Goal: Task Accomplishment & Management: Use online tool/utility

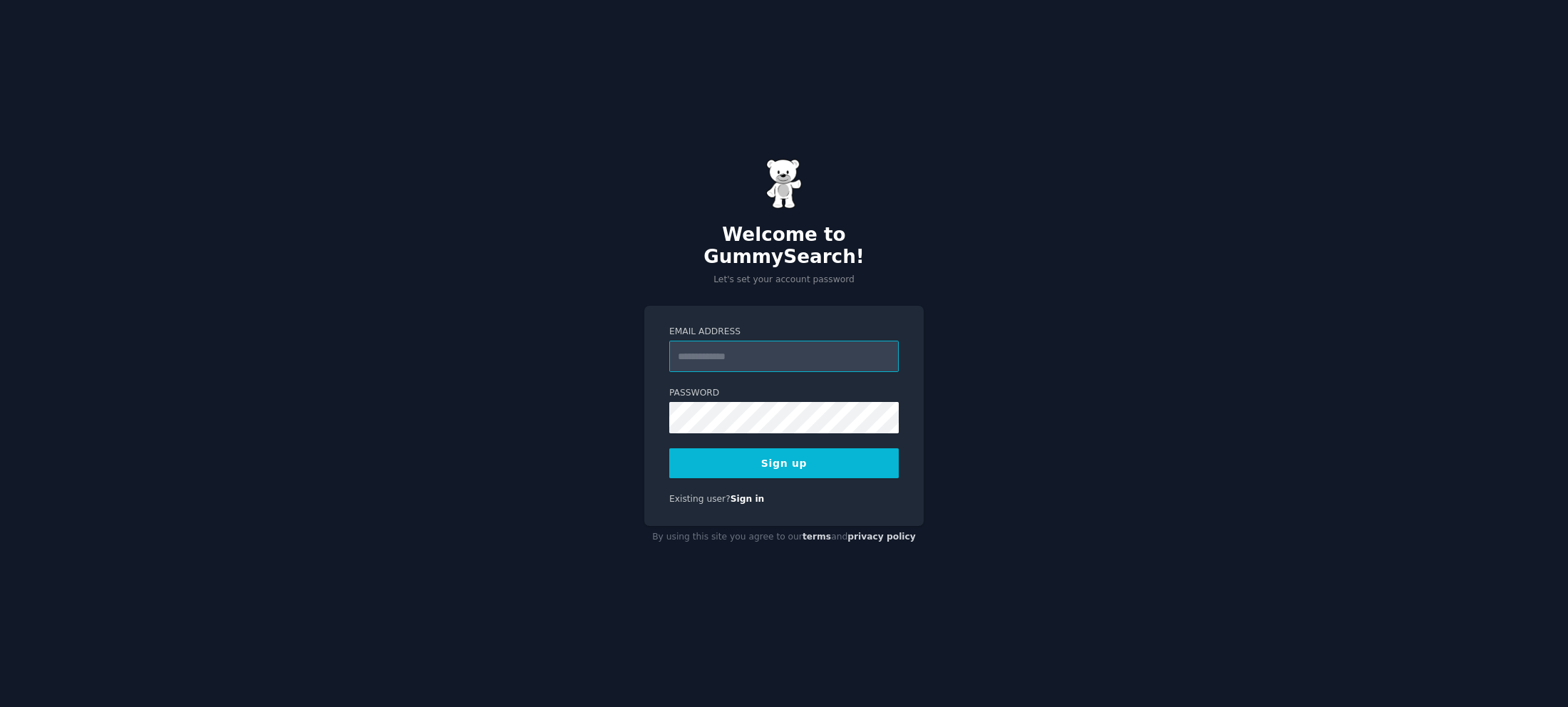
click at [711, 343] on input "Email Address" at bounding box center [784, 356] width 229 height 31
type input "**********"
click at [770, 456] on button "Sign up" at bounding box center [784, 464] width 229 height 30
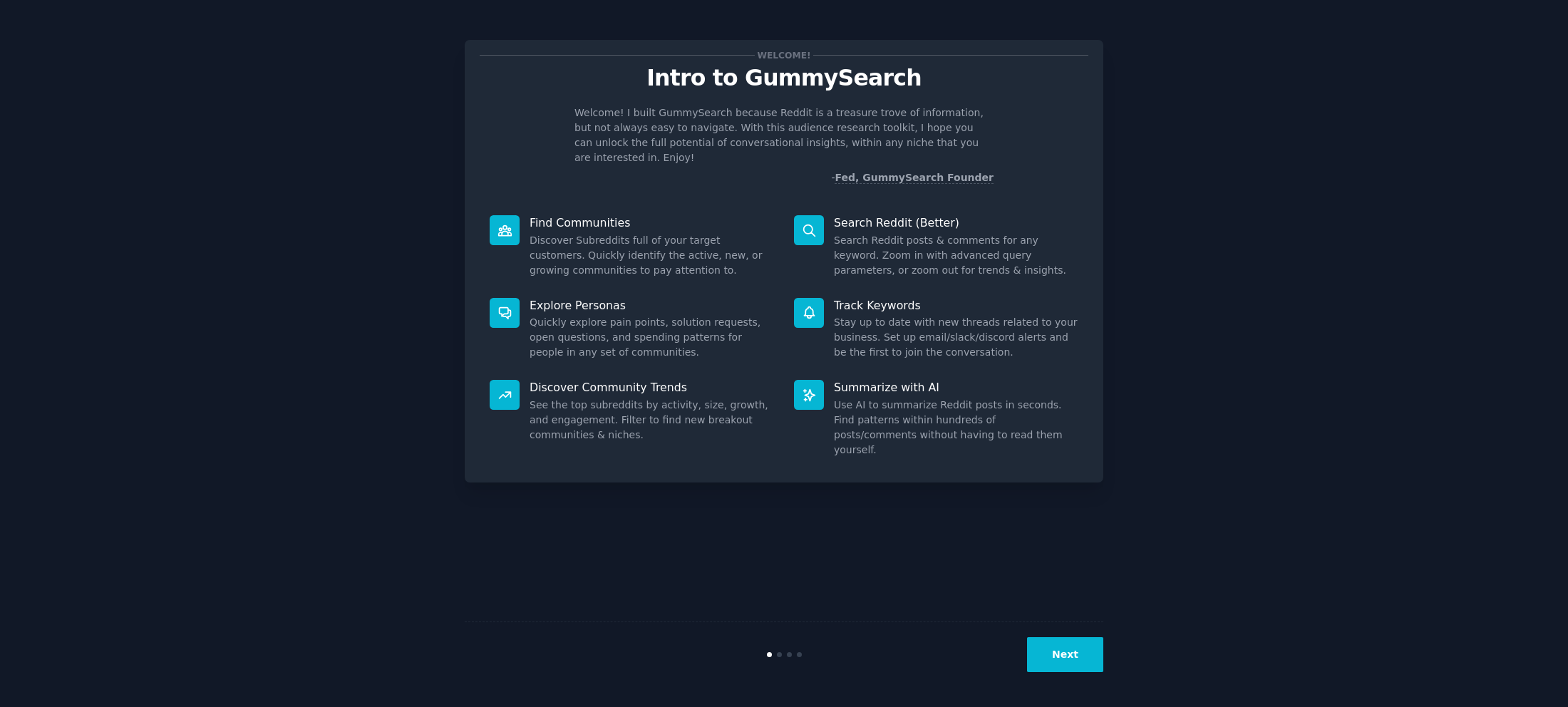
click at [1079, 658] on button "Next" at bounding box center [1065, 654] width 77 height 35
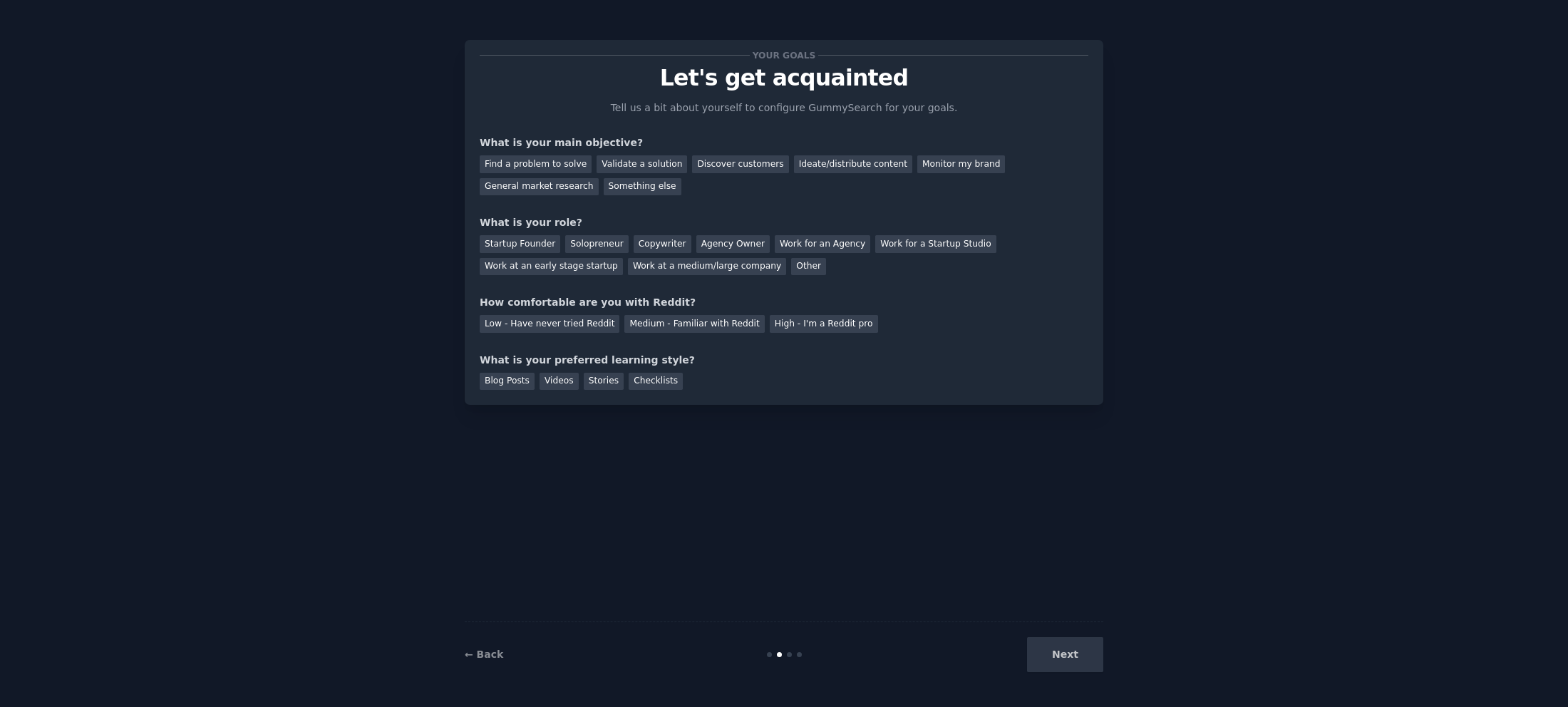
click at [1079, 658] on div "Next" at bounding box center [997, 654] width 213 height 35
click at [578, 167] on div "Find a problem to solve" at bounding box center [536, 164] width 112 height 18
click at [606, 164] on div "Validate a solution" at bounding box center [642, 164] width 91 height 18
click at [556, 168] on div "Find a problem to solve" at bounding box center [536, 164] width 112 height 18
click at [585, 245] on div "Solopreneur" at bounding box center [596, 244] width 62 height 18
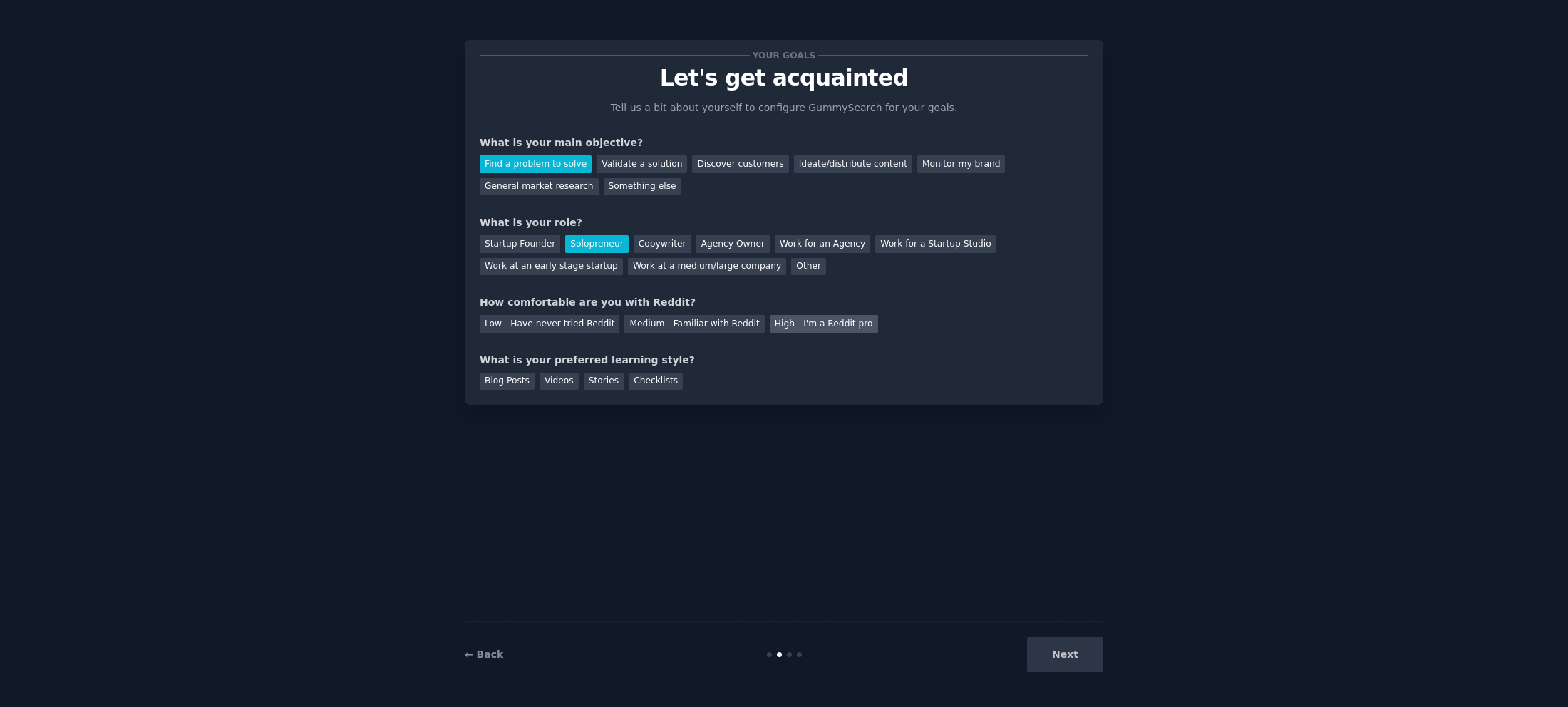
click at [769, 325] on div "High - I'm a Reddit pro" at bounding box center [824, 324] width 109 height 18
click at [566, 384] on div "Videos" at bounding box center [559, 382] width 39 height 18
click at [1075, 651] on button "Next" at bounding box center [1065, 654] width 77 height 35
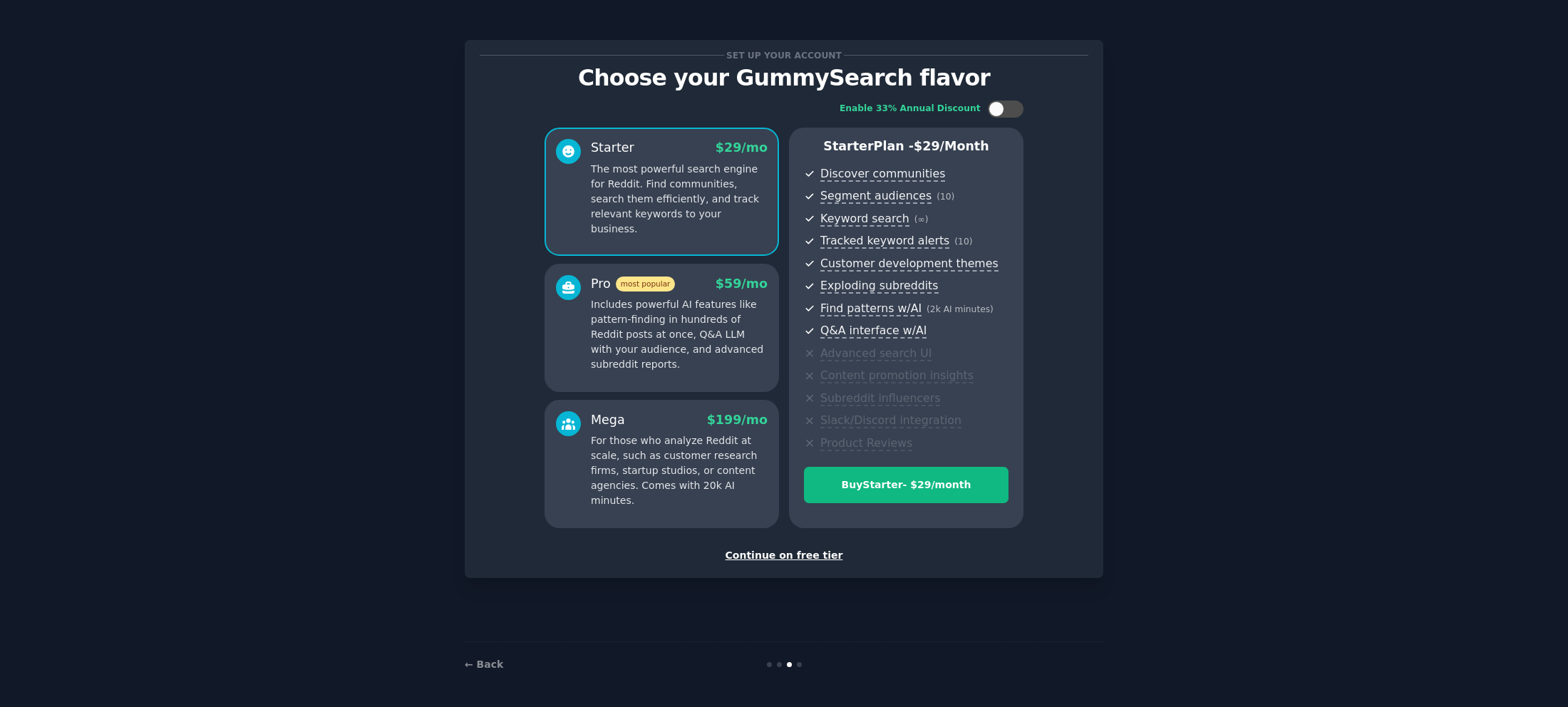
click at [791, 557] on div "Continue on free tier" at bounding box center [784, 555] width 609 height 15
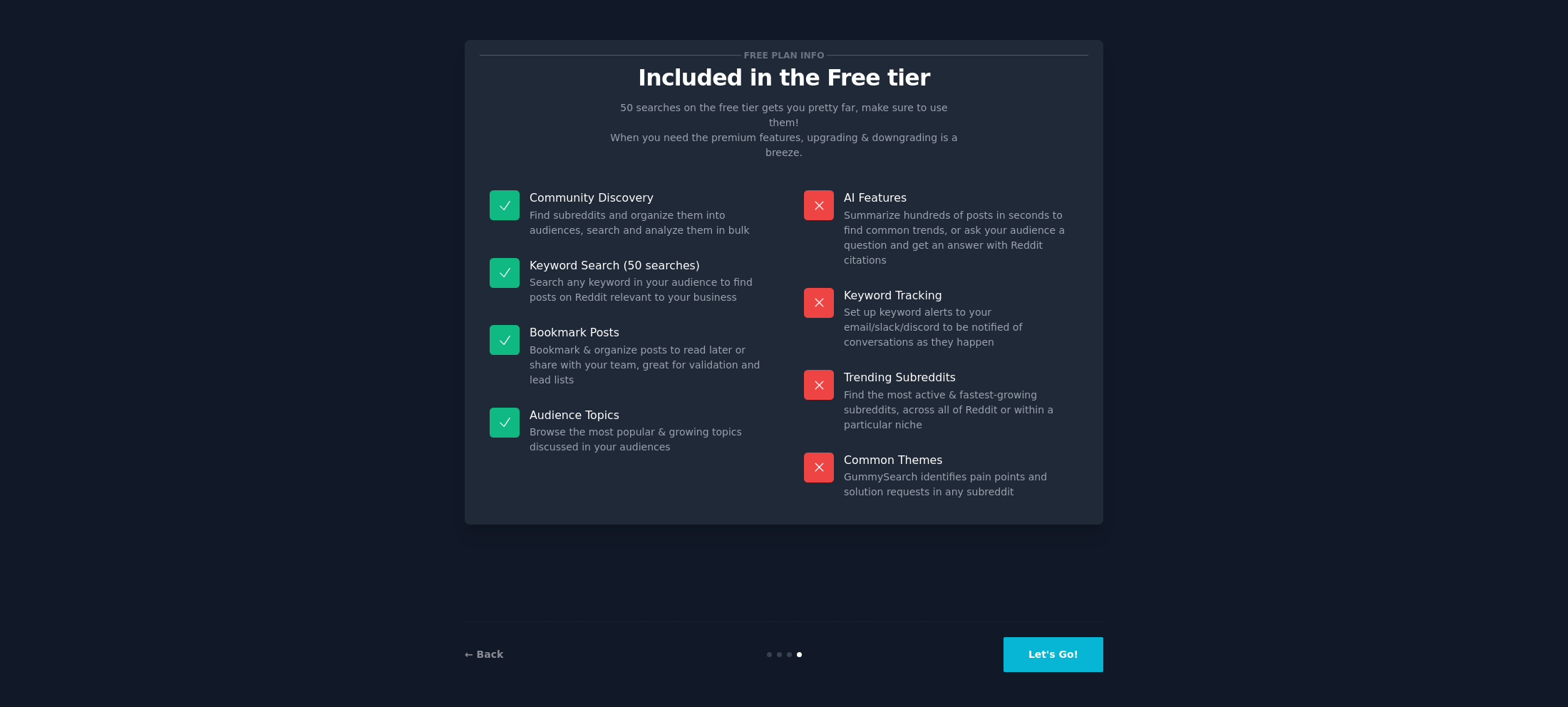
click at [1076, 654] on button "Let's Go!" at bounding box center [1054, 654] width 100 height 35
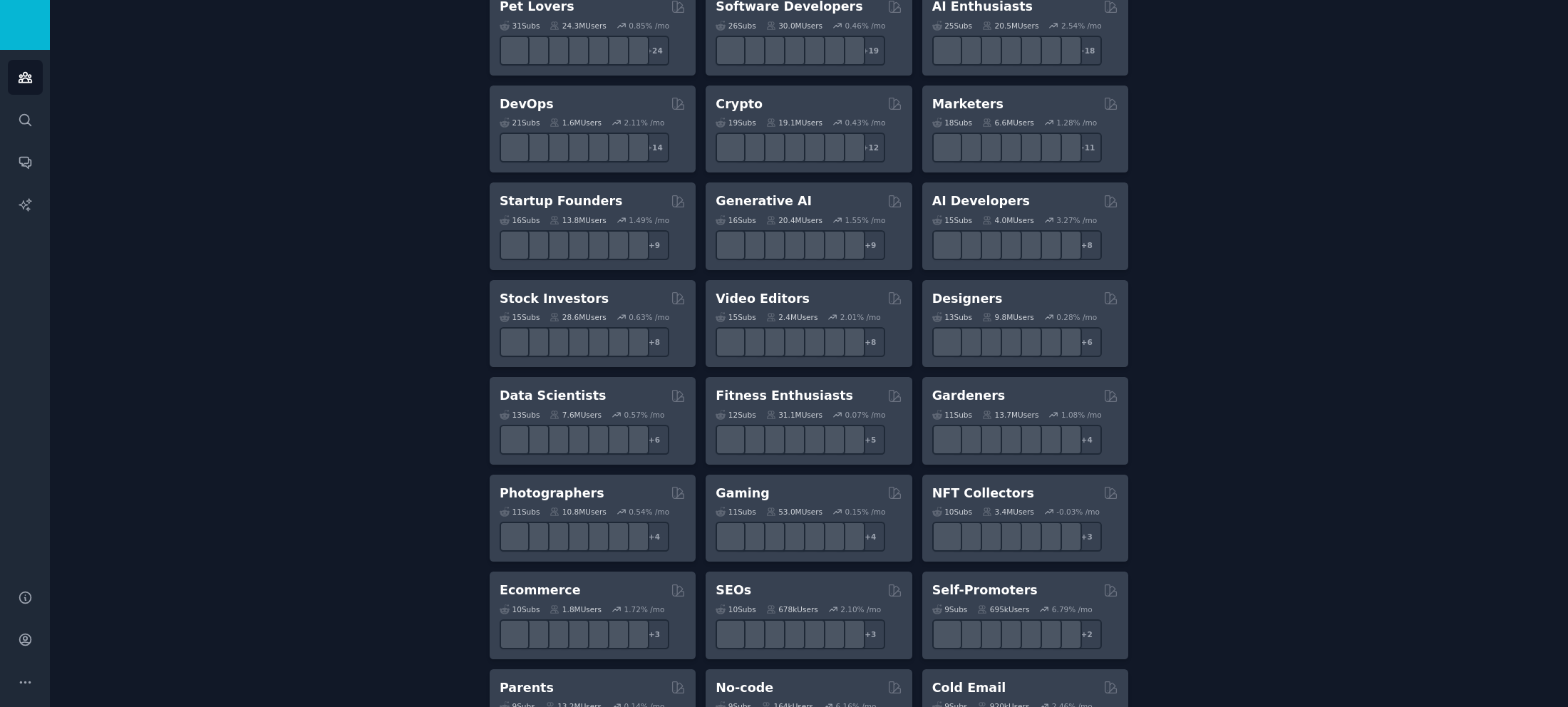
scroll to position [571, 0]
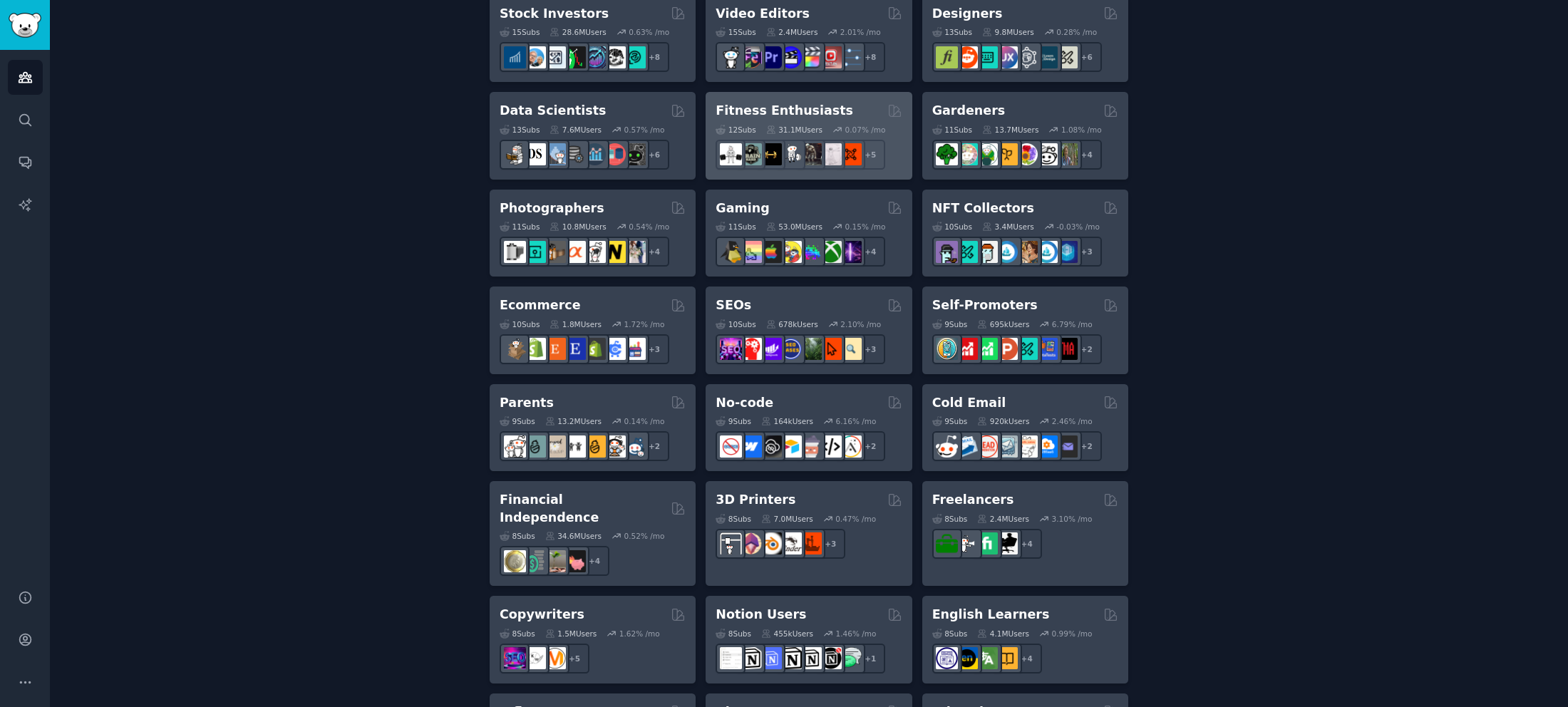
click at [744, 111] on h2 "Fitness Enthusiasts" at bounding box center [784, 111] width 137 height 18
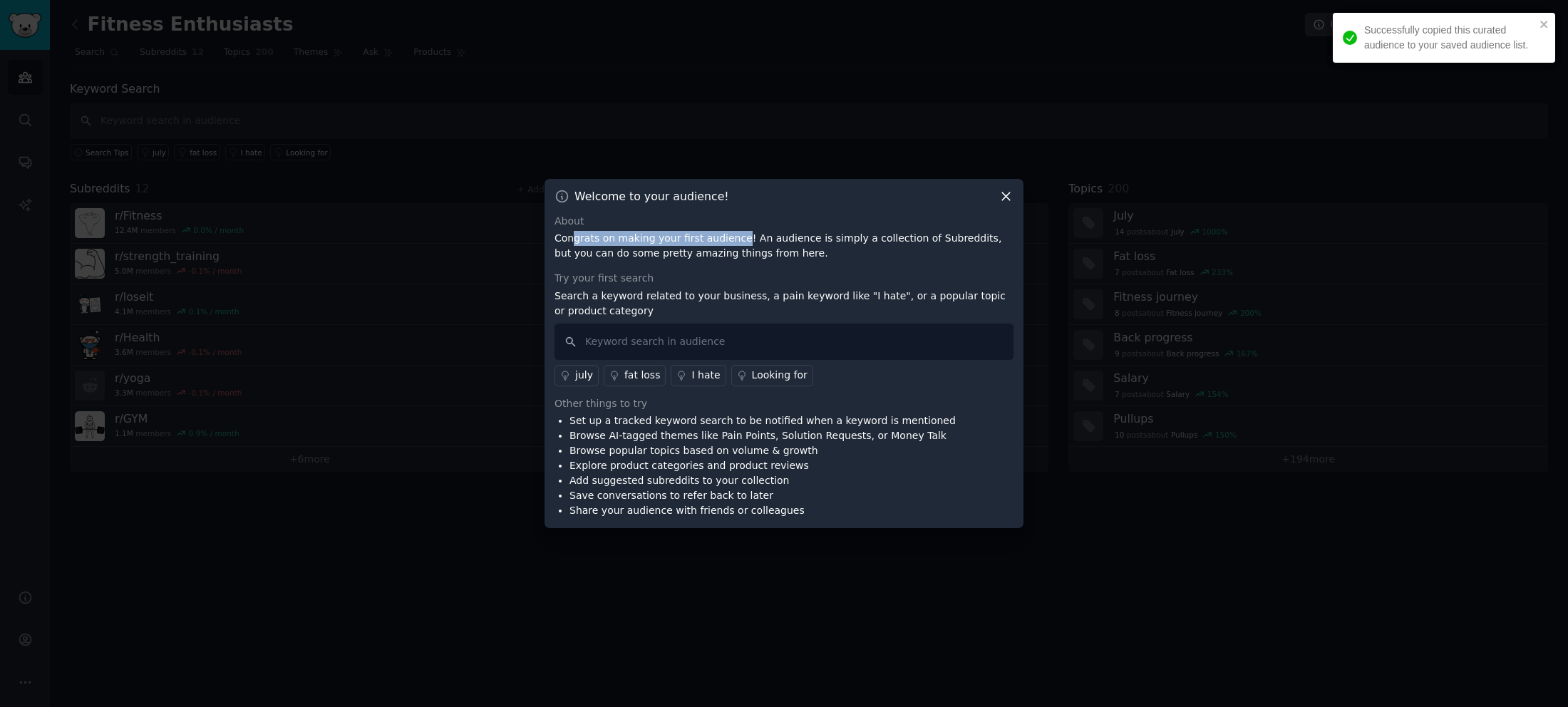
drag, startPoint x: 574, startPoint y: 243, endPoint x: 728, endPoint y: 242, distance: 154.0
click at [728, 242] on p "Congrats on making your first audience! An audience is simply a collection of S…" at bounding box center [784, 246] width 459 height 30
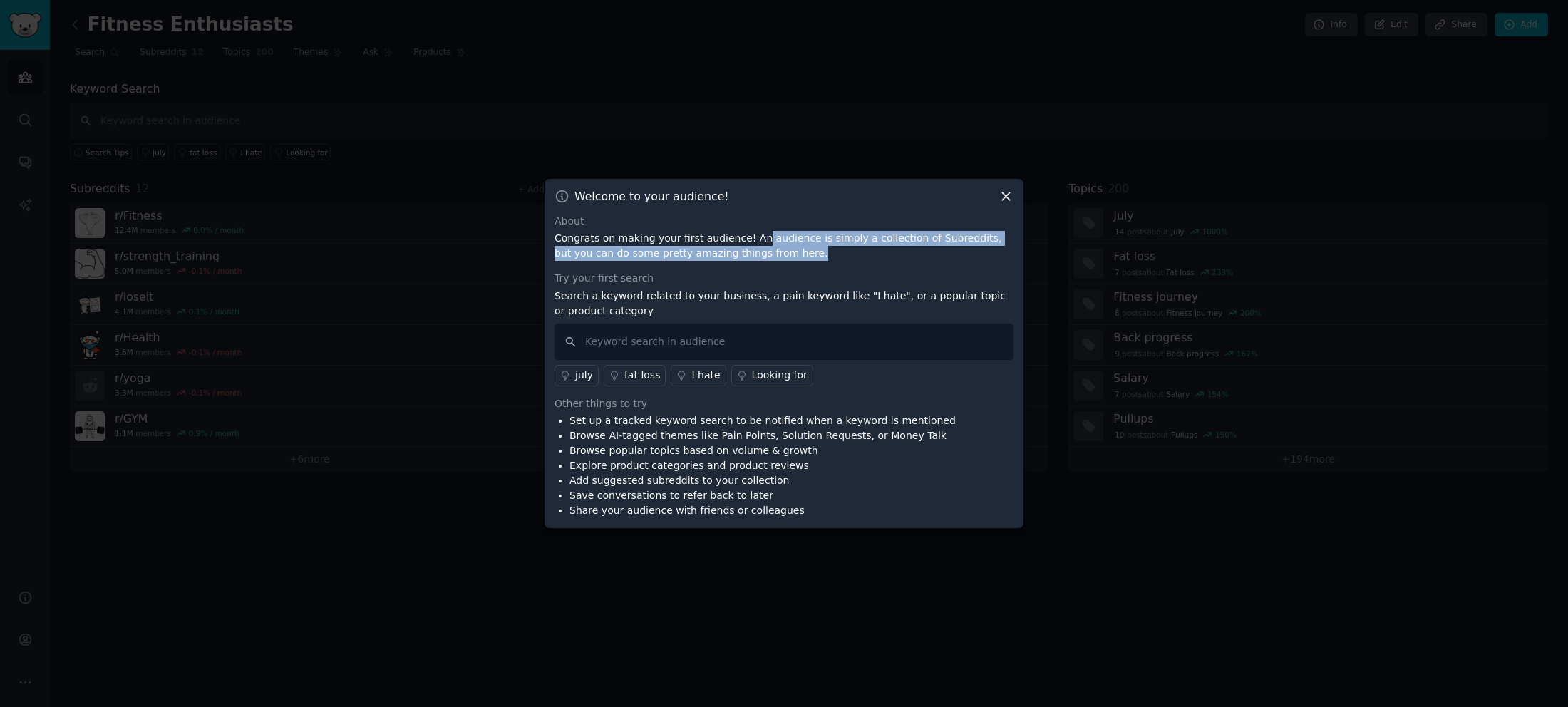
drag, startPoint x: 746, startPoint y: 240, endPoint x: 829, endPoint y: 254, distance: 84.2
click at [829, 254] on p "Congrats on making your first audience! An audience is simply a collection of S…" at bounding box center [784, 246] width 459 height 30
click at [636, 291] on p "Search a keyword related to your business, a pain keyword like "I hate", or a p…" at bounding box center [784, 304] width 459 height 30
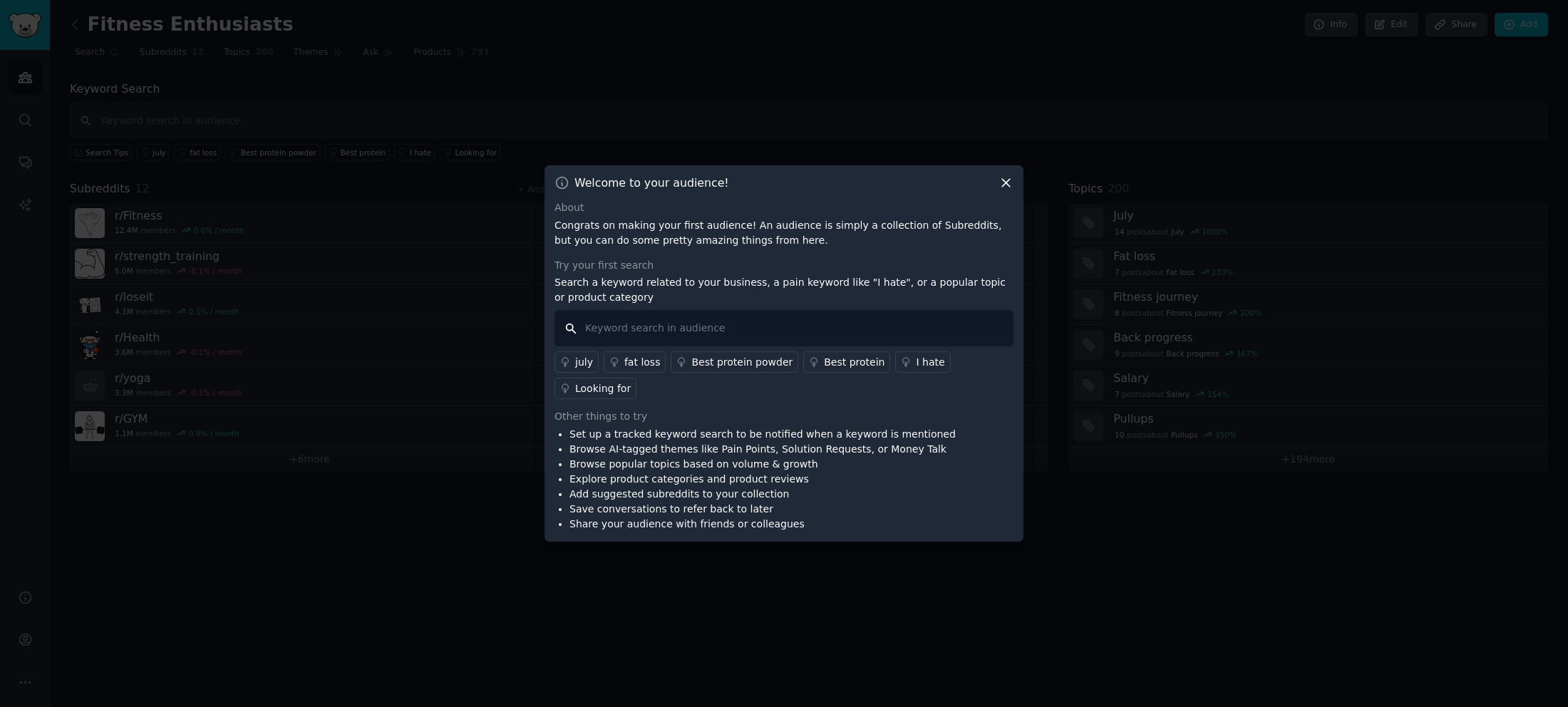
click at [780, 341] on input "text" at bounding box center [784, 328] width 459 height 37
click at [1004, 190] on icon at bounding box center [1006, 183] width 15 height 15
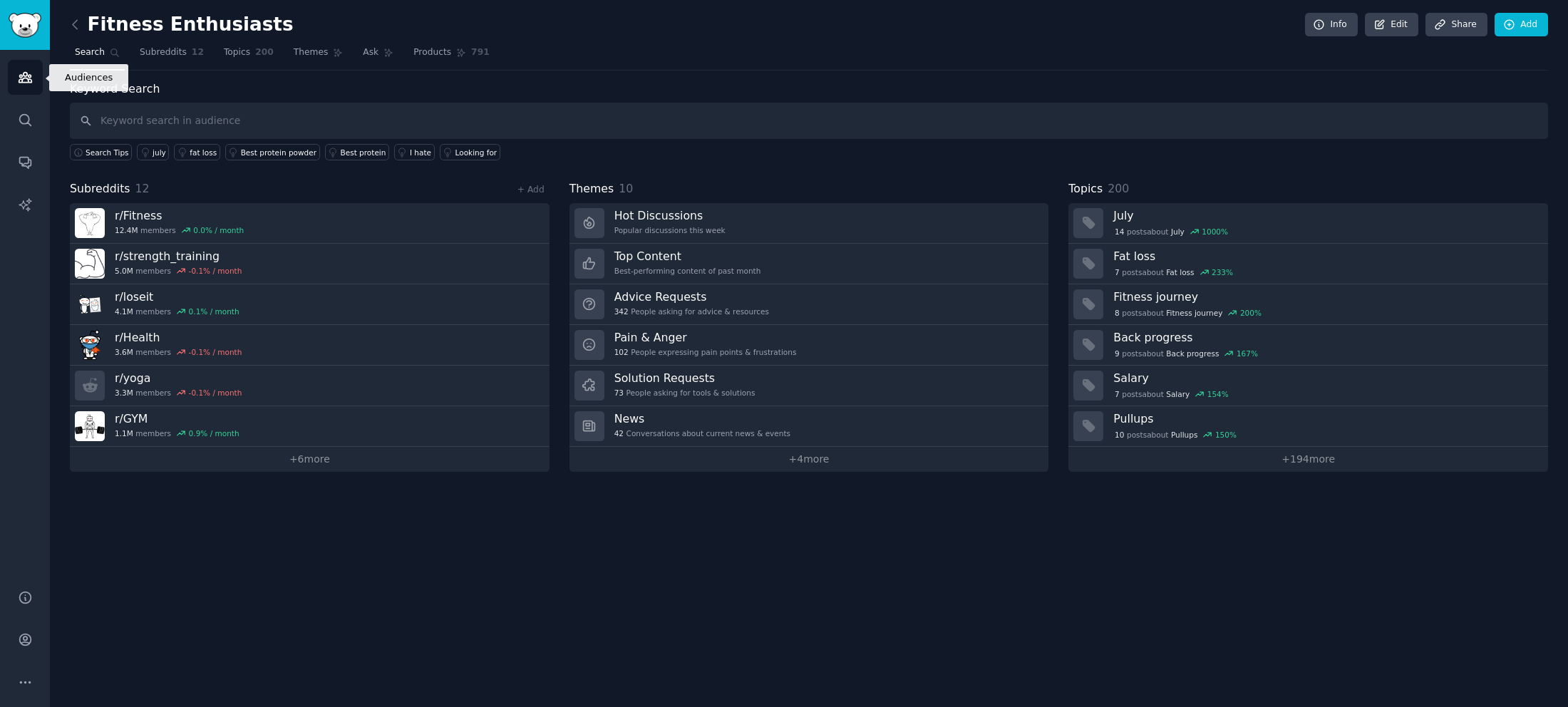
click at [27, 86] on link "Audiences" at bounding box center [25, 77] width 35 height 35
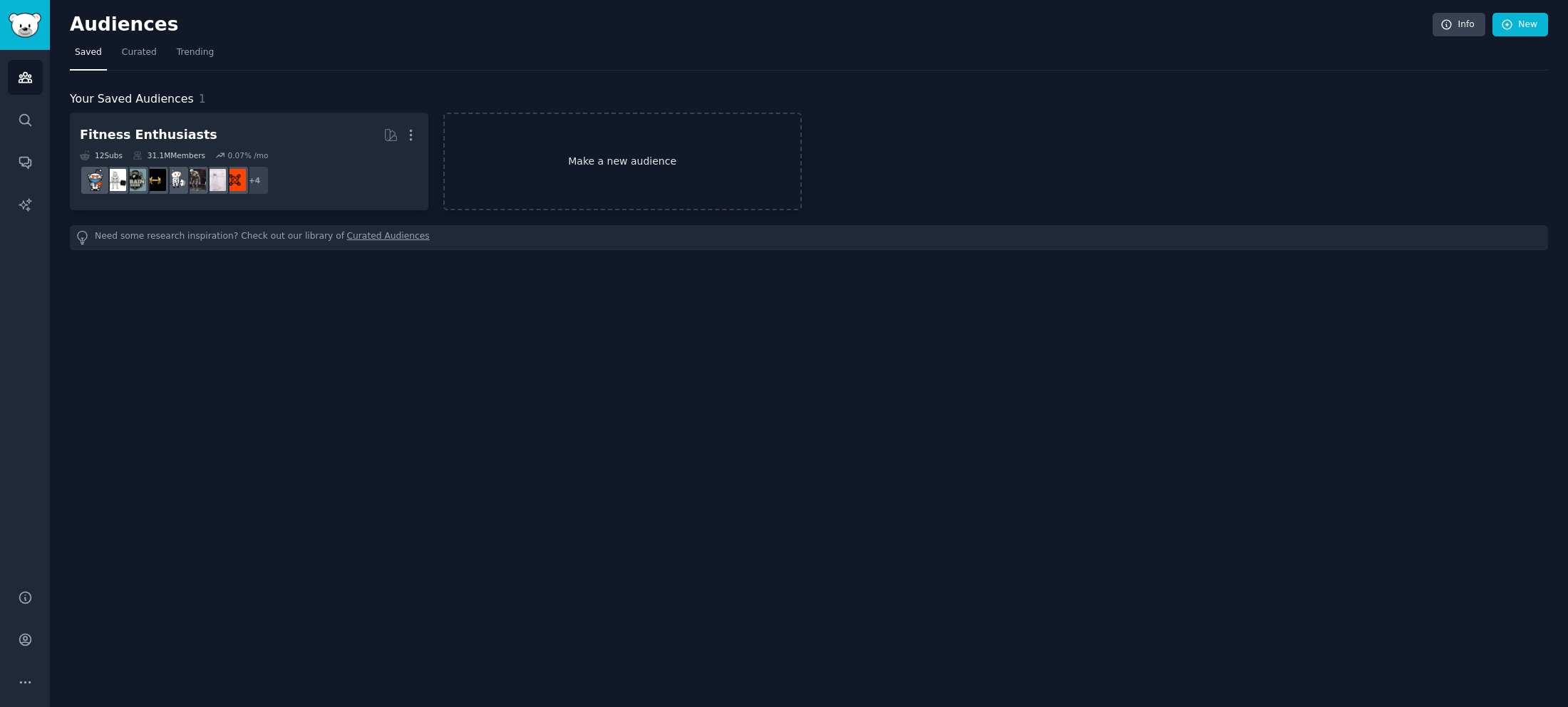
click at [627, 156] on link "Make a new audience" at bounding box center [622, 161] width 358 height 98
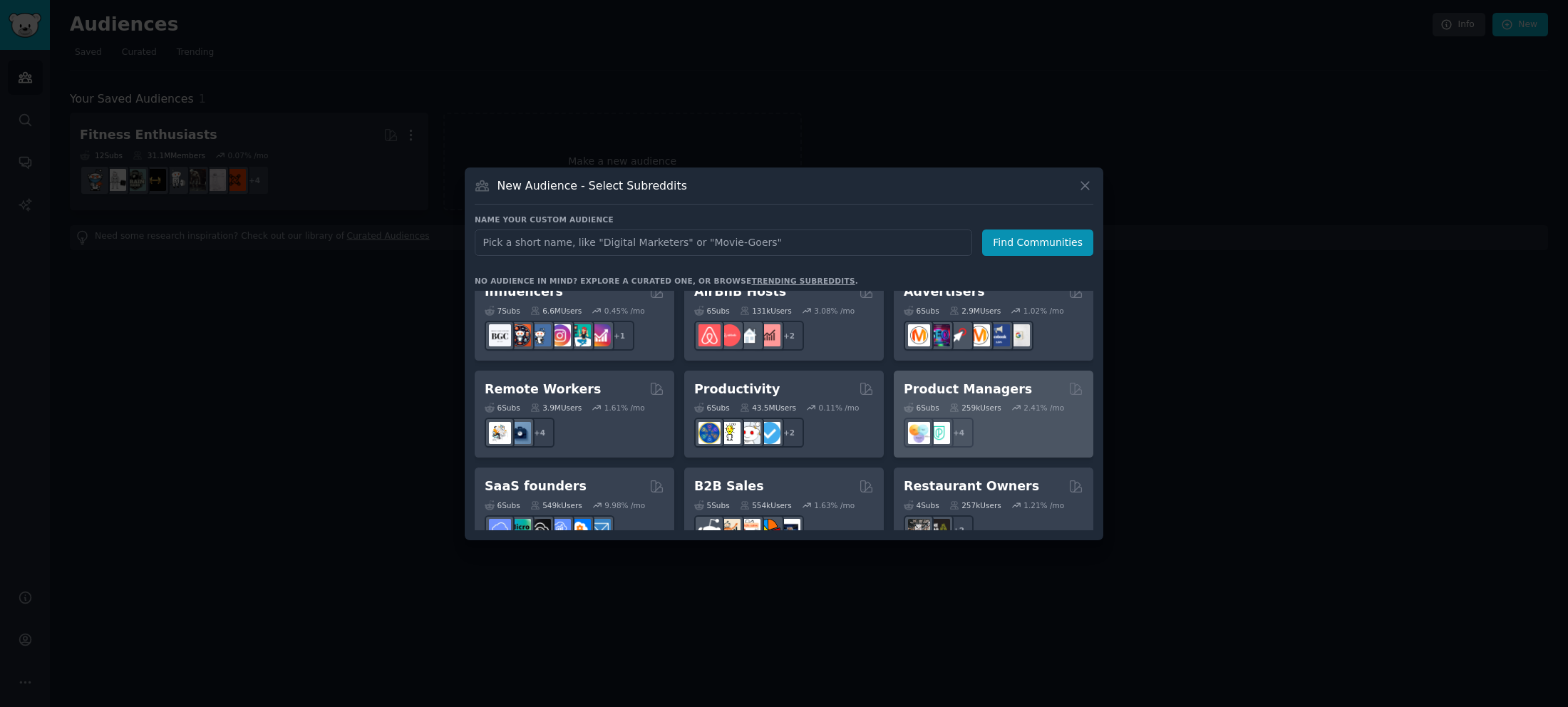
scroll to position [1041, 0]
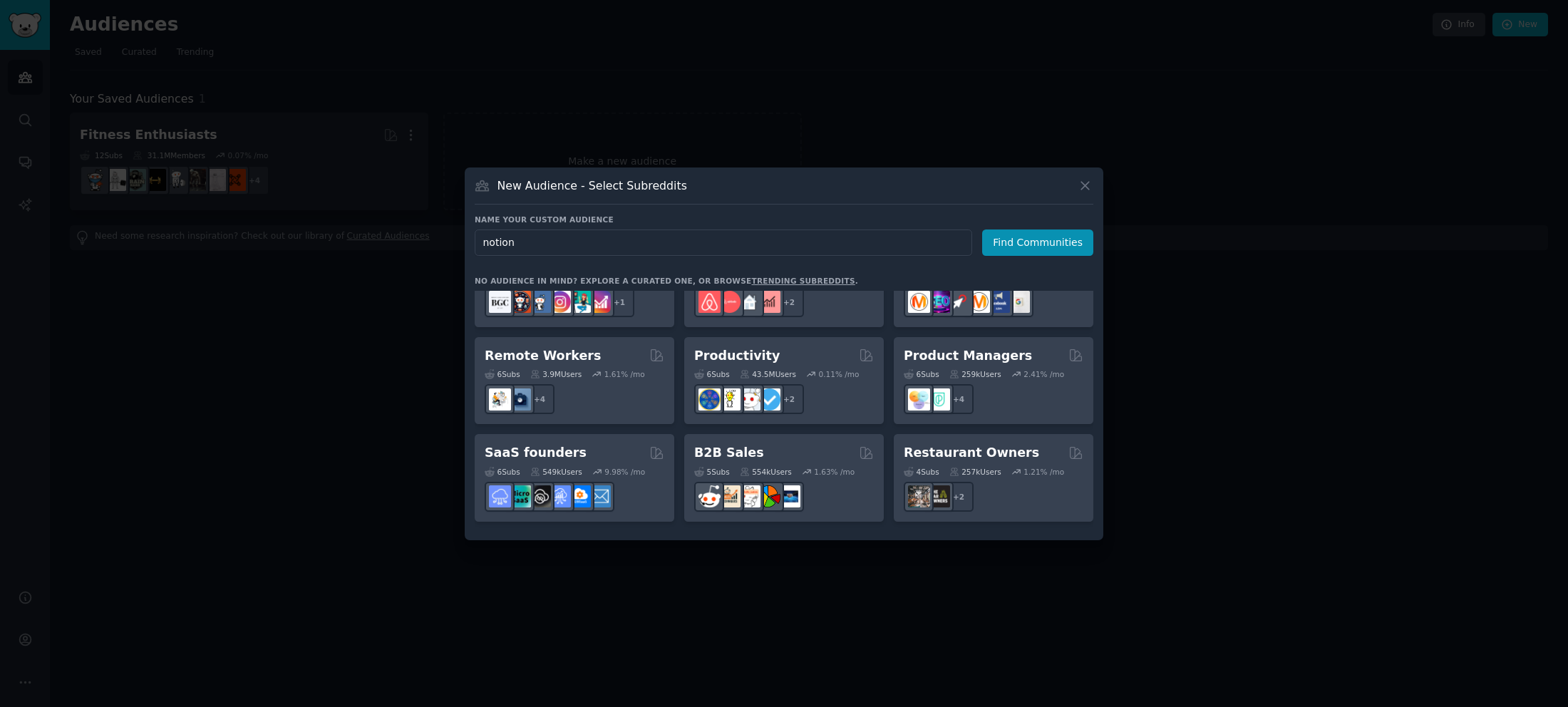
type input "notion"
click at [901, 201] on div "New Audience - Select Subreddits" at bounding box center [784, 191] width 619 height 27
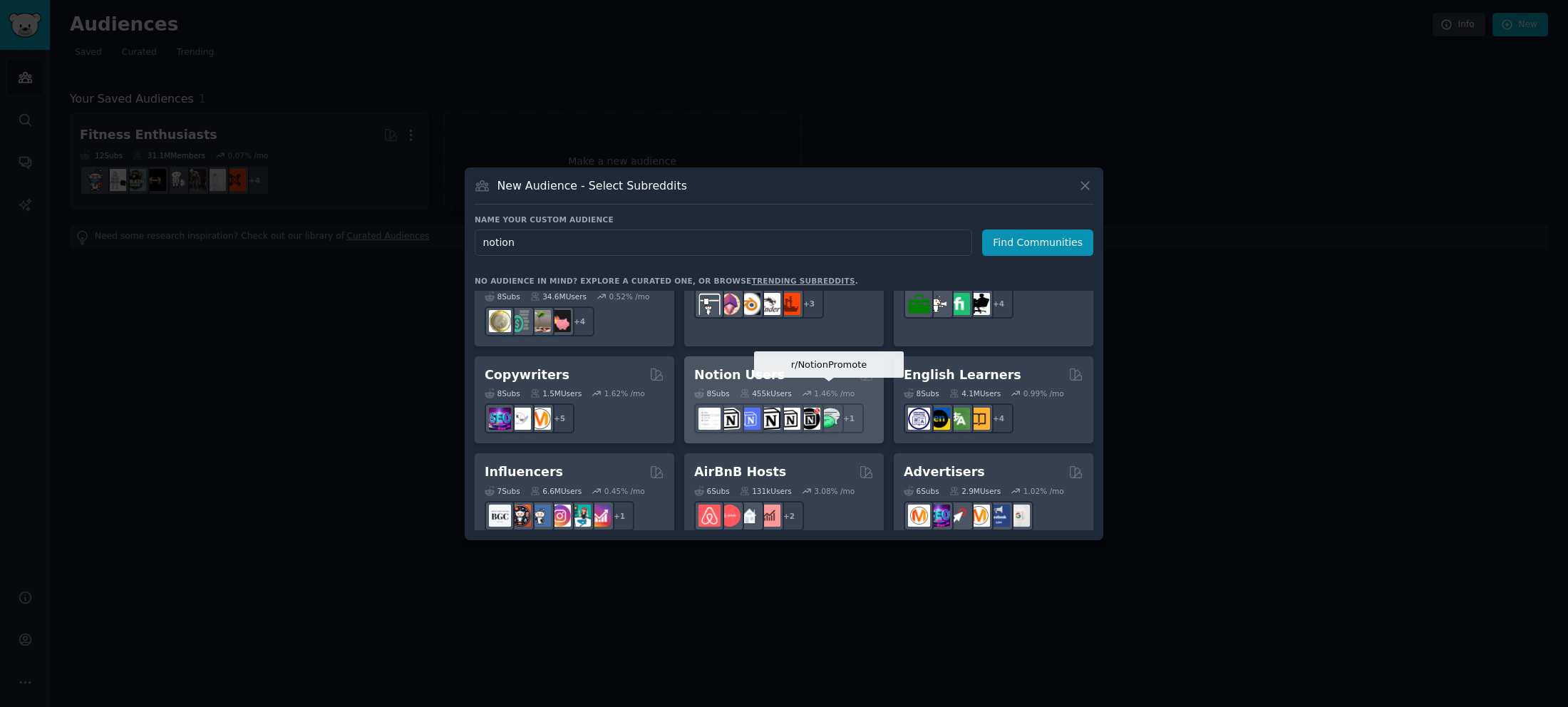
scroll to position [613, 0]
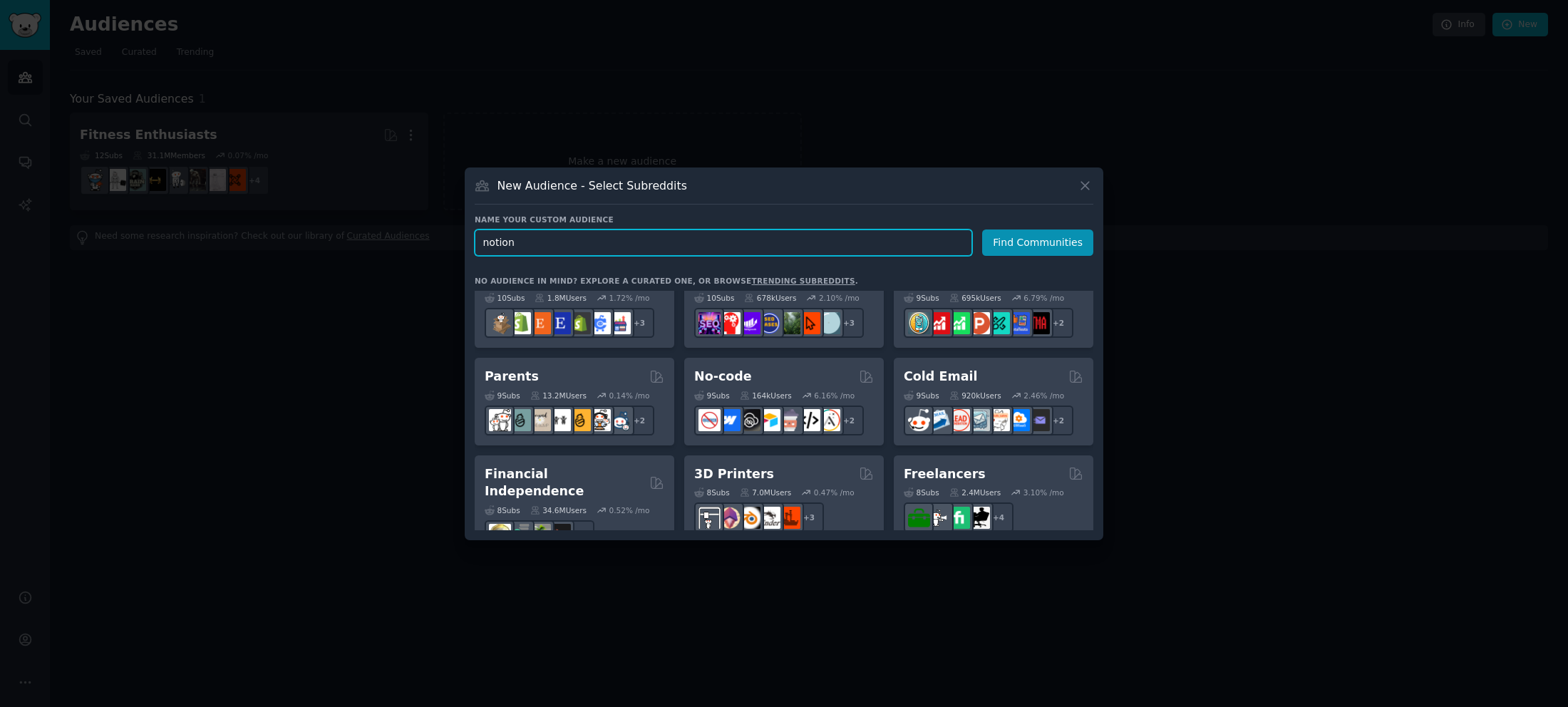
click at [613, 243] on input "notion" at bounding box center [723, 243] width 497 height 27
click at [1019, 244] on button "Find Communities" at bounding box center [1038, 243] width 111 height 27
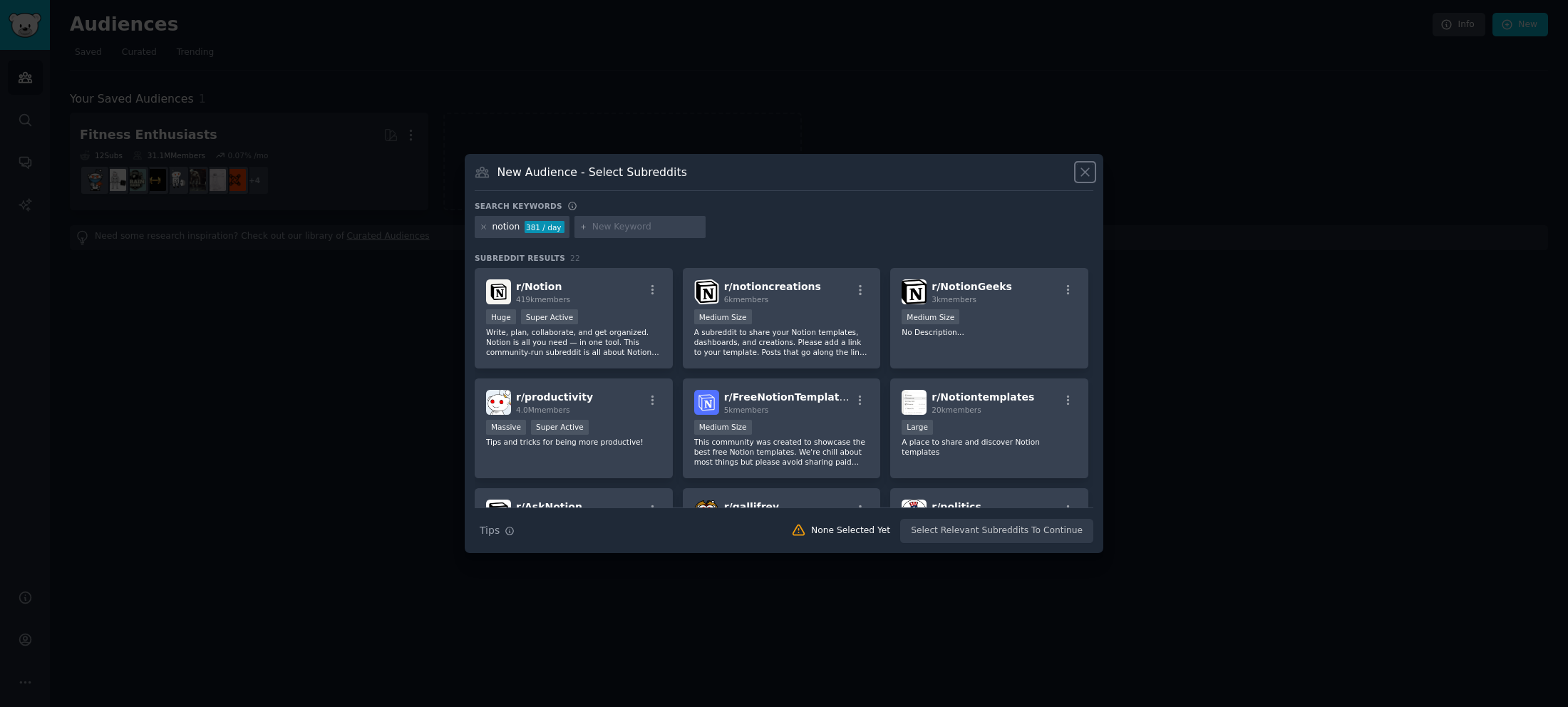
click at [1083, 171] on icon at bounding box center [1085, 172] width 15 height 15
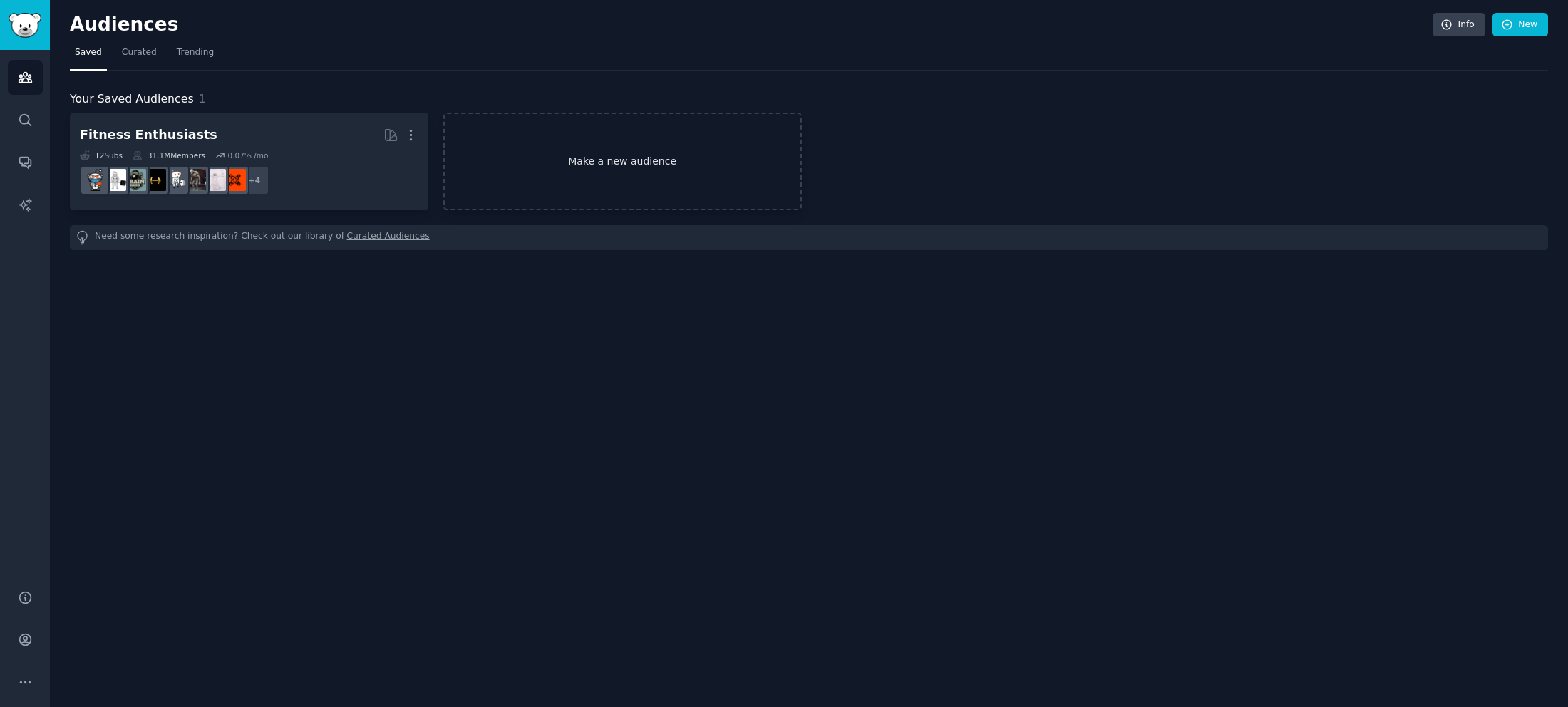
click at [578, 155] on link "Make a new audience" at bounding box center [622, 161] width 358 height 98
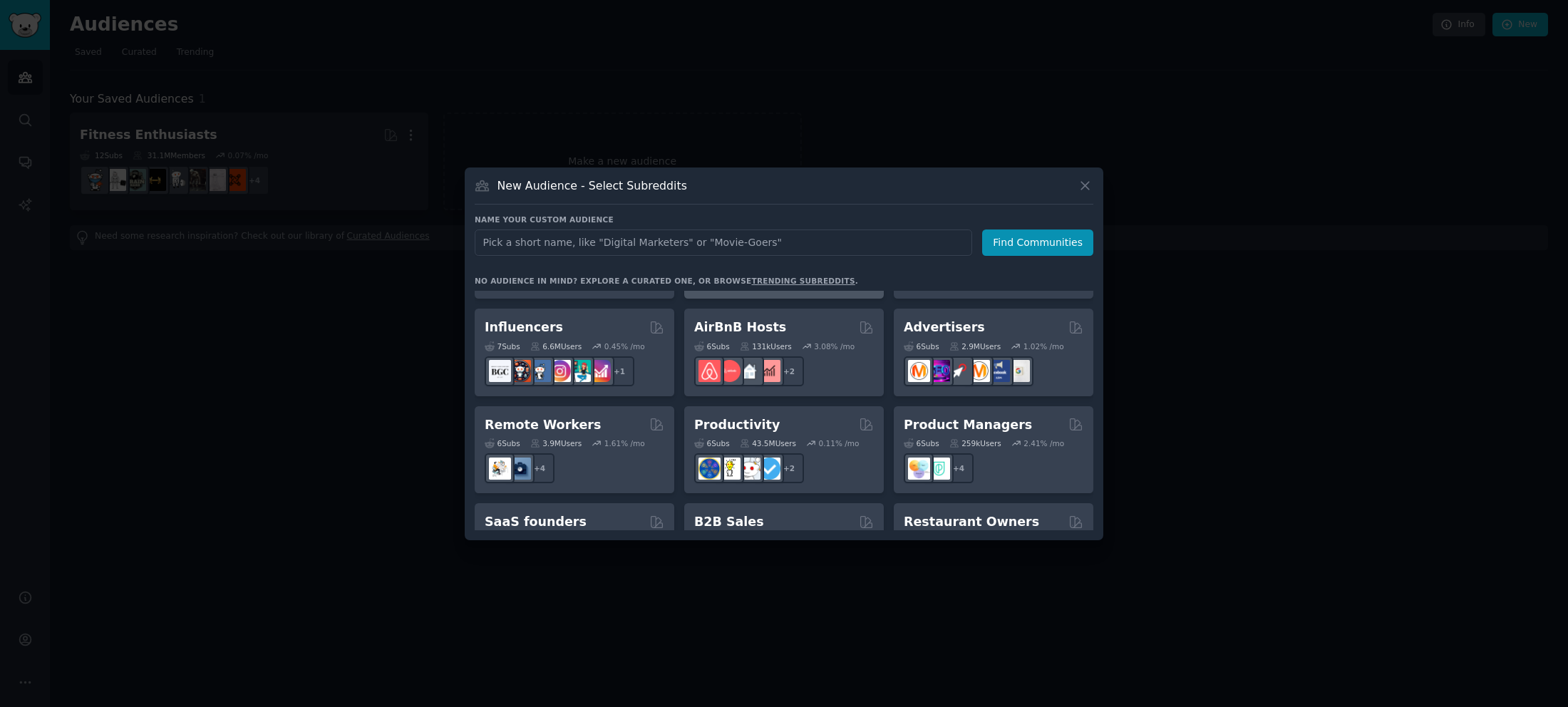
scroll to position [998, 0]
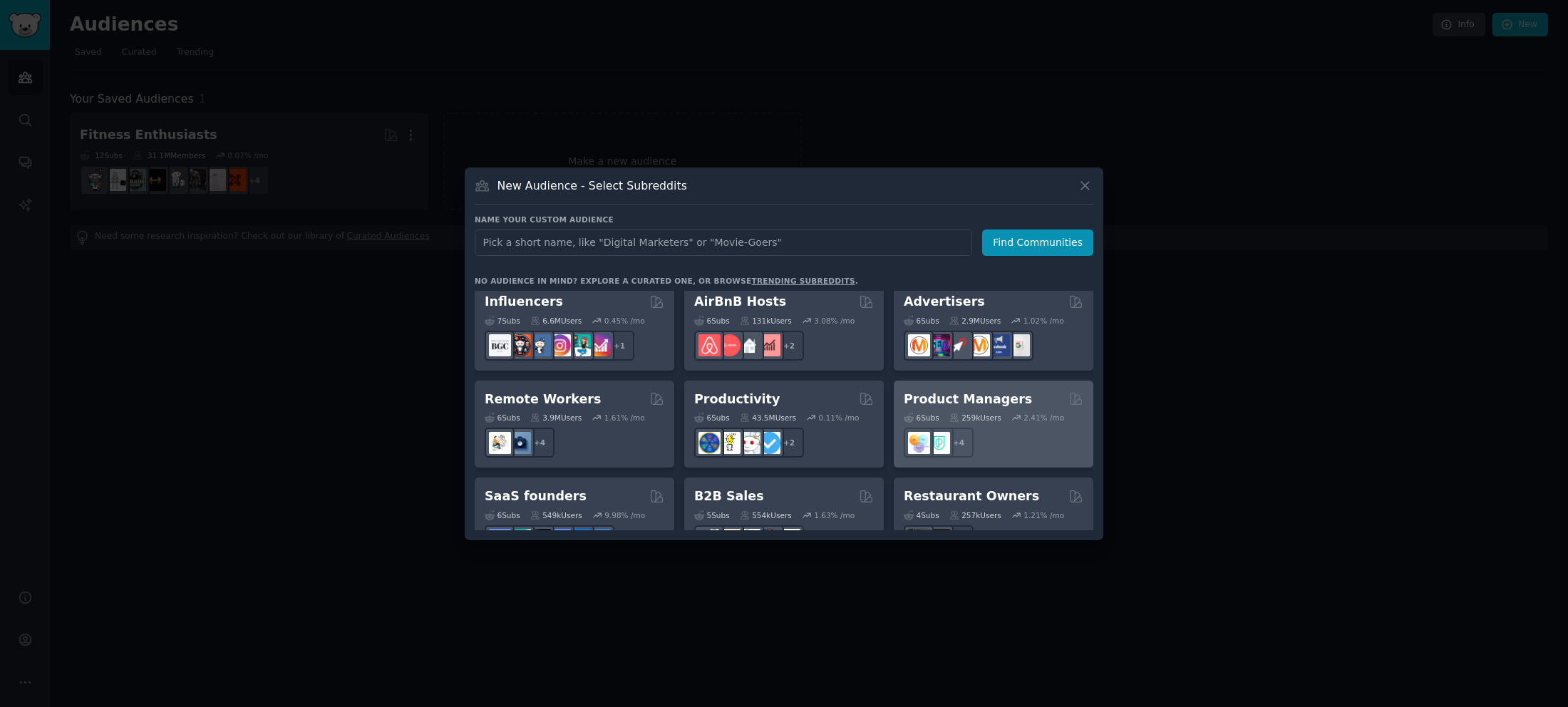
click at [1013, 407] on div "6 Sub s 259k Users 2.41 % /mo + 4" at bounding box center [993, 432] width 179 height 50
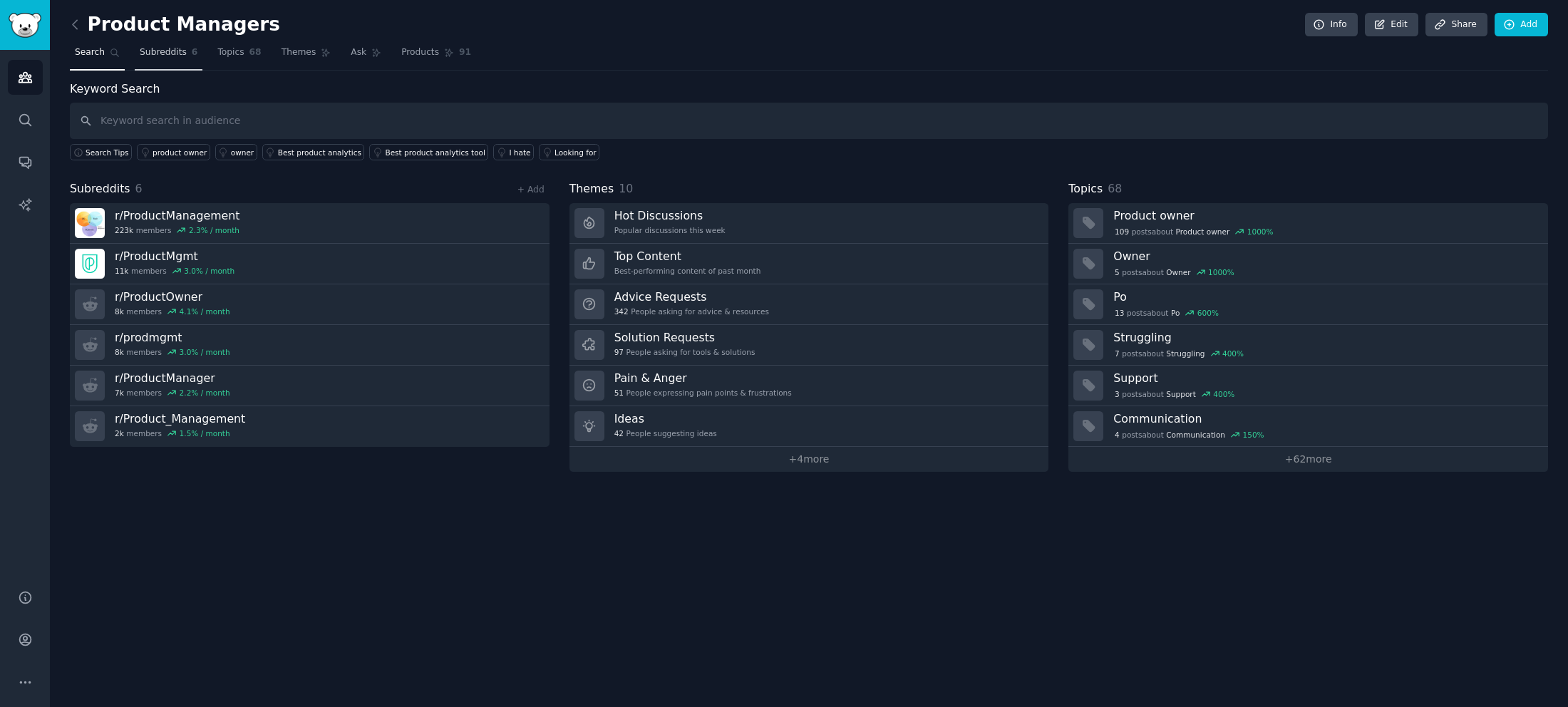
click at [178, 51] on span "Subreddits" at bounding box center [163, 53] width 47 height 12
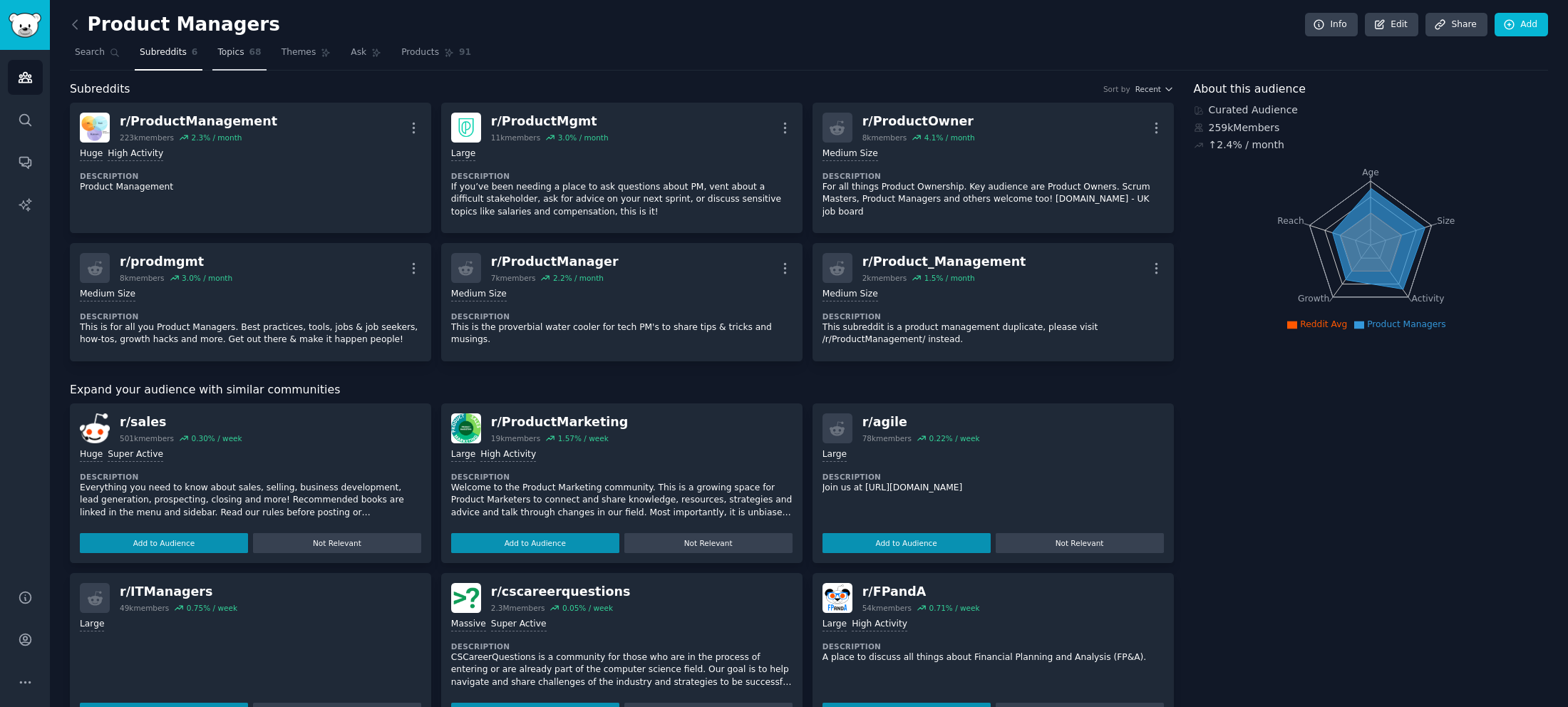
click at [220, 53] on span "Topics" at bounding box center [231, 53] width 27 height 12
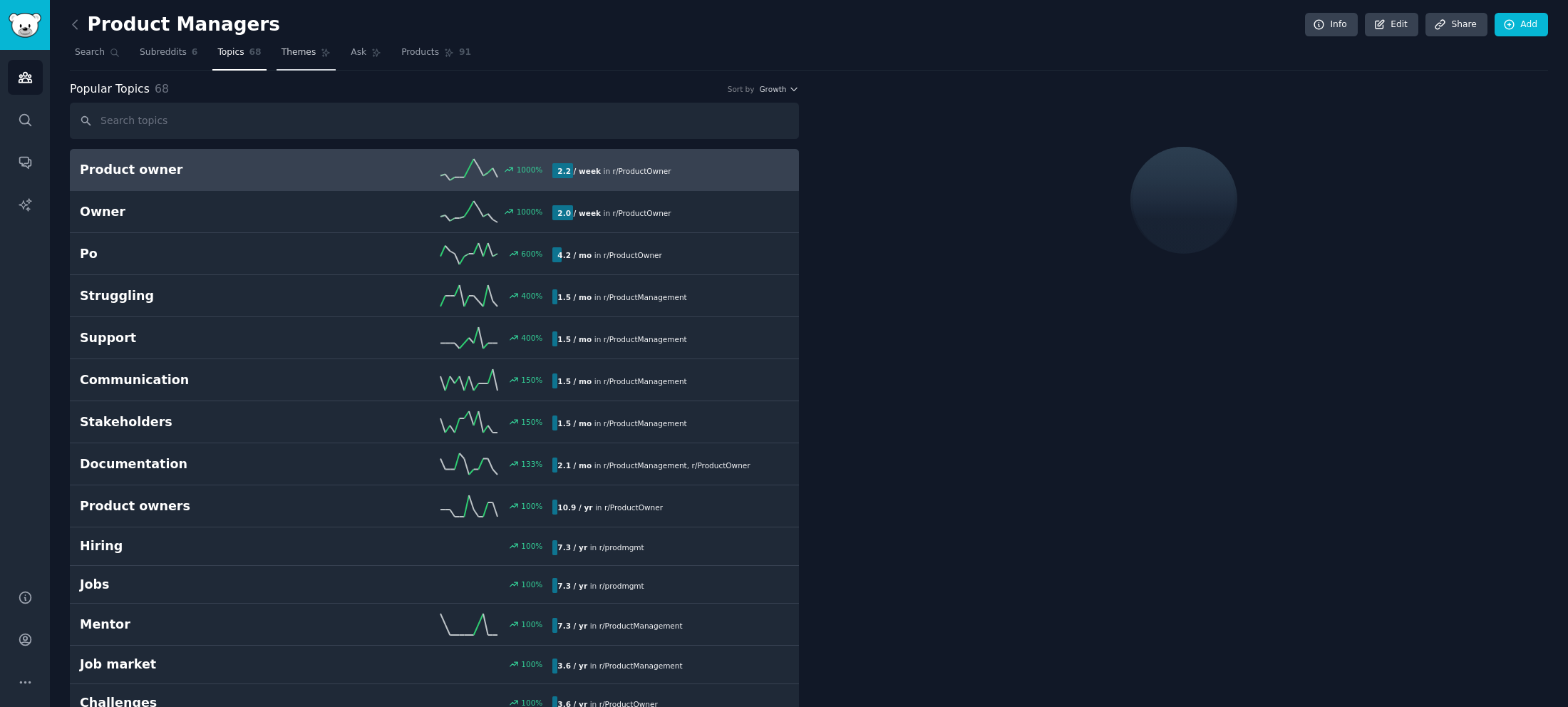
click at [282, 55] on span "Themes" at bounding box center [299, 53] width 35 height 12
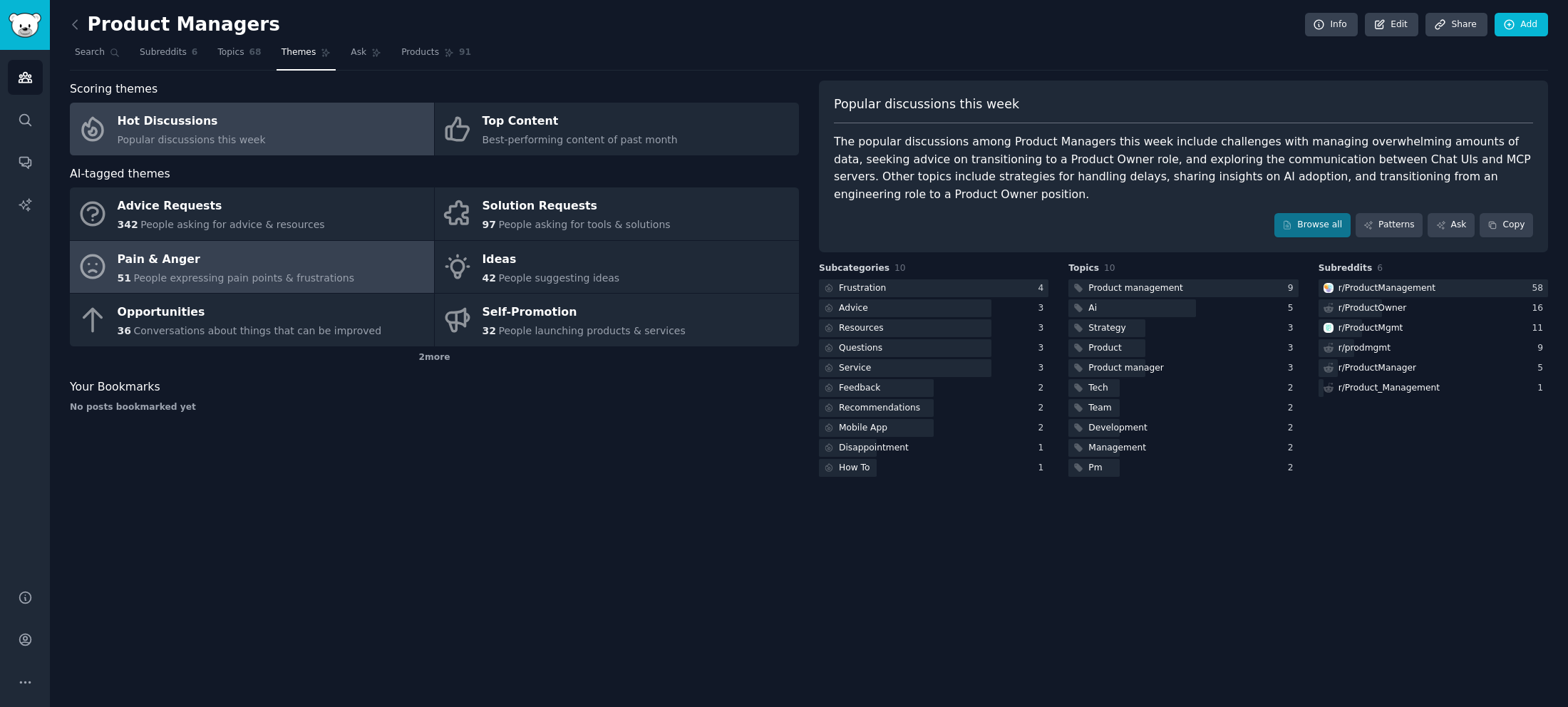
click at [319, 258] on div "Pain & Anger" at bounding box center [236, 259] width 237 height 23
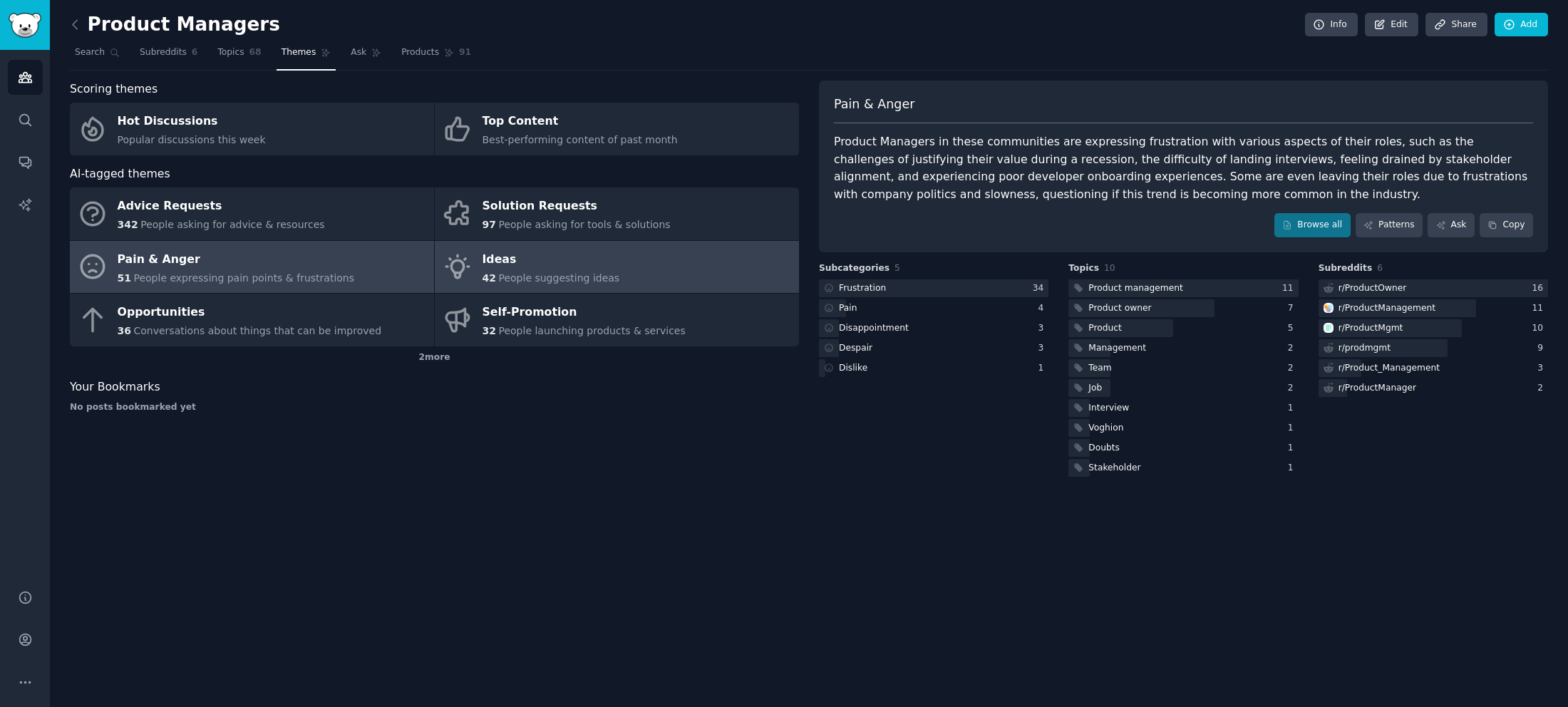
click at [571, 265] on div "Ideas" at bounding box center [551, 259] width 137 height 23
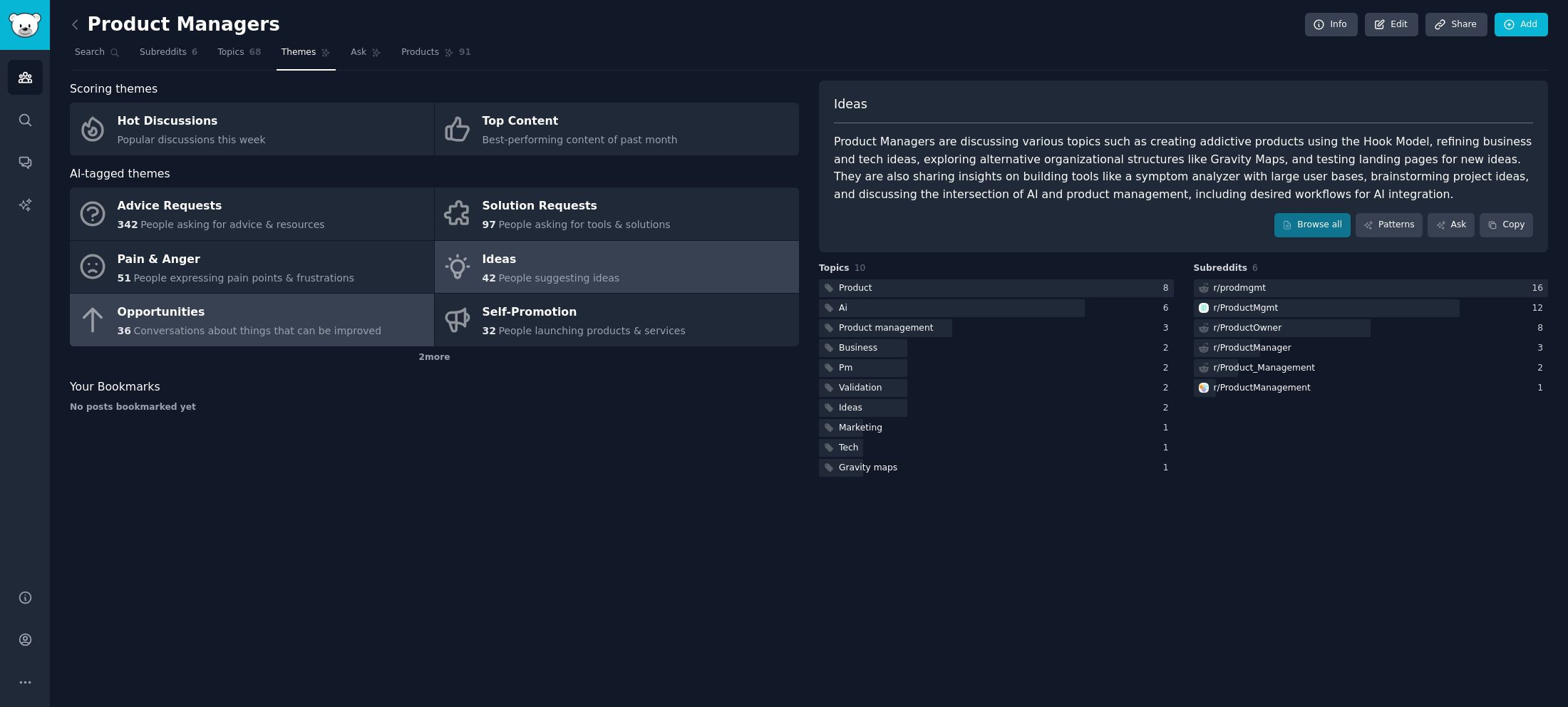
click at [339, 308] on div "Opportunities" at bounding box center [250, 313] width 265 height 23
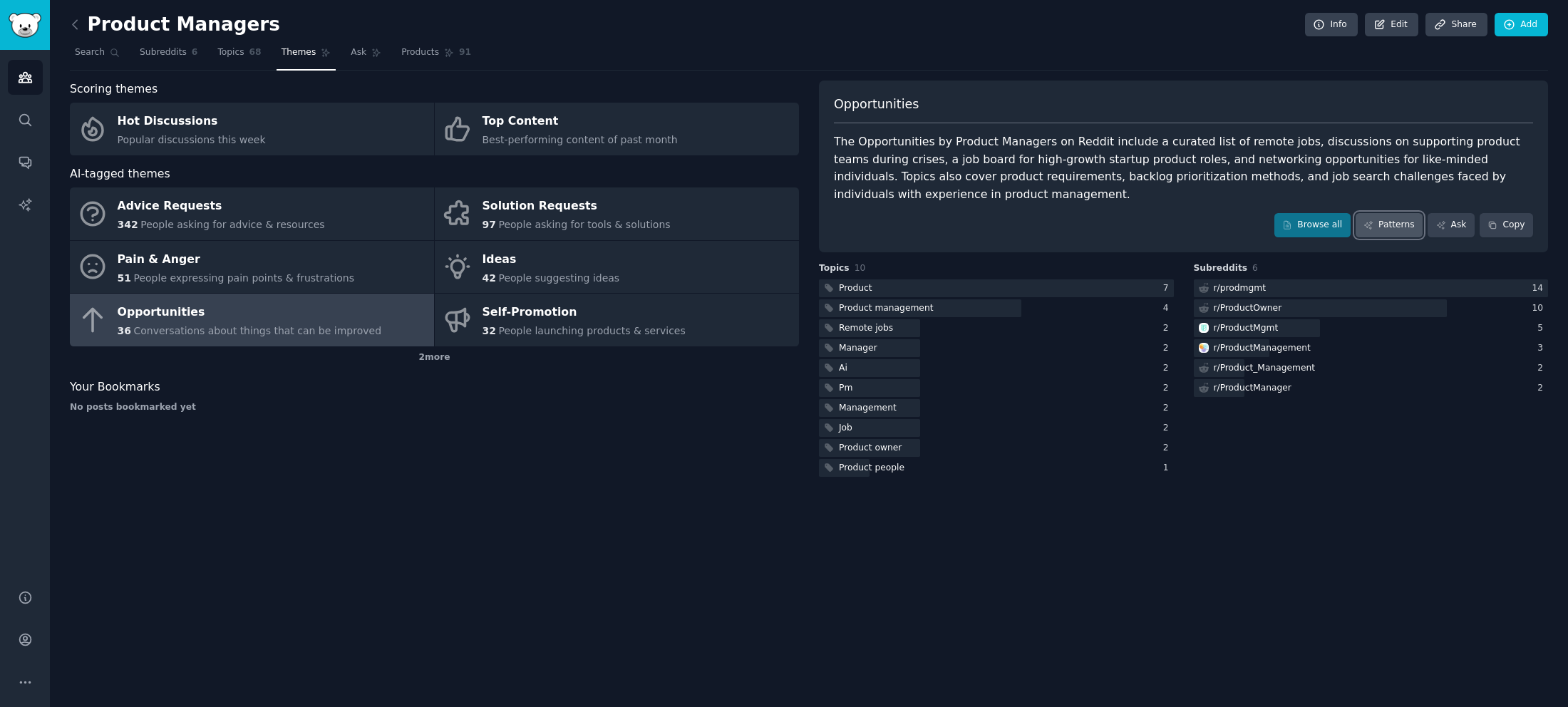
click at [1383, 213] on link "Patterns" at bounding box center [1389, 225] width 67 height 24
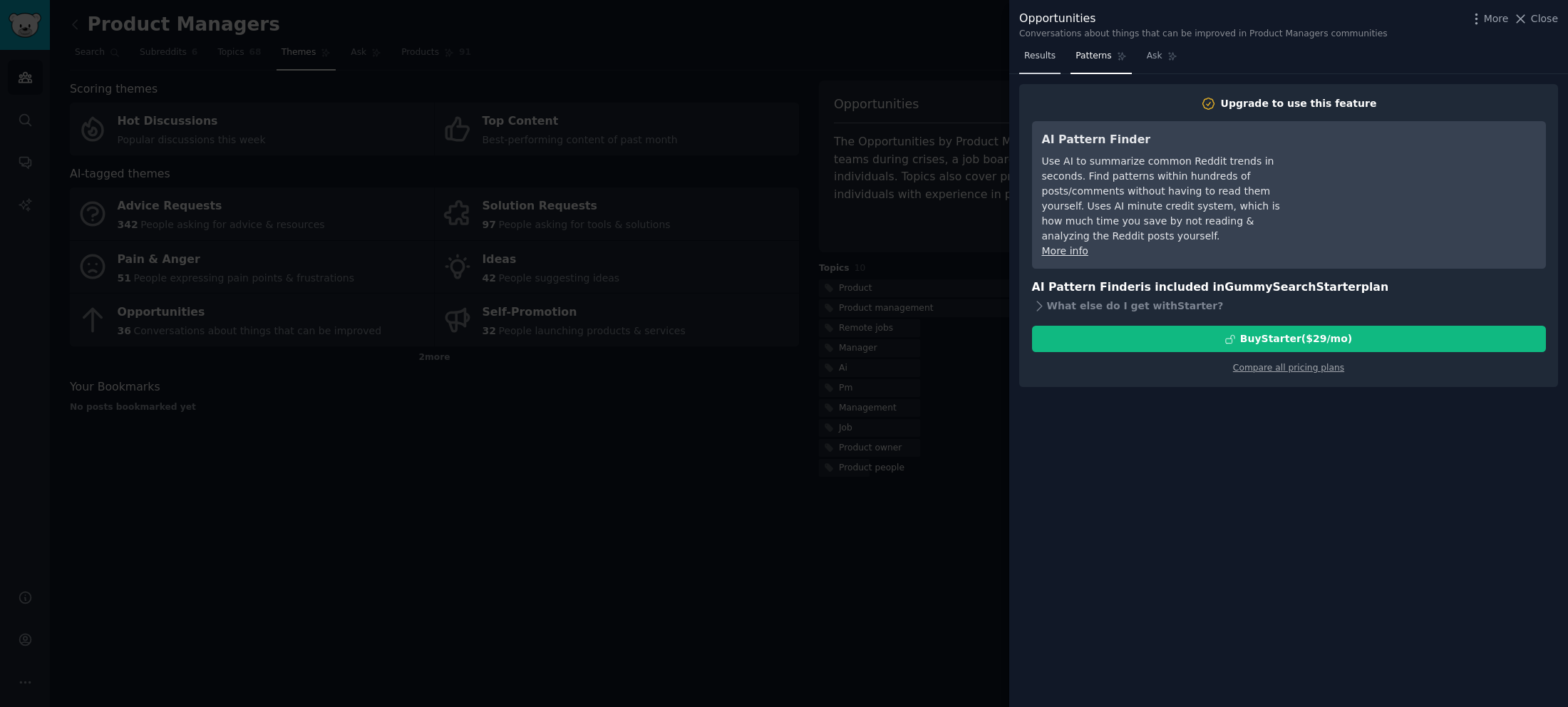
click at [1047, 59] on span "Results" at bounding box center [1039, 56] width 31 height 12
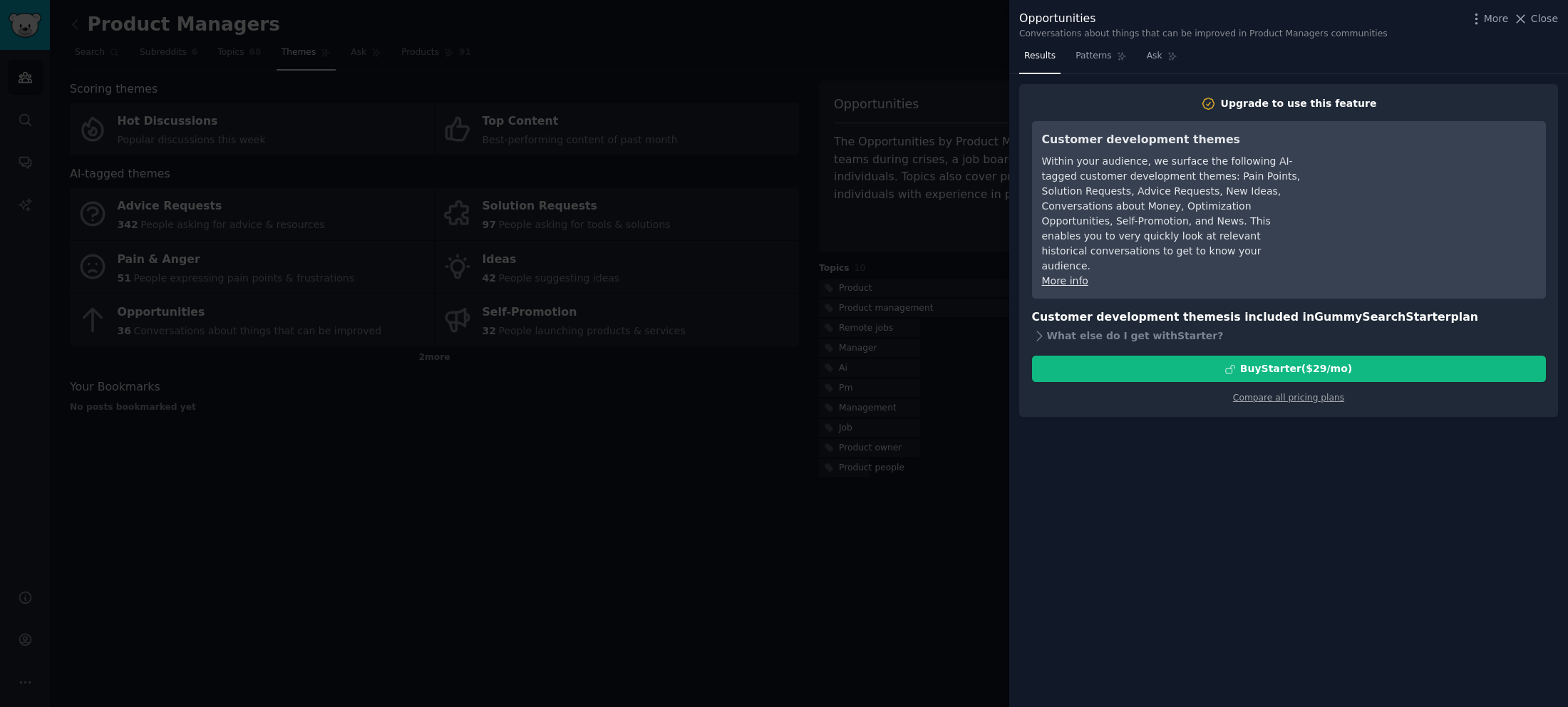
click at [774, 174] on div at bounding box center [784, 353] width 1568 height 707
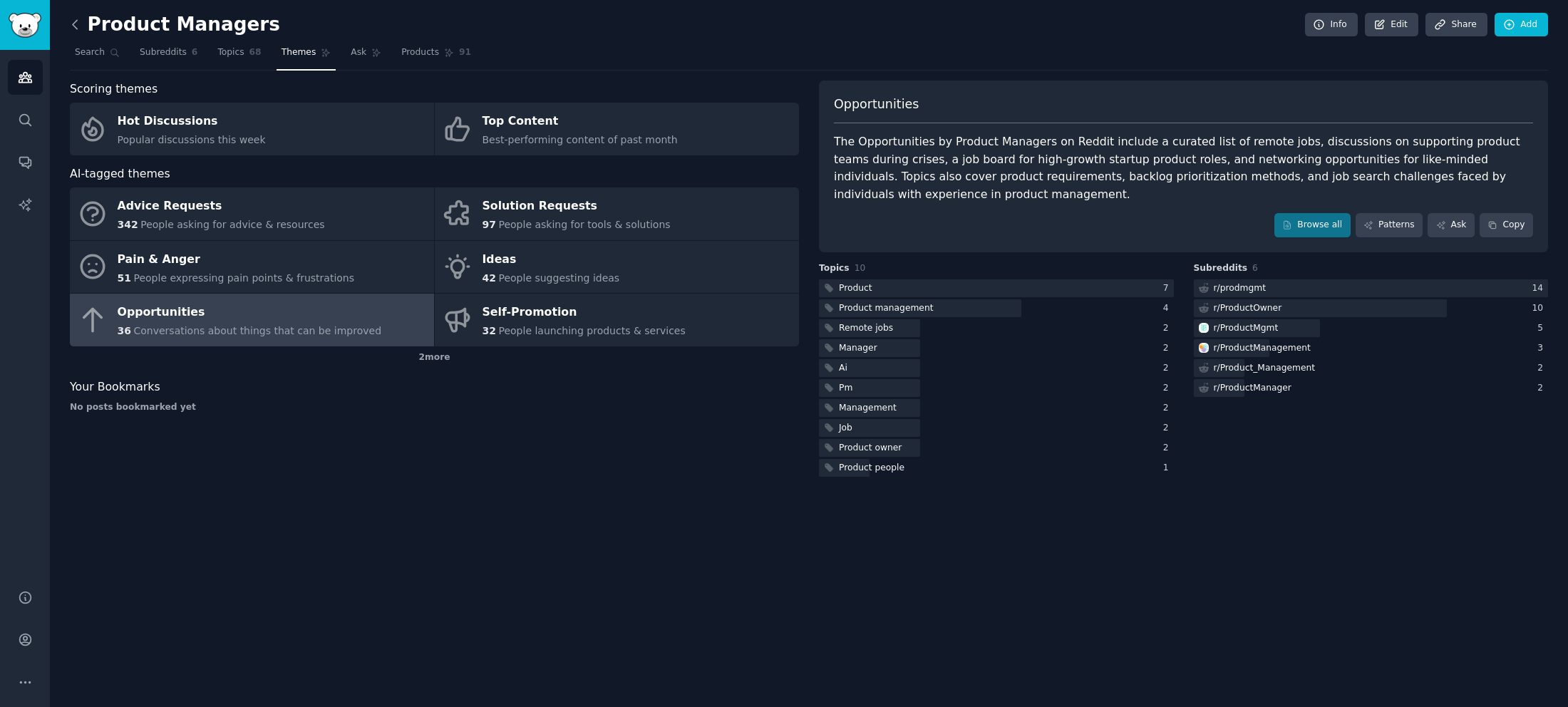
click at [81, 23] on icon at bounding box center [75, 24] width 15 height 15
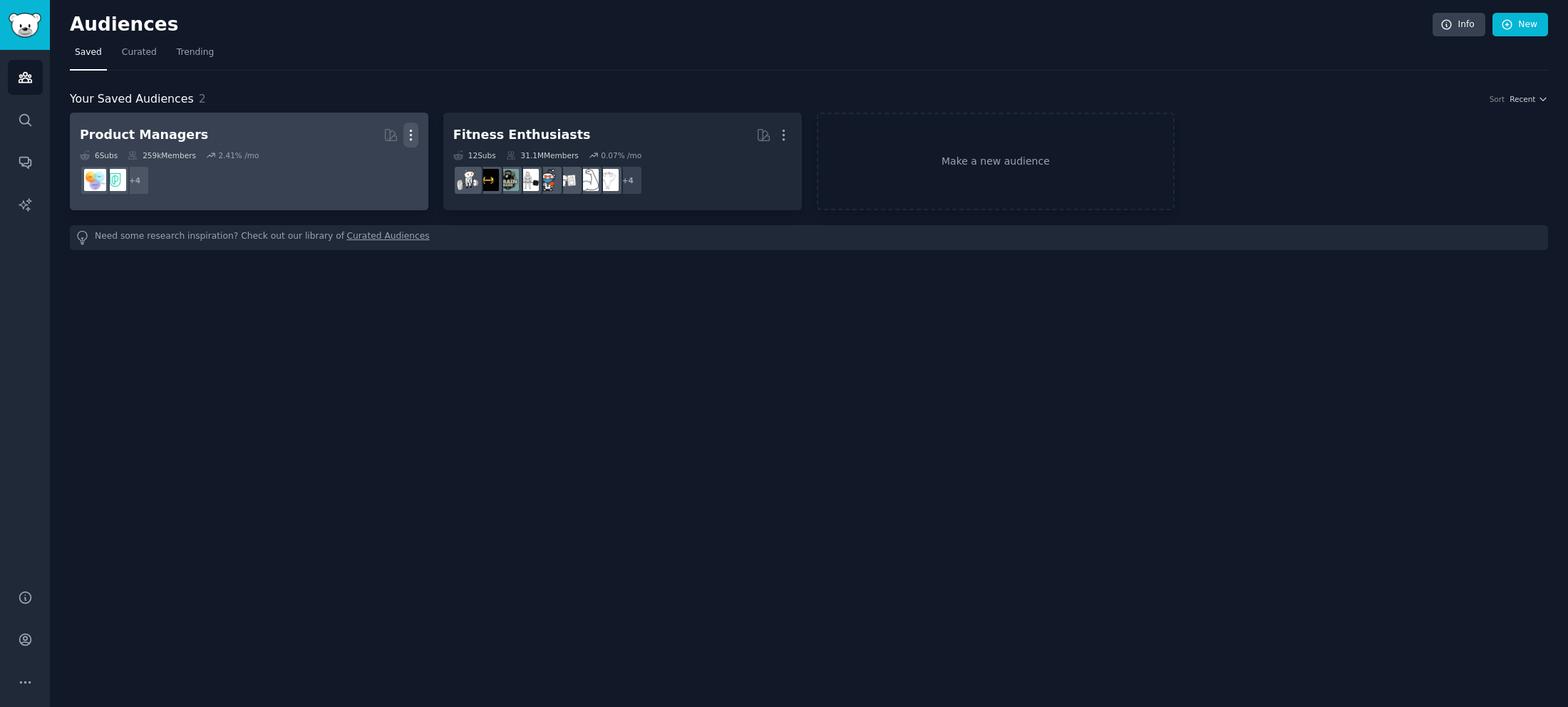
click at [415, 132] on icon "button" at bounding box center [411, 135] width 15 height 15
click at [365, 162] on p "Delete" at bounding box center [372, 165] width 33 height 15
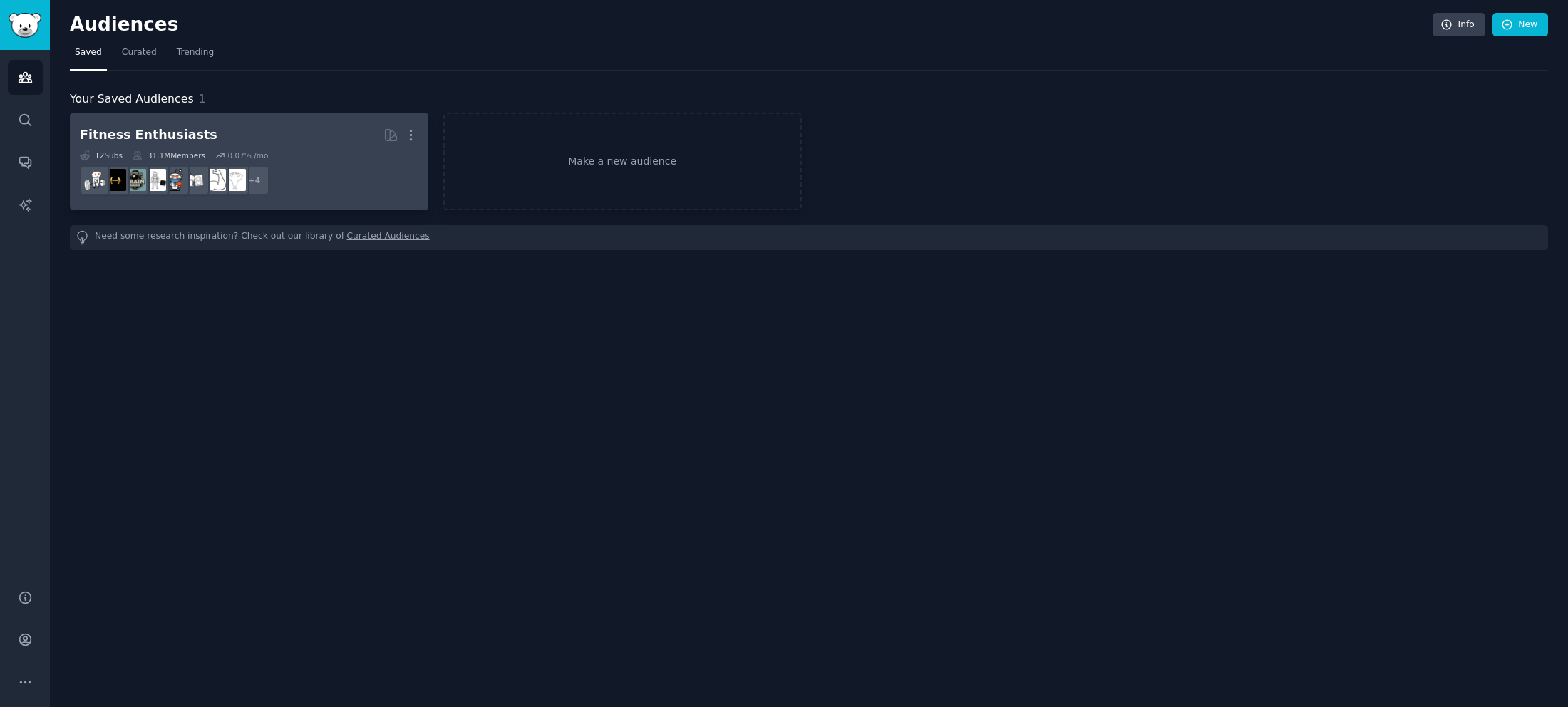
click at [351, 157] on div "12 Sub s 31.1M Members 0.07 % /mo" at bounding box center [250, 155] width 339 height 10
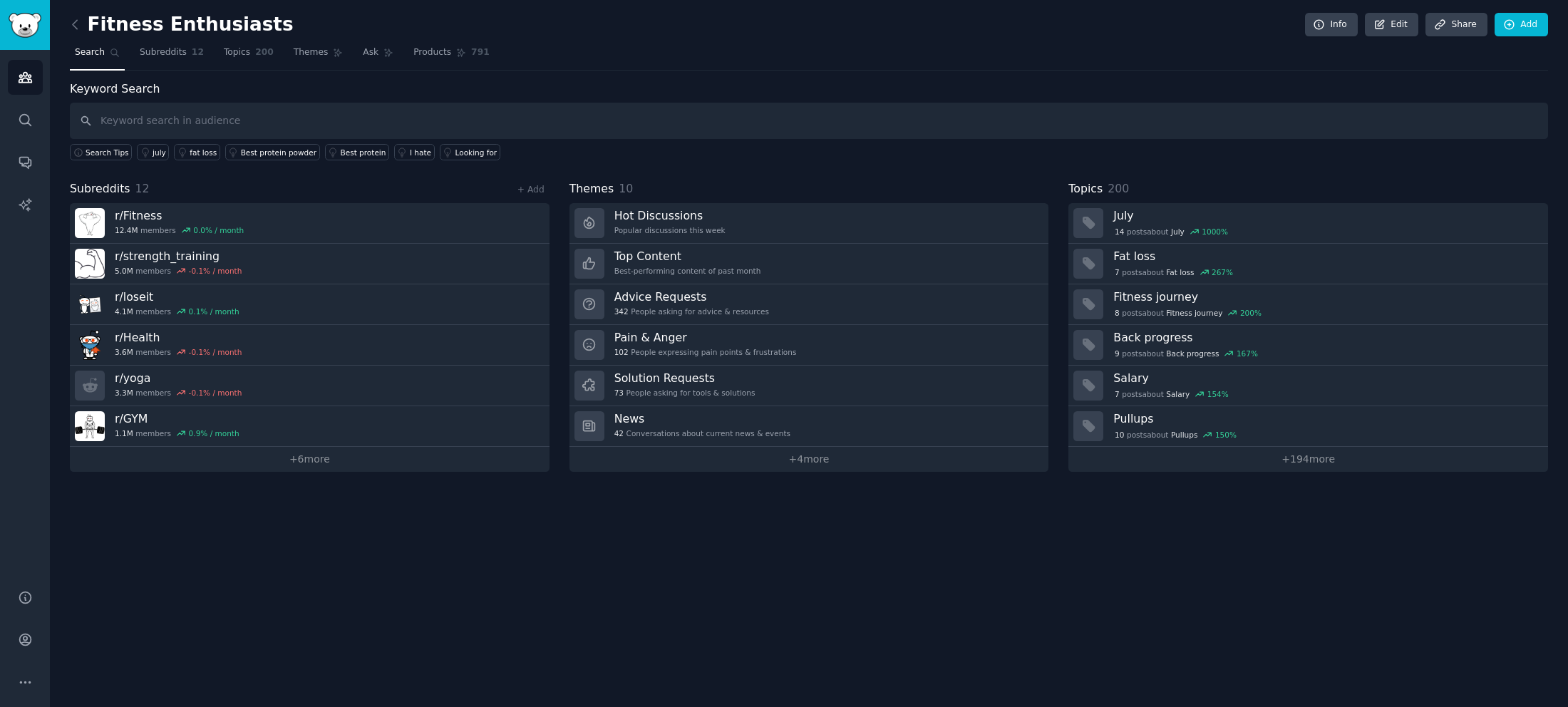
click at [268, 55] on nav "Search Subreddits 12 Topics 200 Themes Ask Products 791" at bounding box center [809, 55] width 1478 height 29
click at [293, 52] on span "Themes" at bounding box center [310, 53] width 35 height 12
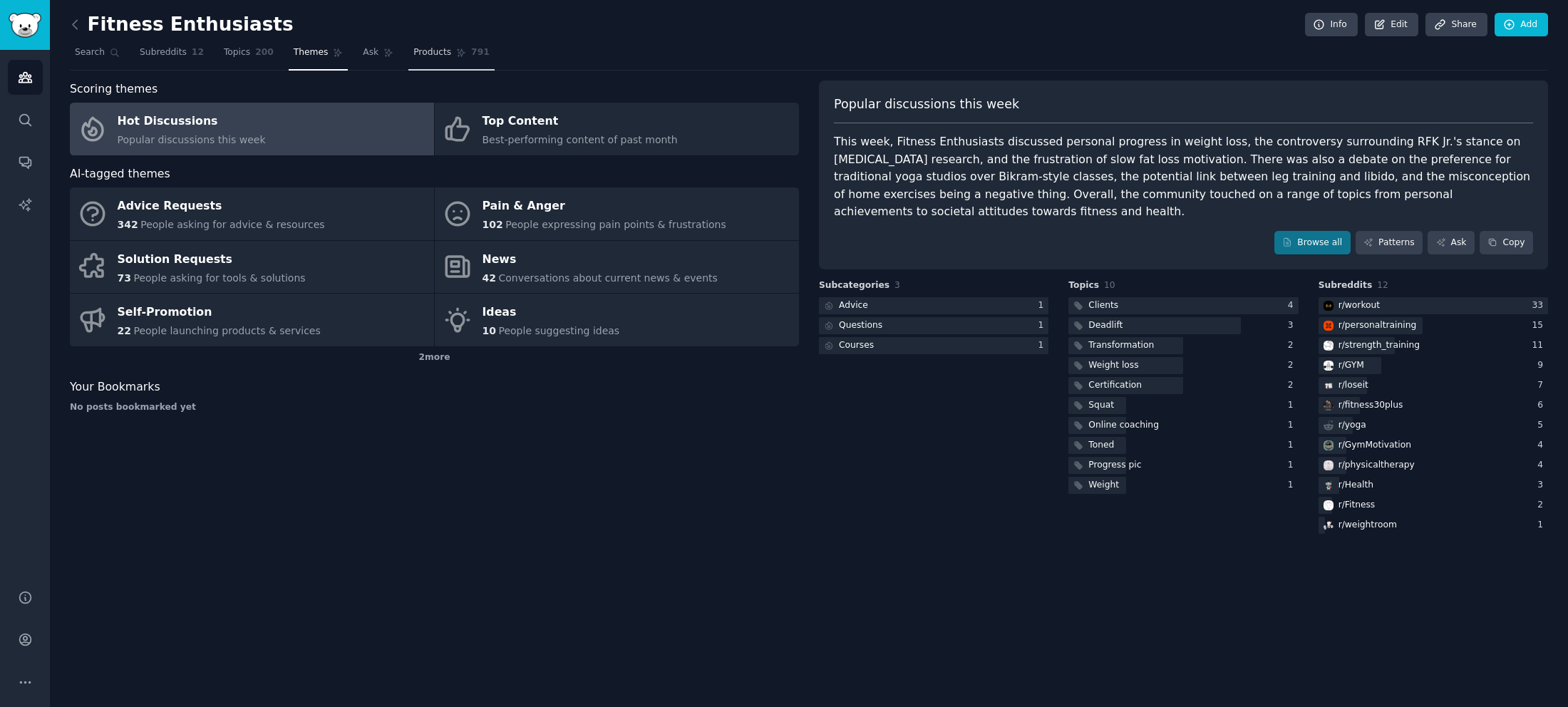
click at [414, 52] on span "Products" at bounding box center [432, 53] width 37 height 12
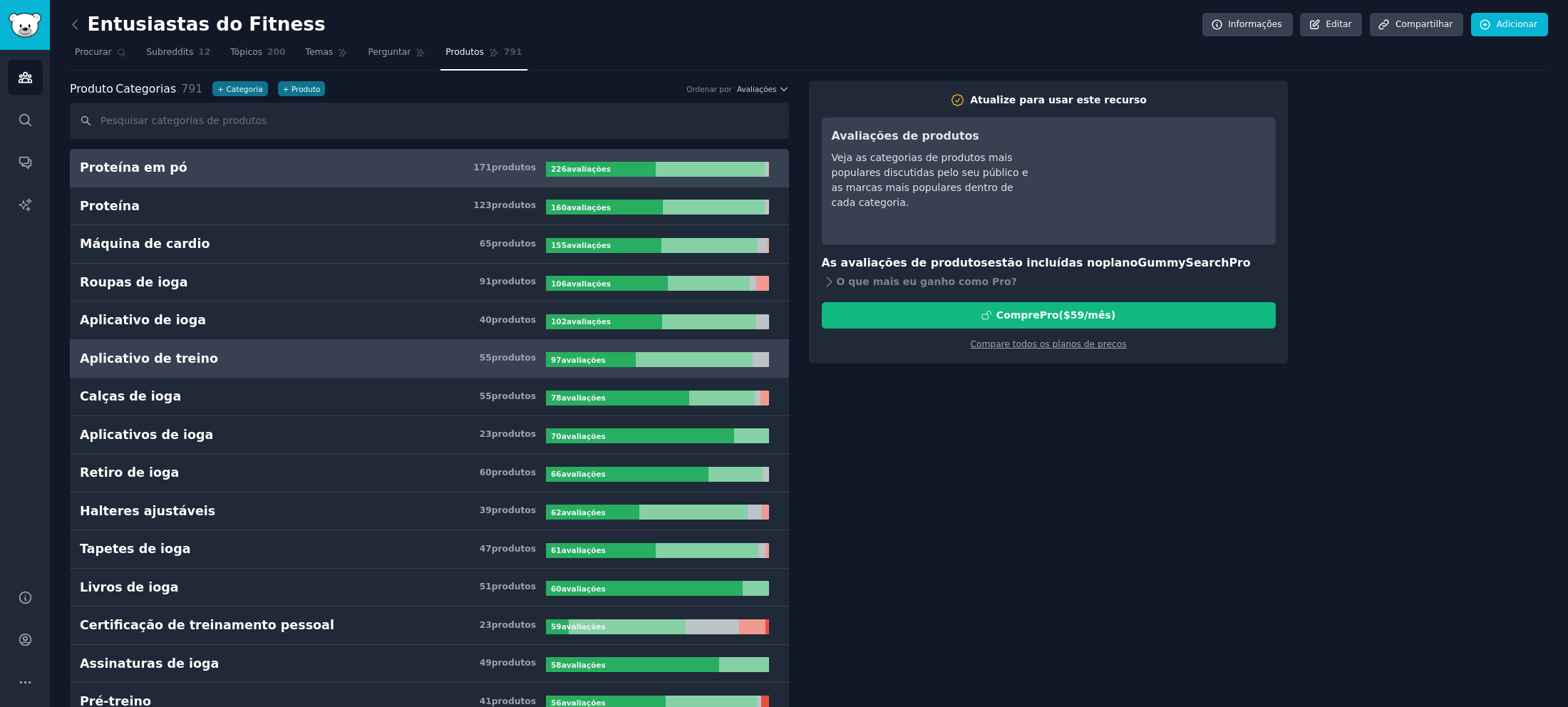
click at [269, 356] on h3 "Aplicativo de treino 55 produtos ​" at bounding box center [313, 359] width 466 height 18
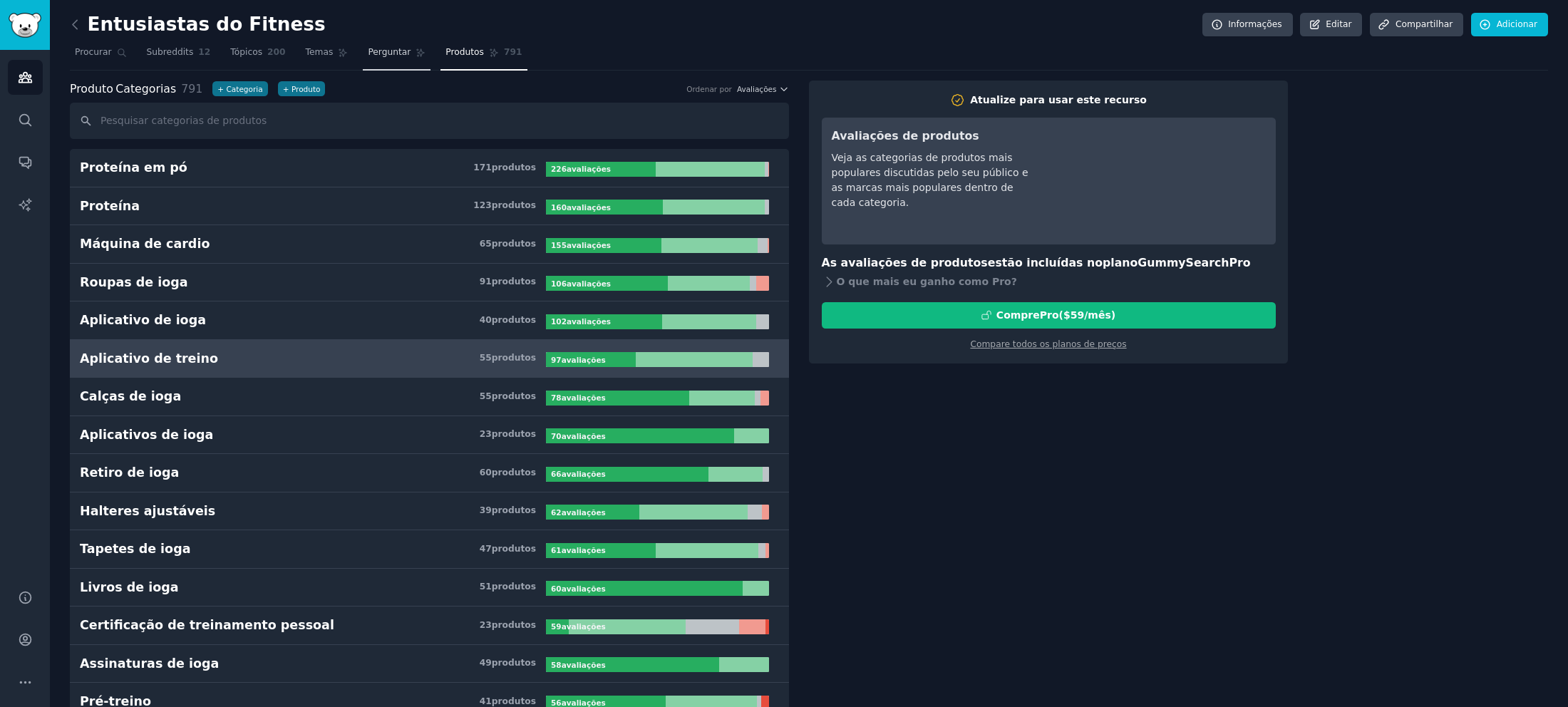
click at [379, 52] on font "Perguntar" at bounding box center [390, 52] width 43 height 10
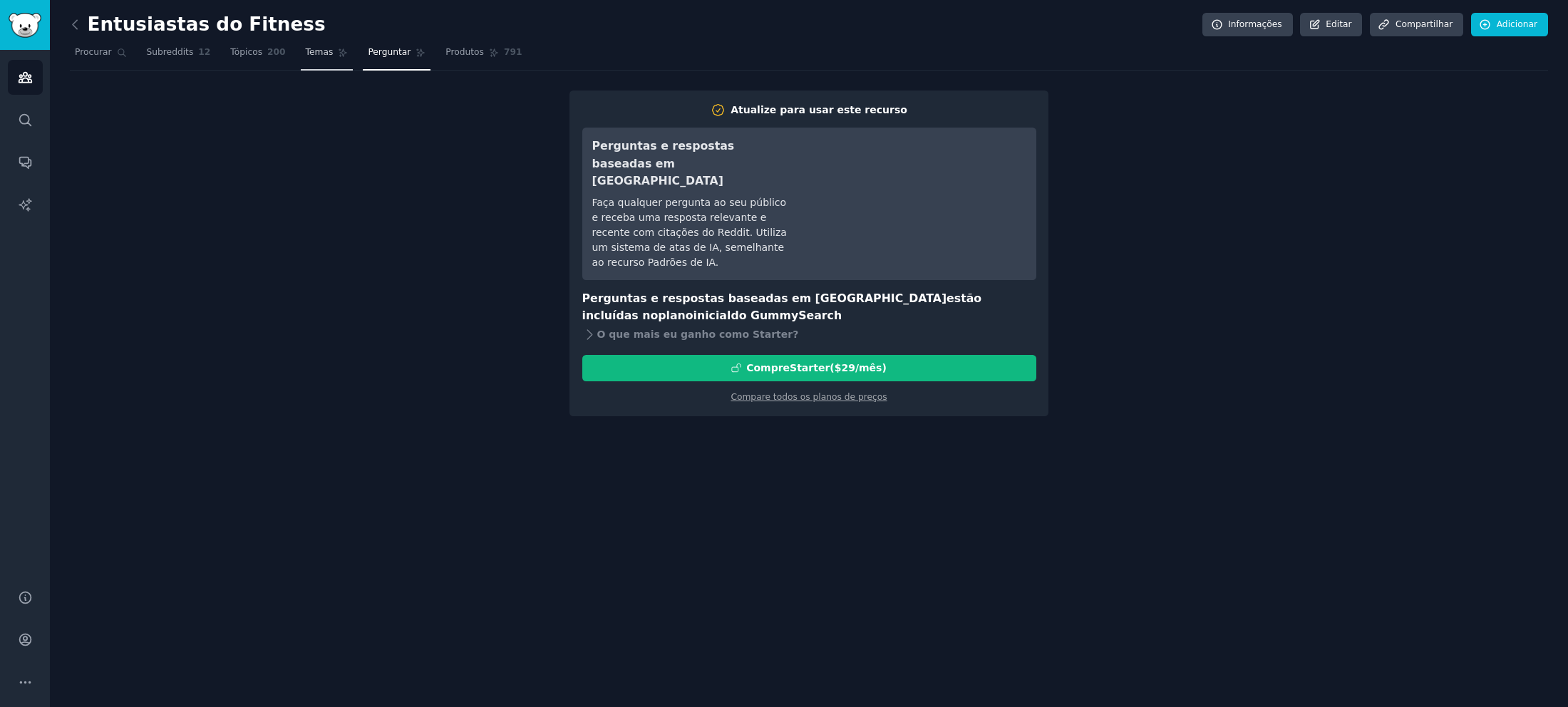
click at [316, 55] on link "Temas" at bounding box center [326, 55] width 53 height 29
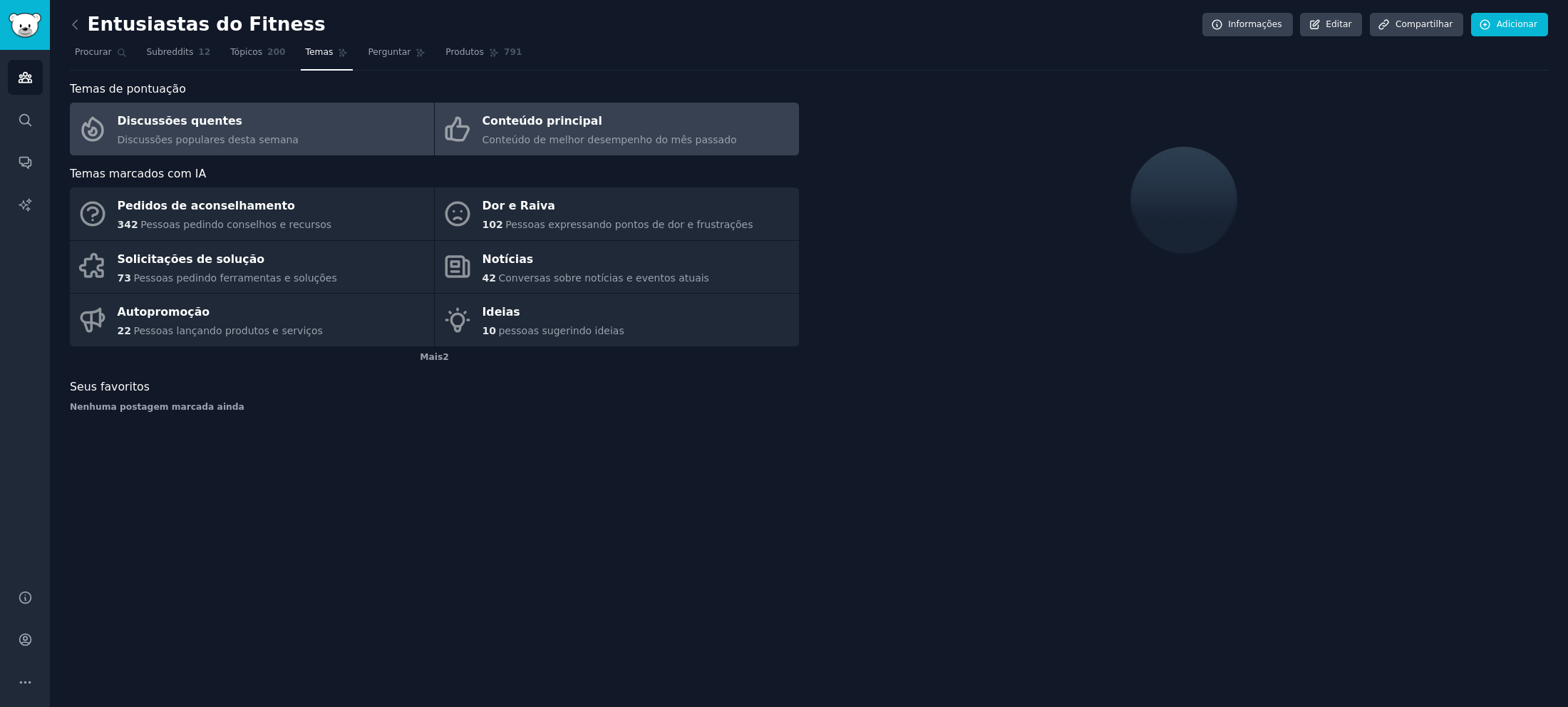
click at [499, 124] on font "Conteúdo principal" at bounding box center [542, 120] width 119 height 13
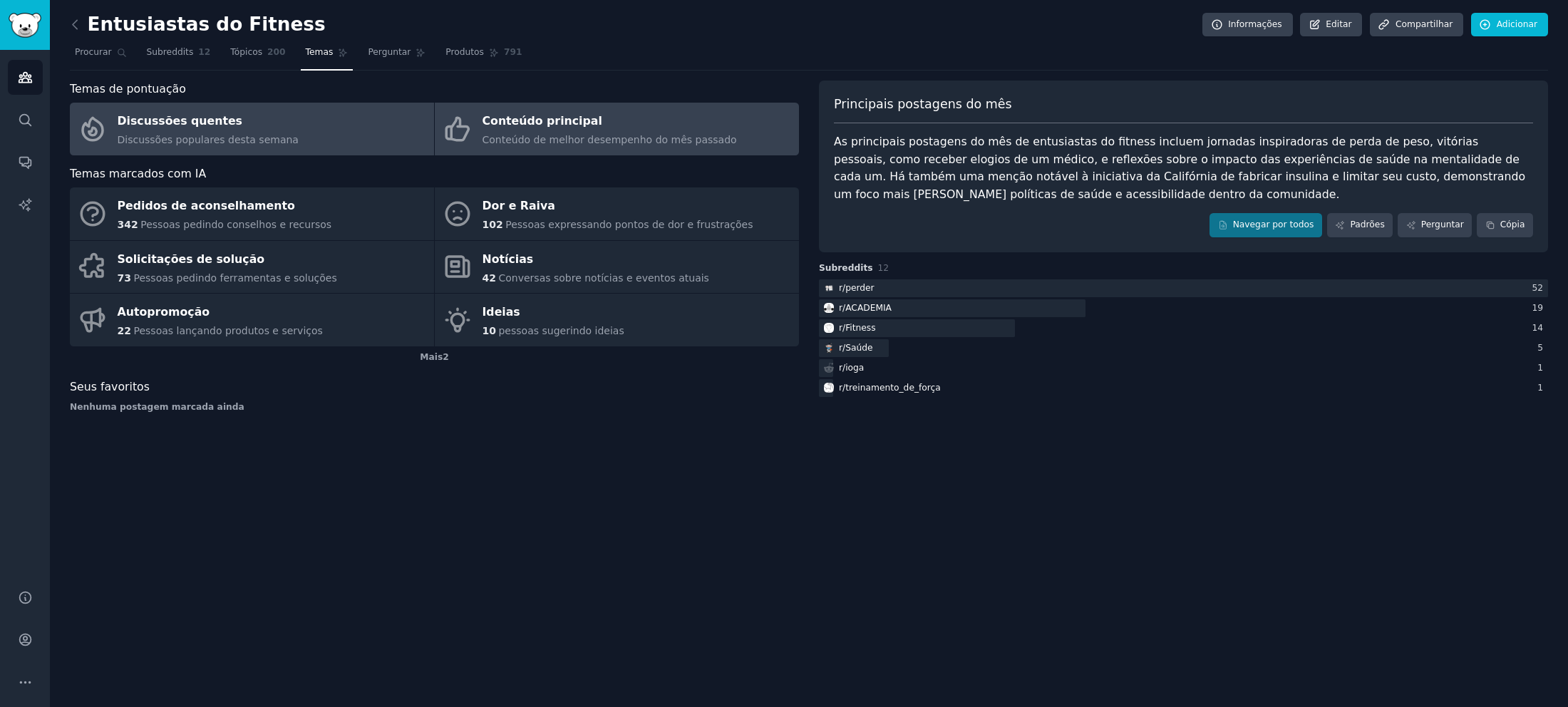
click at [307, 142] on link "Discussões quentes Discussões populares desta semana" at bounding box center [251, 128] width 365 height 53
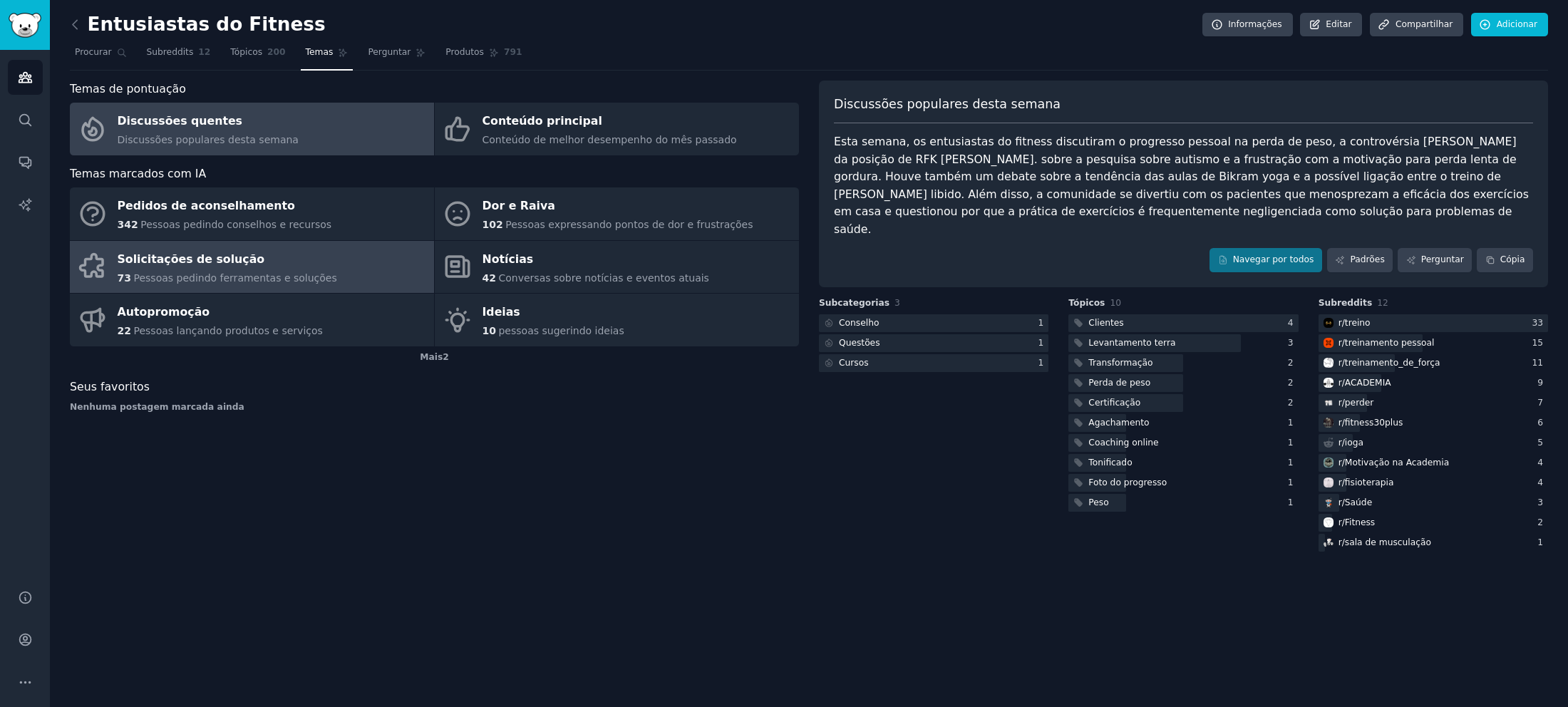
click at [262, 261] on div "Solicitações de solução" at bounding box center [227, 259] width 219 height 23
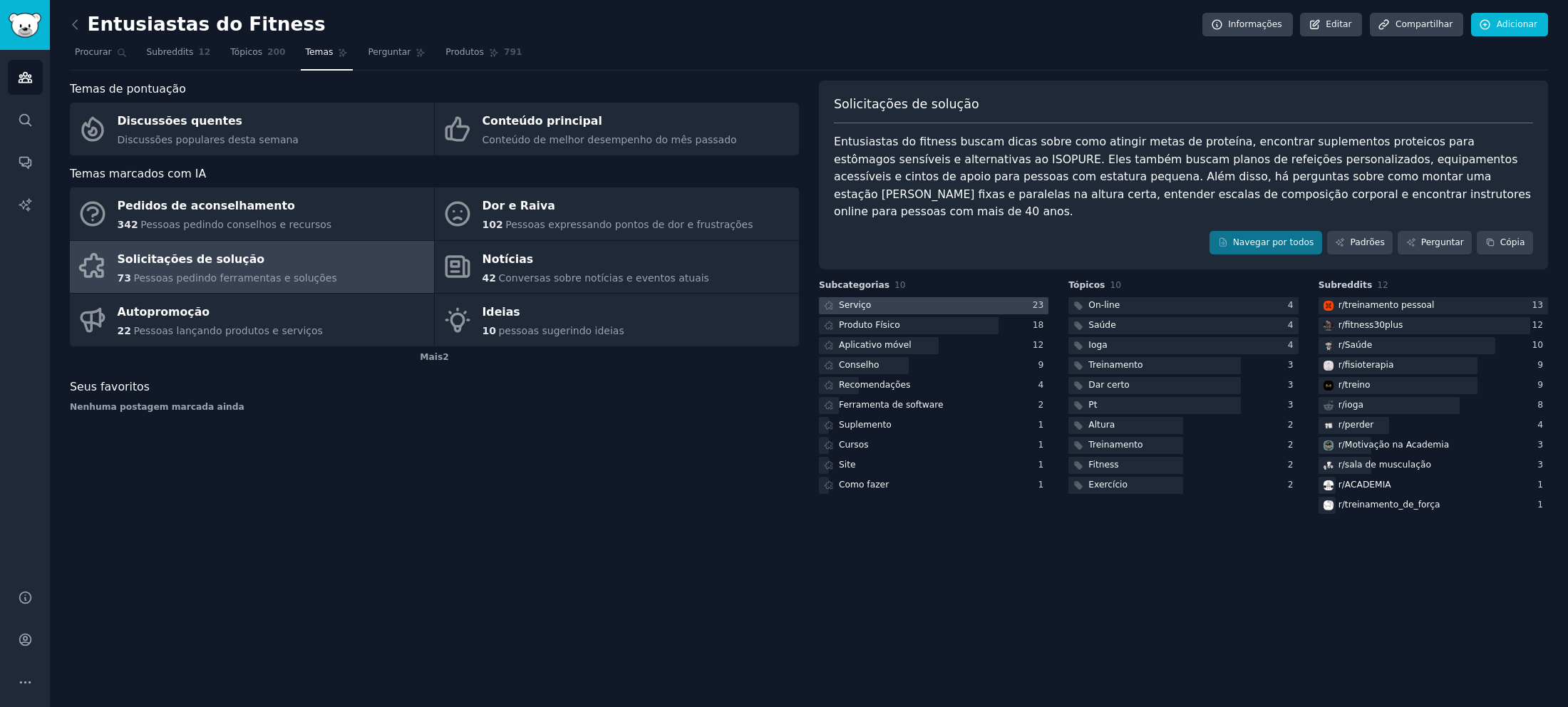
click at [878, 297] on div at bounding box center [933, 306] width 229 height 18
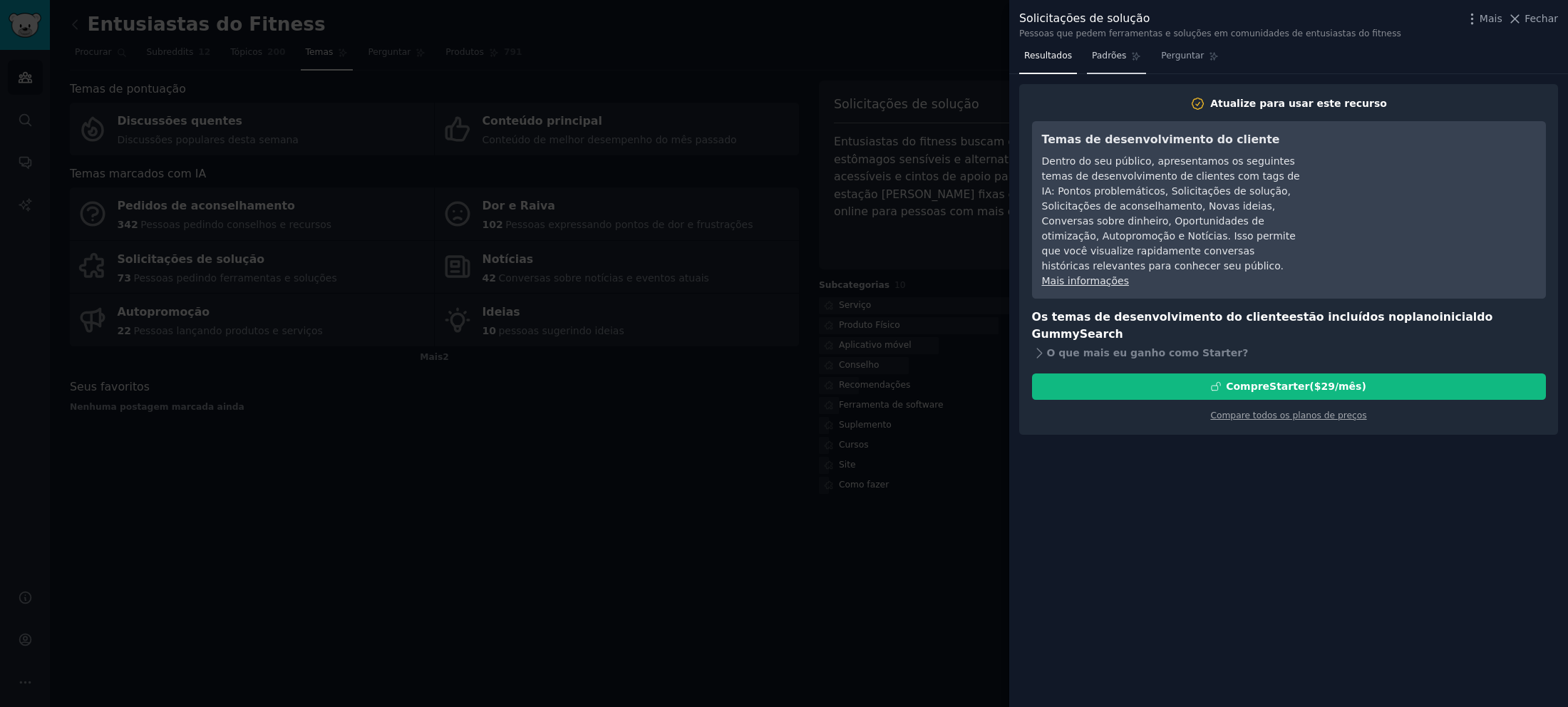
click at [1096, 59] on font "Padrões" at bounding box center [1109, 55] width 34 height 10
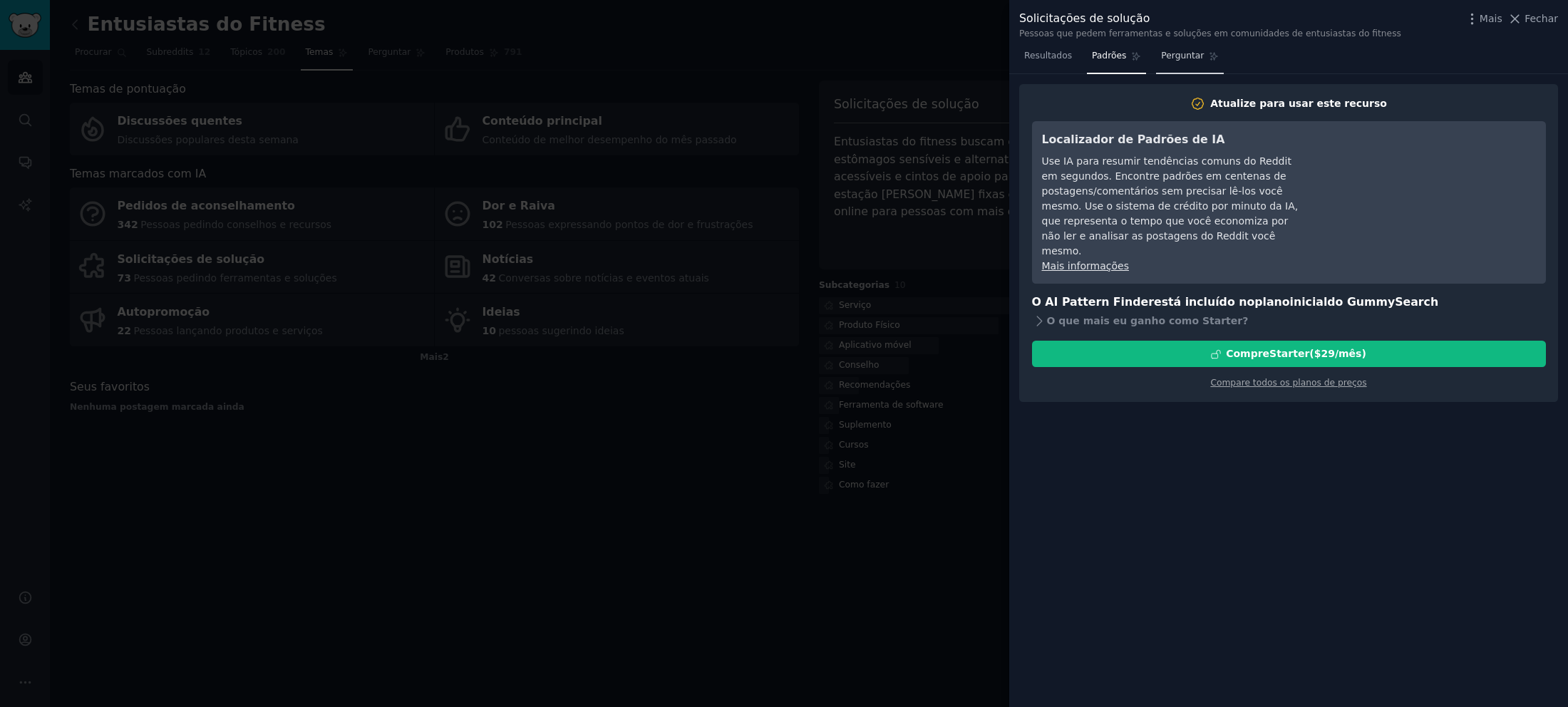
click at [1161, 62] on span "Perguntar" at bounding box center [1182, 56] width 43 height 12
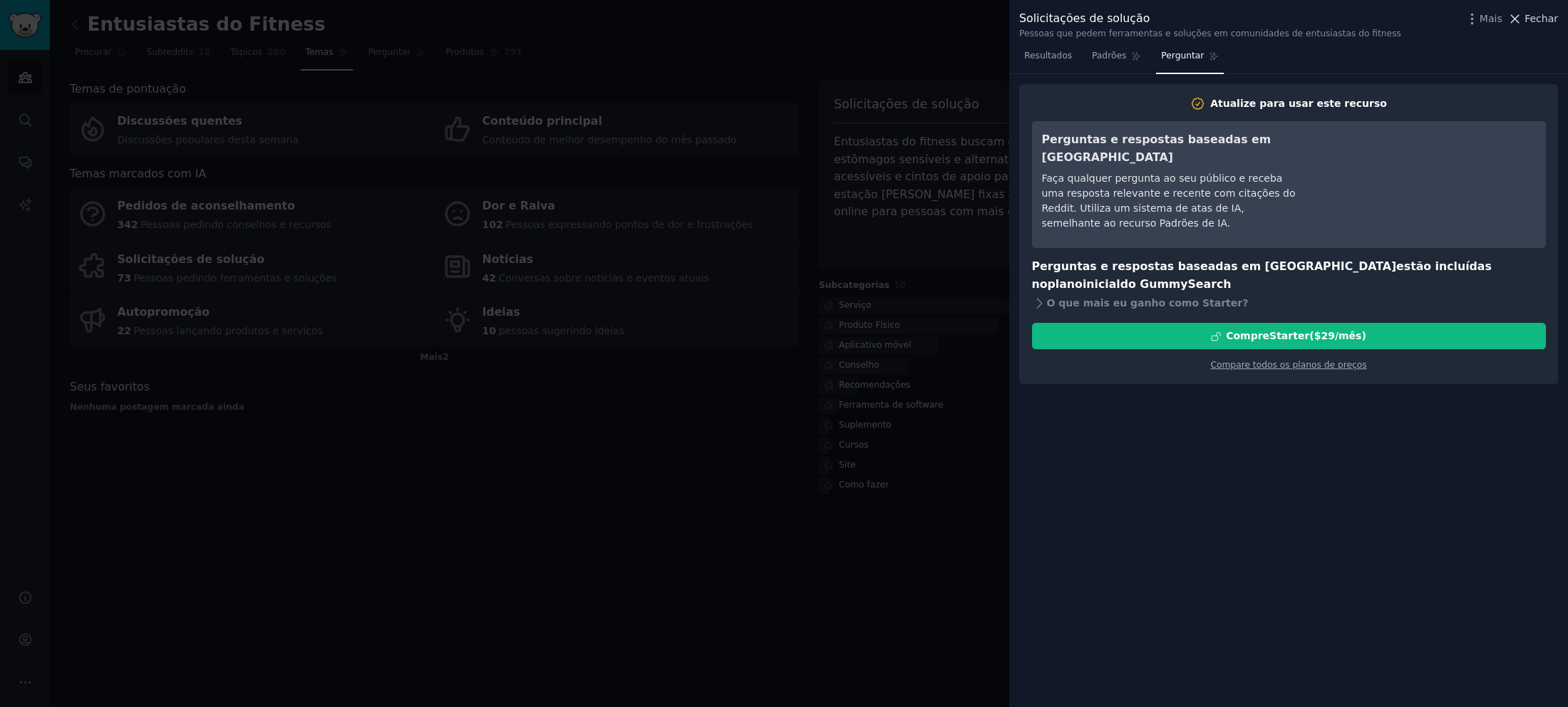
click at [1533, 19] on font "Fechar" at bounding box center [1541, 18] width 34 height 12
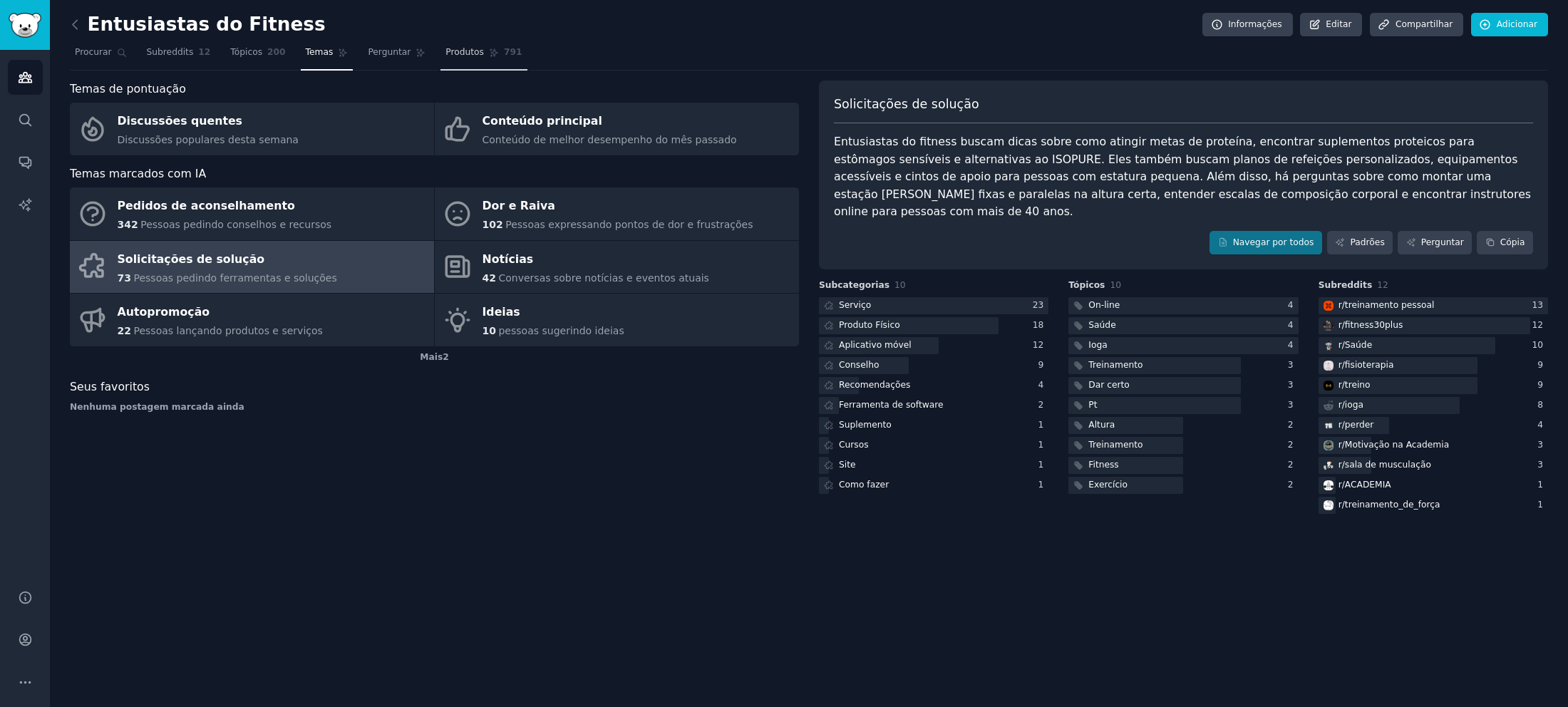
click at [446, 53] on font "Produtos" at bounding box center [464, 52] width 38 height 10
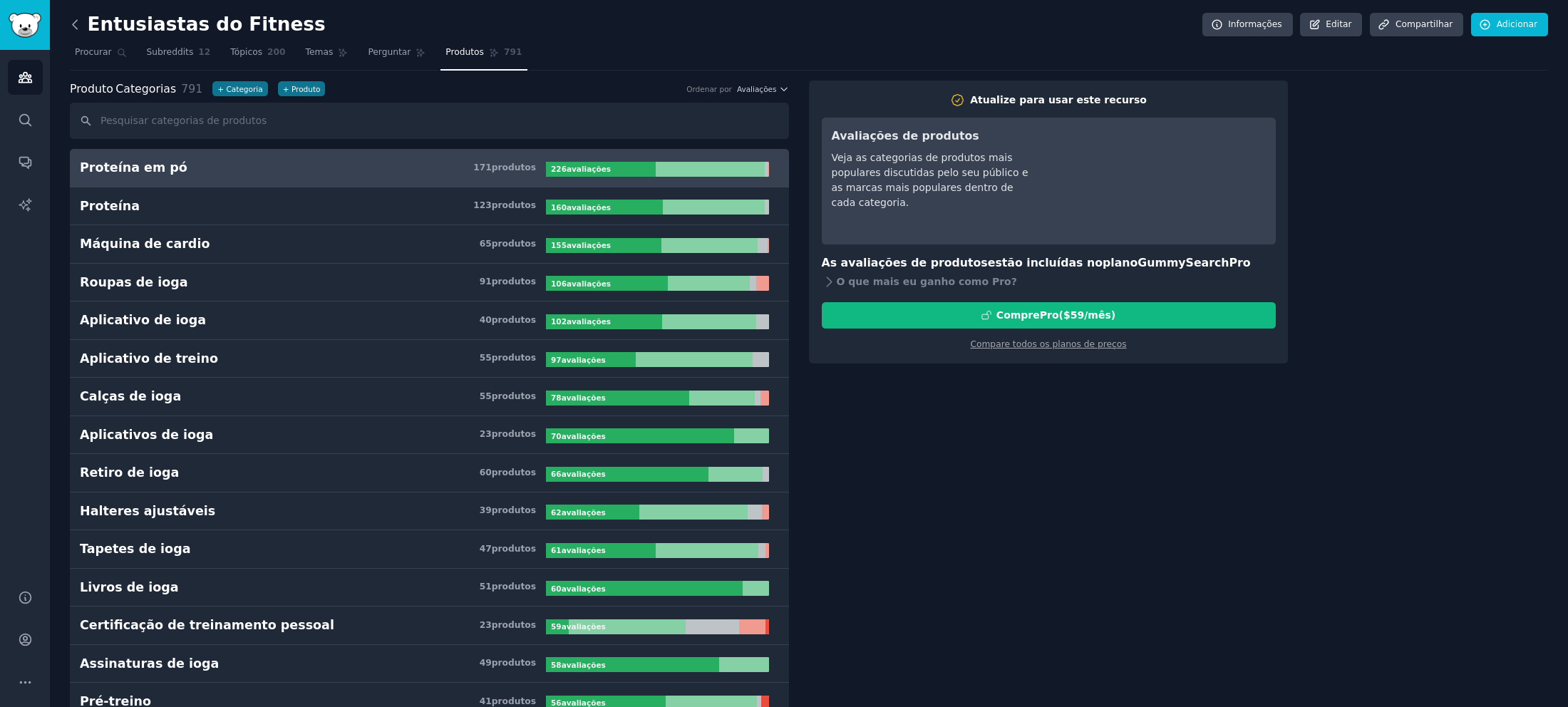
click at [77, 25] on icon at bounding box center [75, 24] width 15 height 15
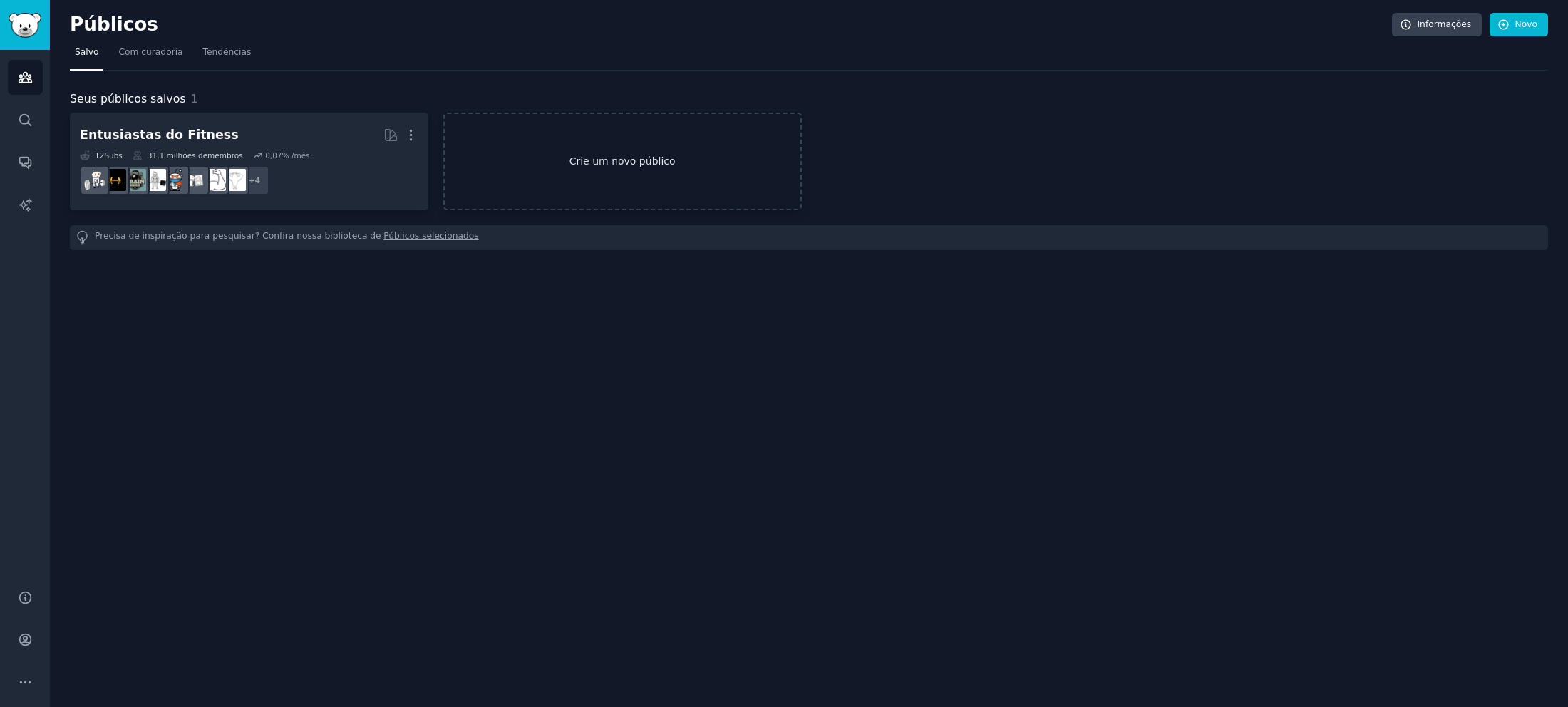
click at [610, 158] on font "Crie um novo público" at bounding box center [622, 160] width 106 height 12
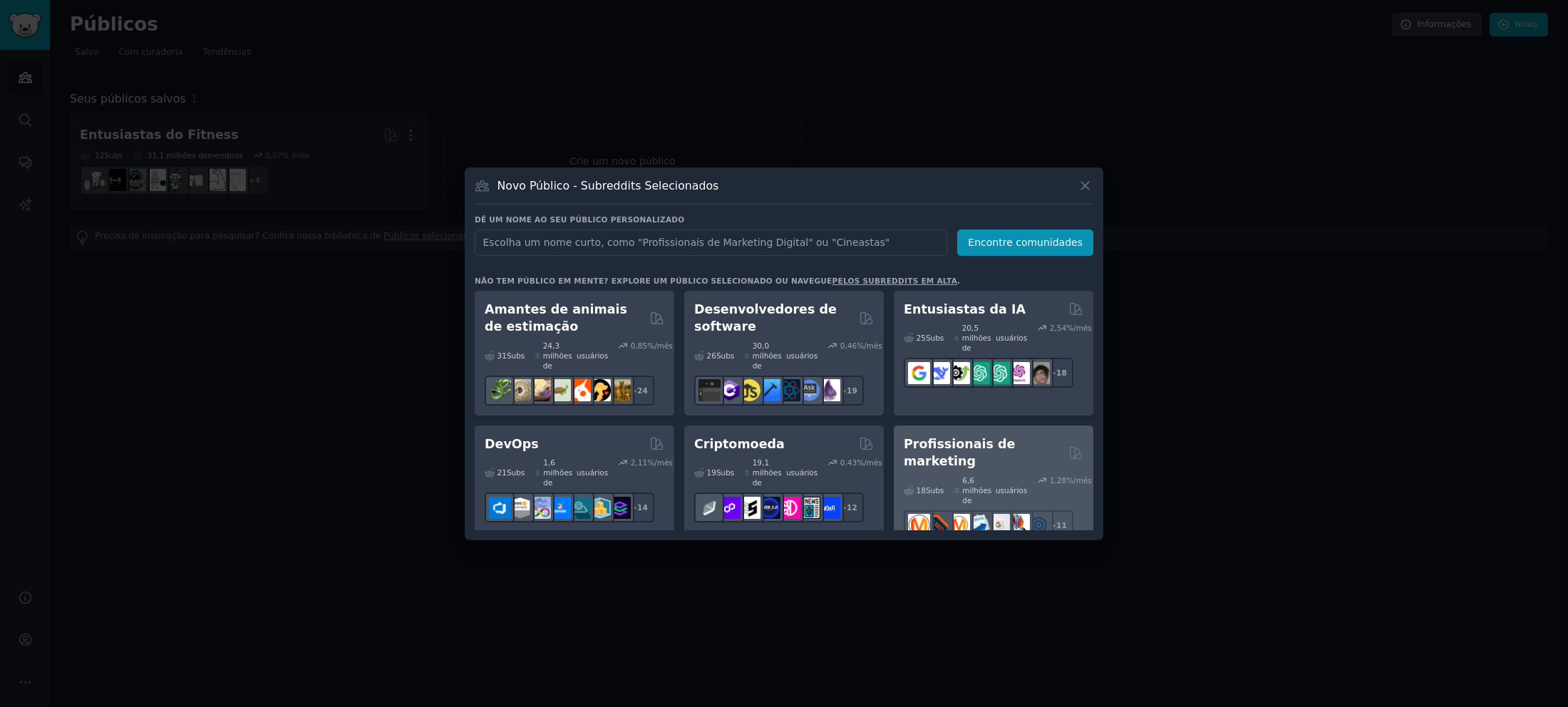
scroll to position [1285, 0]
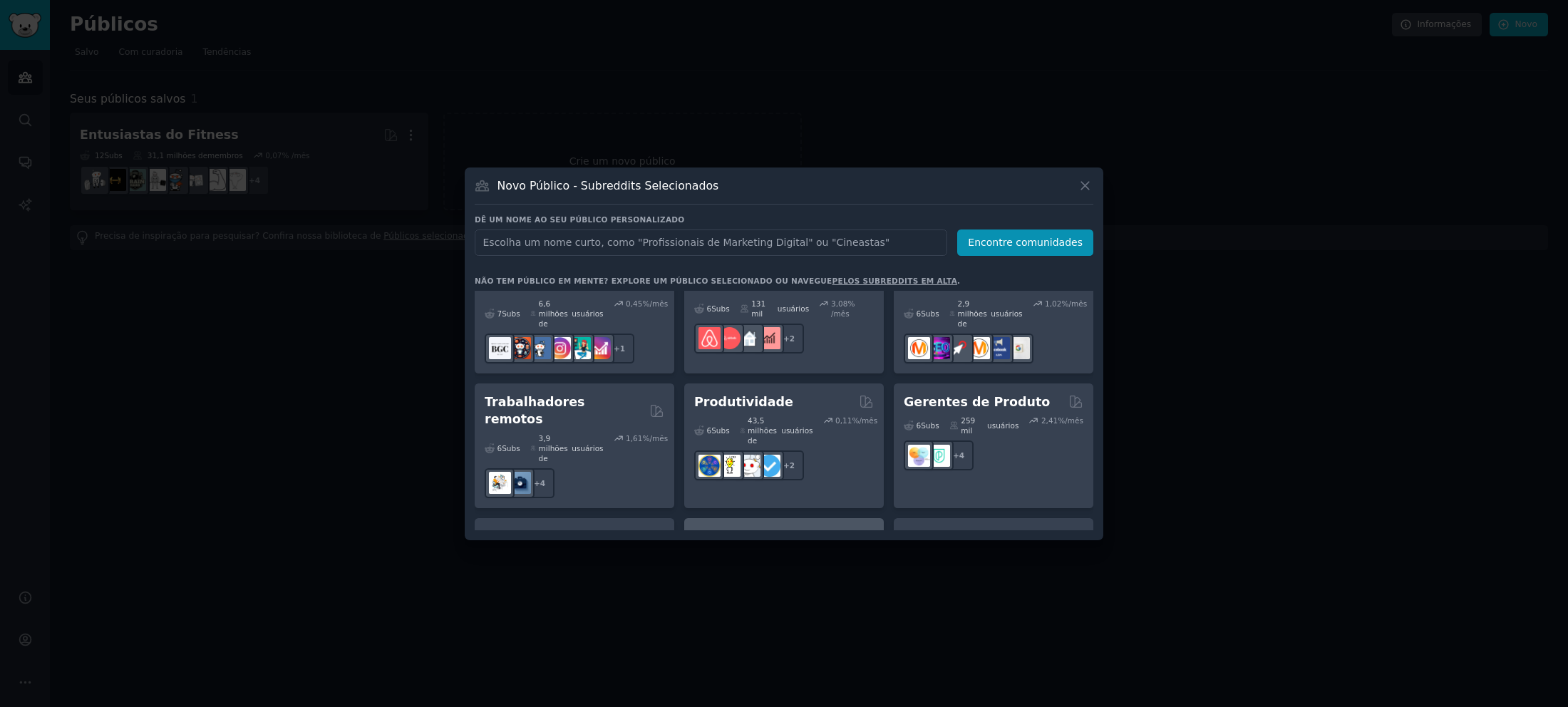
click at [820, 528] on div "Vendas B2B" at bounding box center [784, 537] width 179 height 18
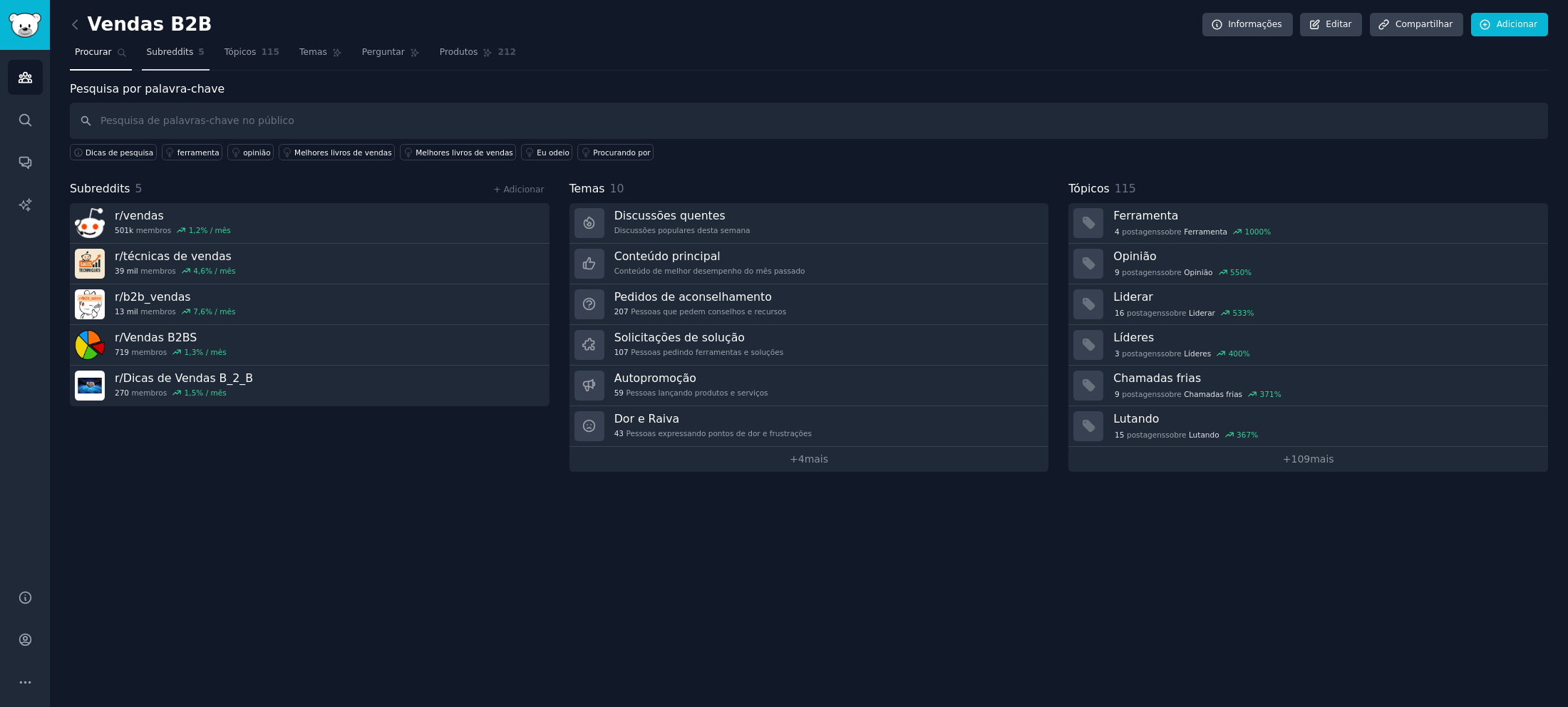
click at [179, 55] on font "Subreddits" at bounding box center [170, 52] width 47 height 10
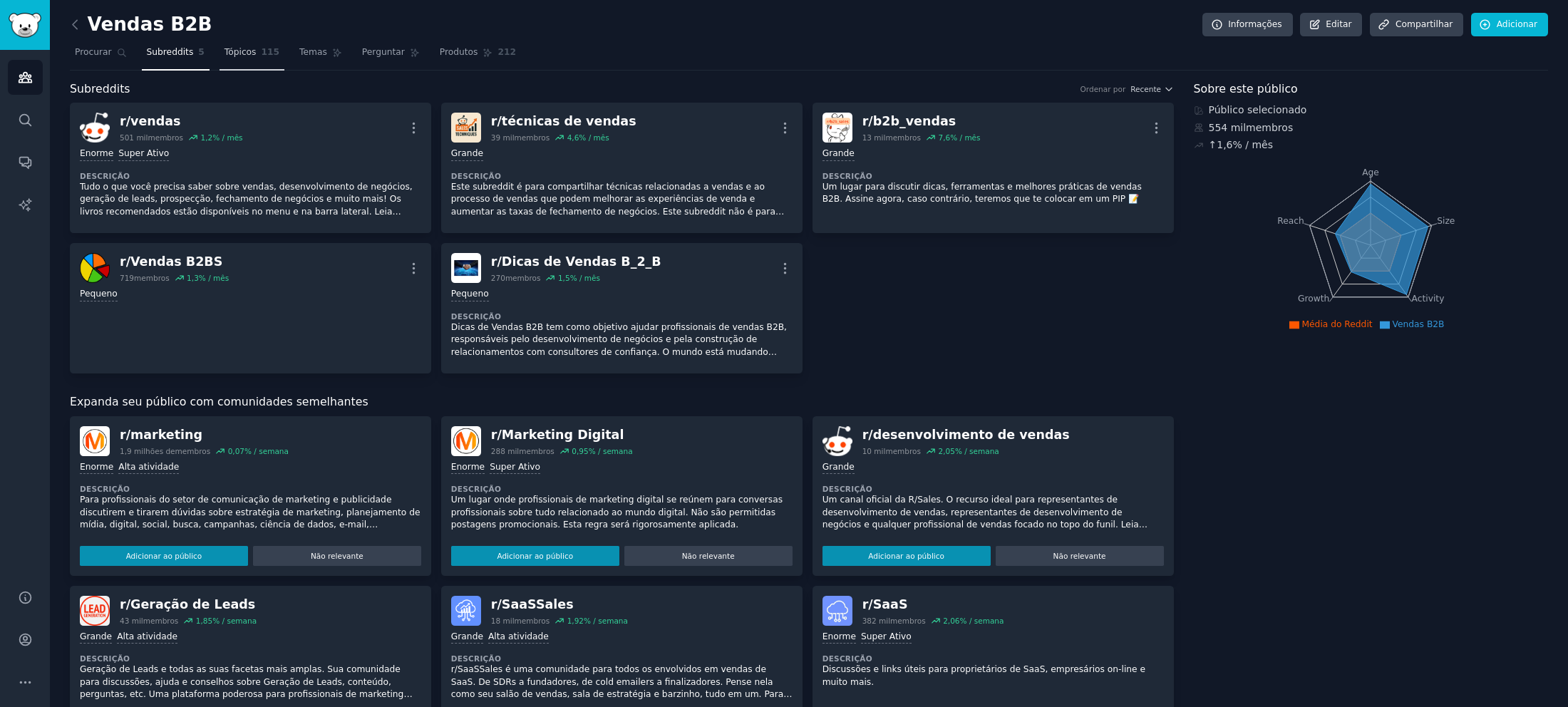
click at [229, 53] on font "Tópicos" at bounding box center [241, 52] width 32 height 10
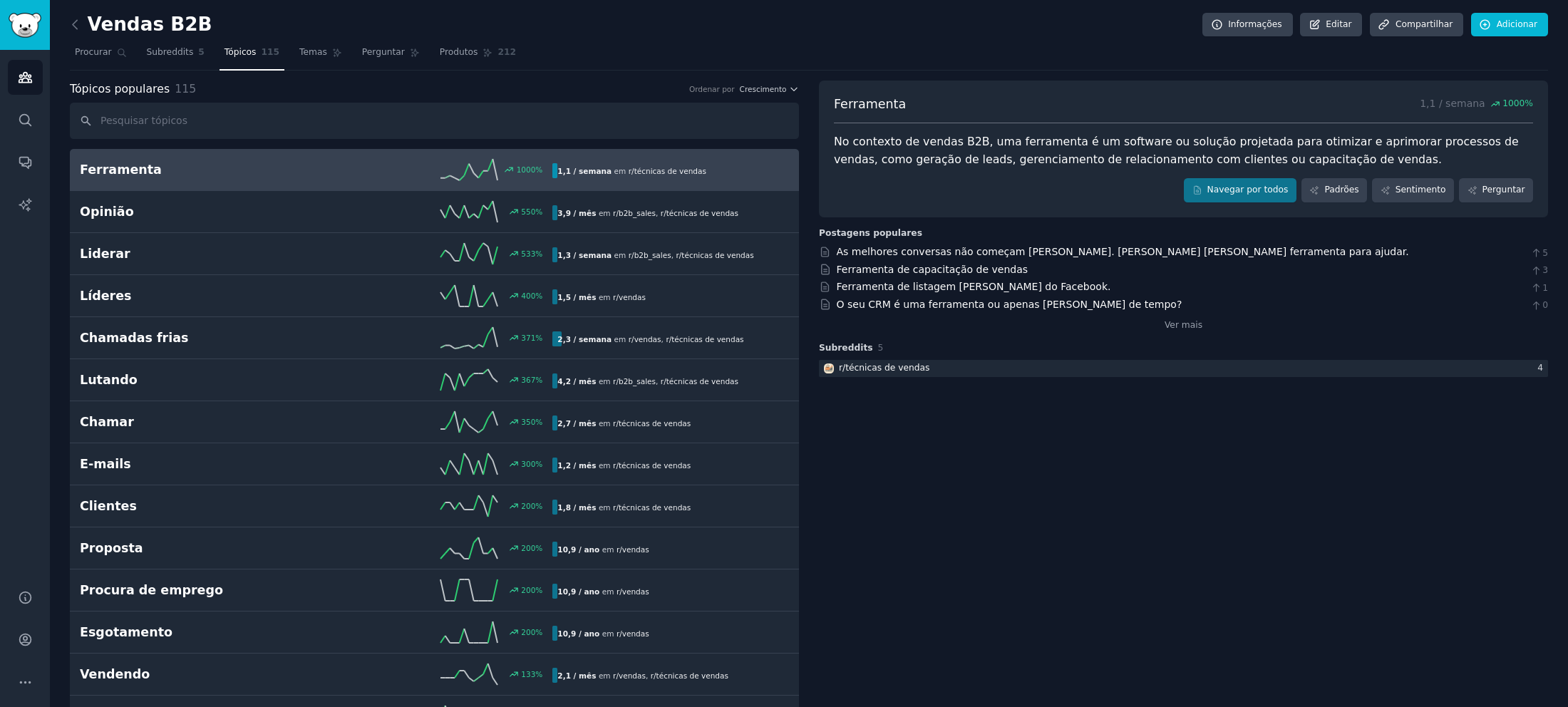
click at [241, 167] on h2 "Ferramenta" at bounding box center [198, 170] width 236 height 18
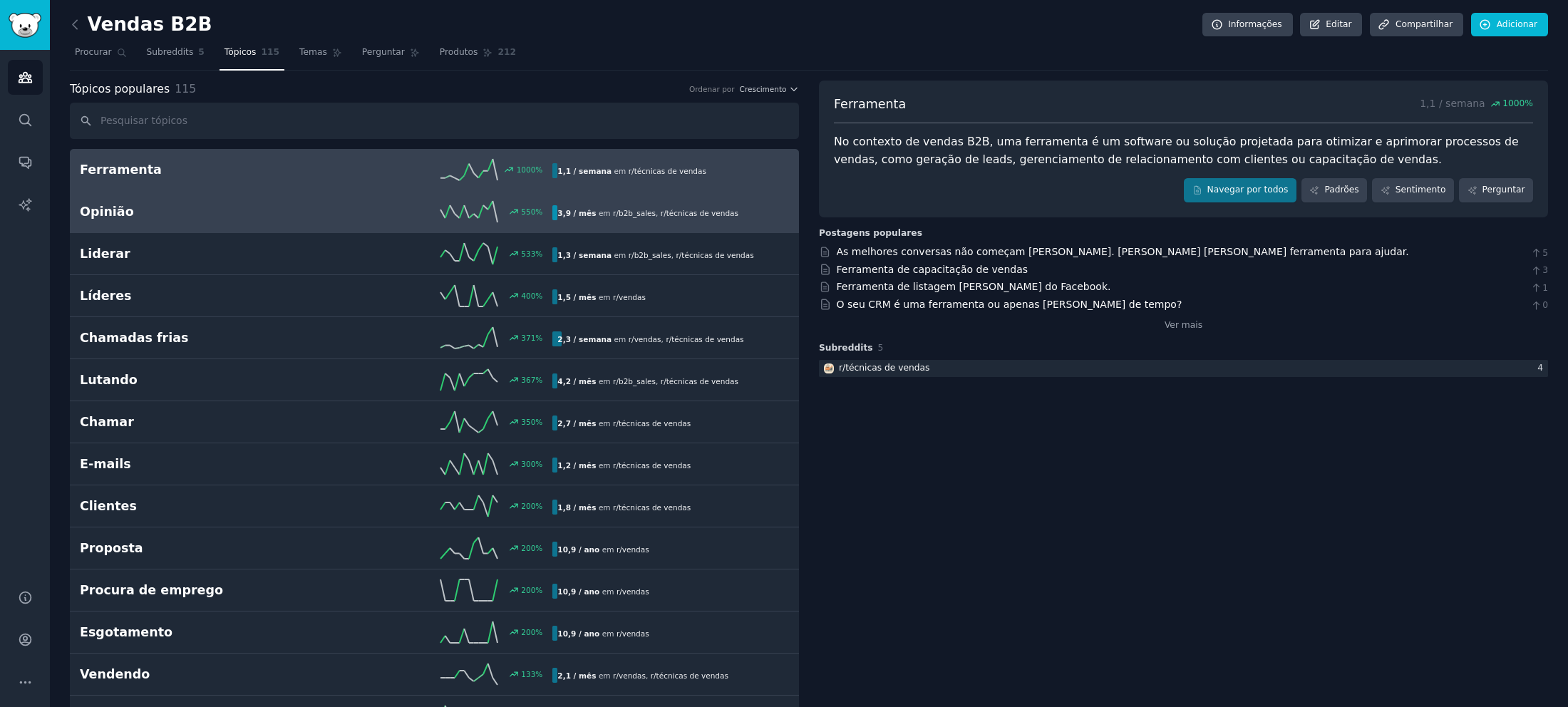
click at [166, 204] on h2 "Opinião" at bounding box center [198, 212] width 236 height 18
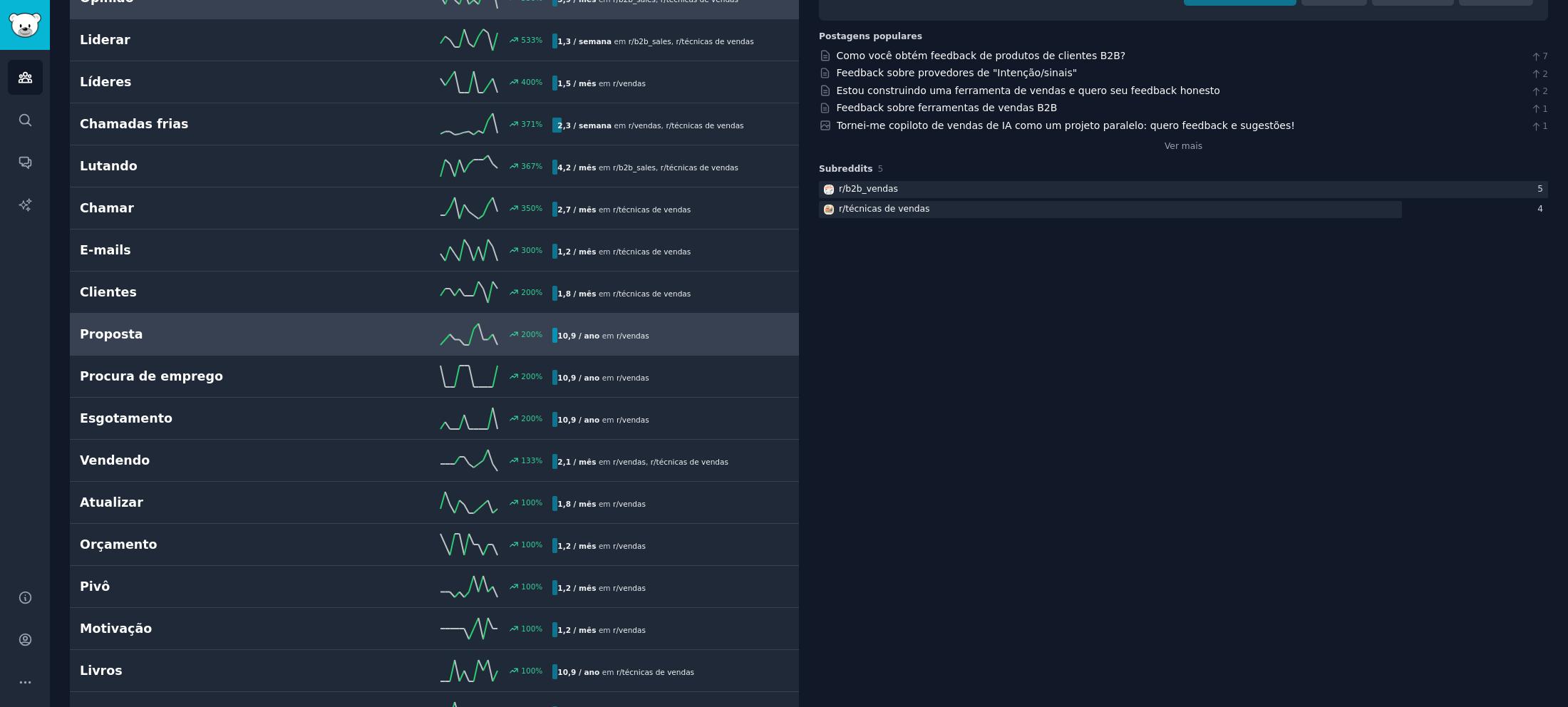
click at [197, 330] on h2 "Proposta" at bounding box center [198, 334] width 236 height 18
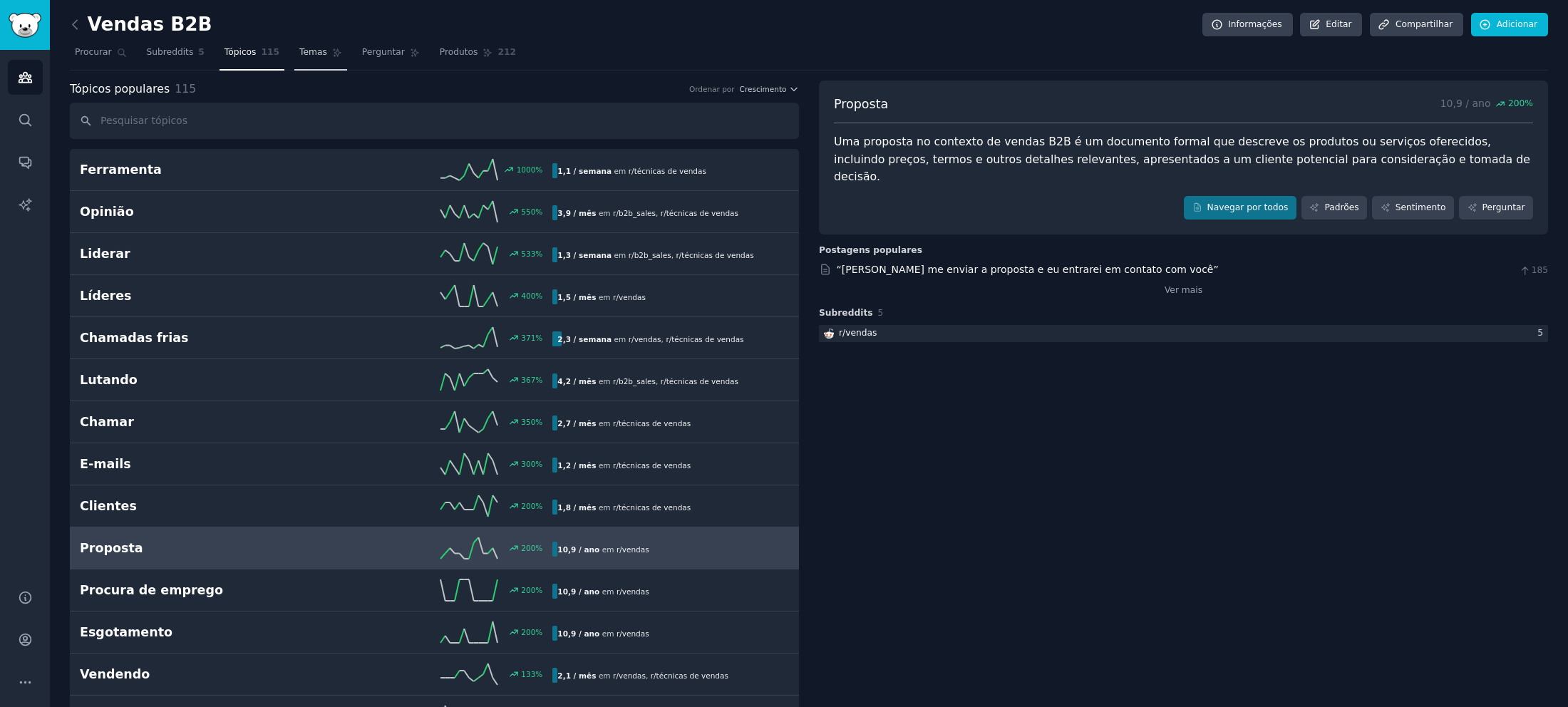
click at [307, 54] on font "Temas" at bounding box center [313, 52] width 28 height 10
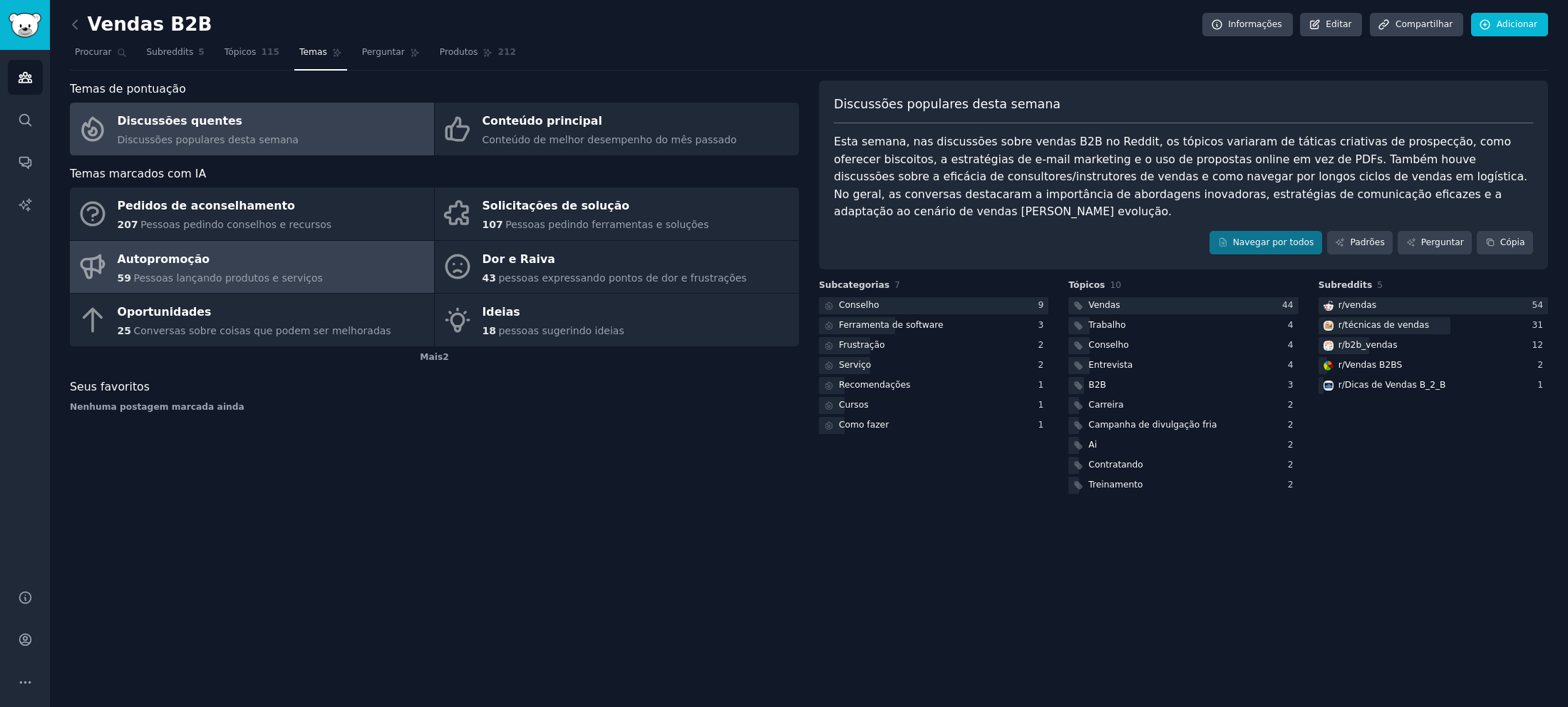
click at [177, 254] on font "Autopromoção" at bounding box center [164, 259] width 93 height 13
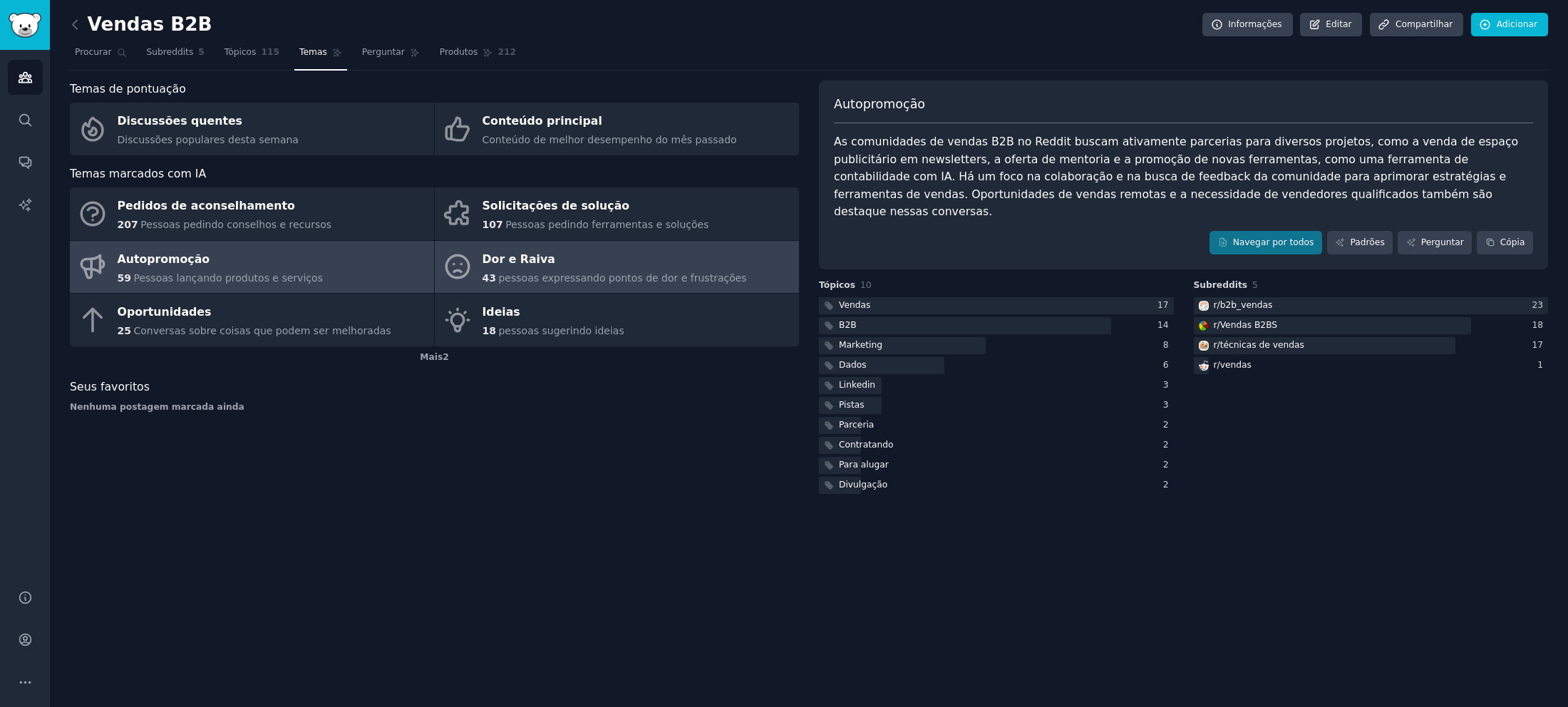
click at [574, 273] on font "pessoas expressando pontos de dor e frustrações" at bounding box center [622, 277] width 248 height 12
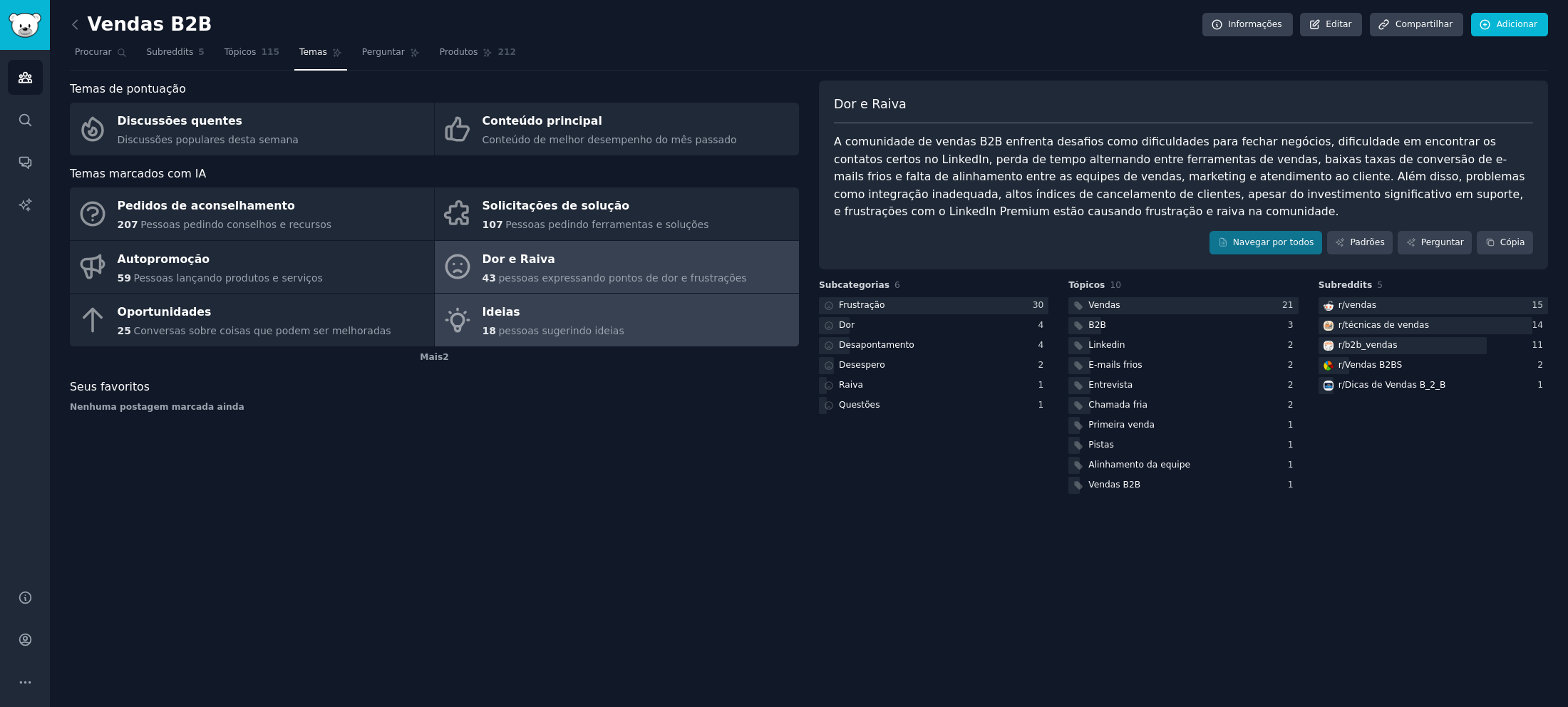
click at [552, 317] on div "Ideias" at bounding box center [553, 313] width 142 height 23
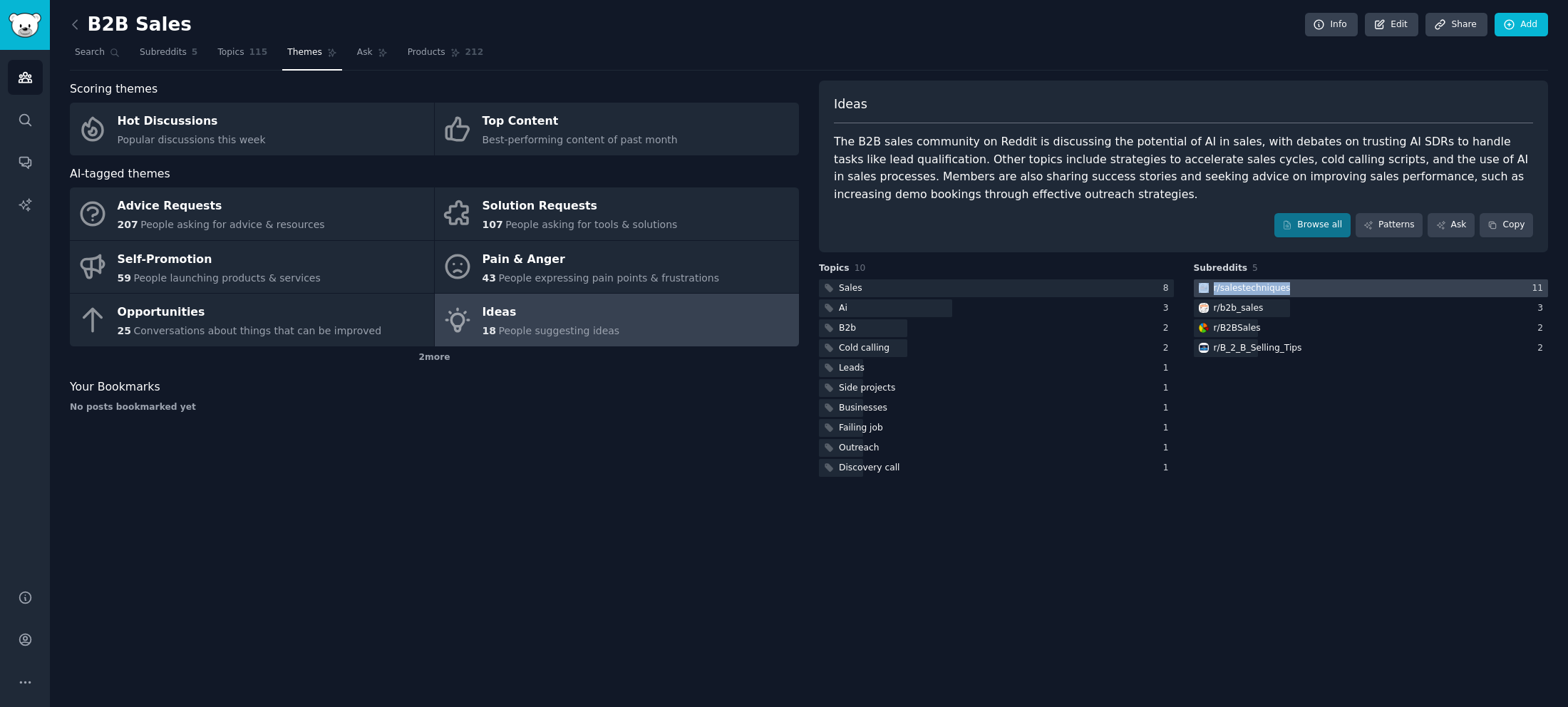
copy div "r/ salestechniques"
drag, startPoint x: 1260, startPoint y: 268, endPoint x: 1280, endPoint y: 288, distance: 28.3
click at [1280, 288] on div "Subreddits 5 r/ salestechniques 11 r/ b2b_sales 3 r/ B2BSales 2 r/ B_2_B_Sellin…" at bounding box center [1371, 371] width 355 height 218
click at [517, 390] on div "Your Bookmarks" at bounding box center [434, 388] width 729 height 18
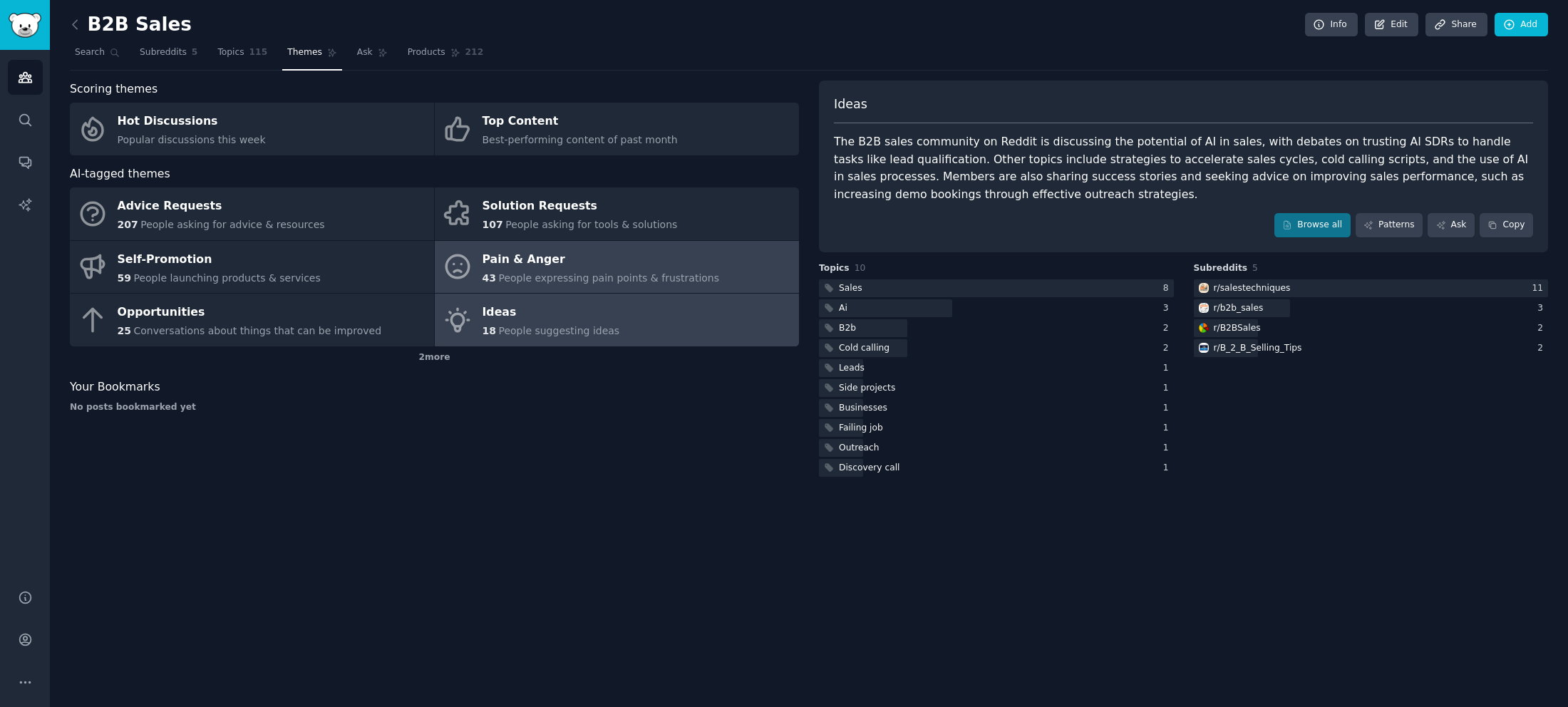
click at [521, 263] on div "Pain & Anger" at bounding box center [601, 259] width 237 height 23
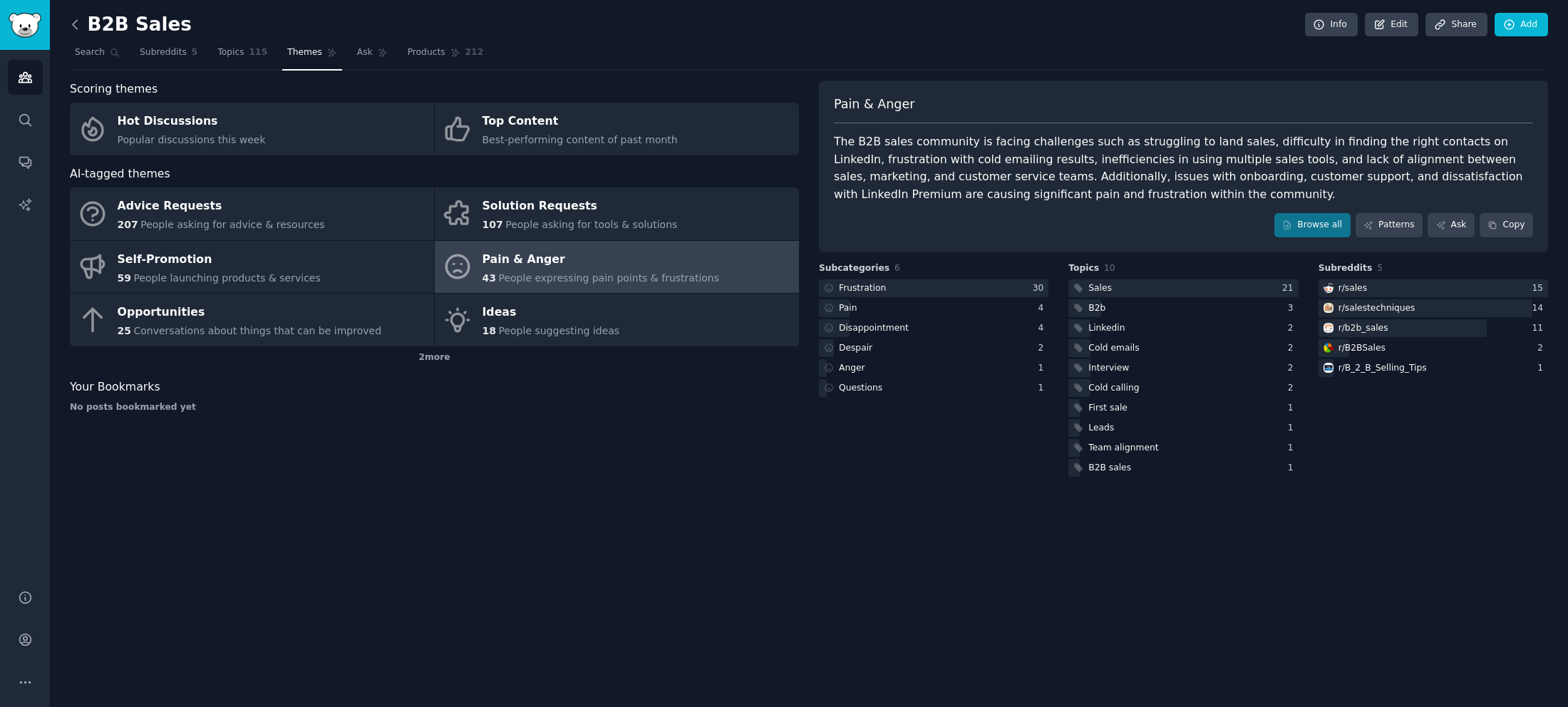
click at [78, 23] on icon at bounding box center [75, 24] width 15 height 15
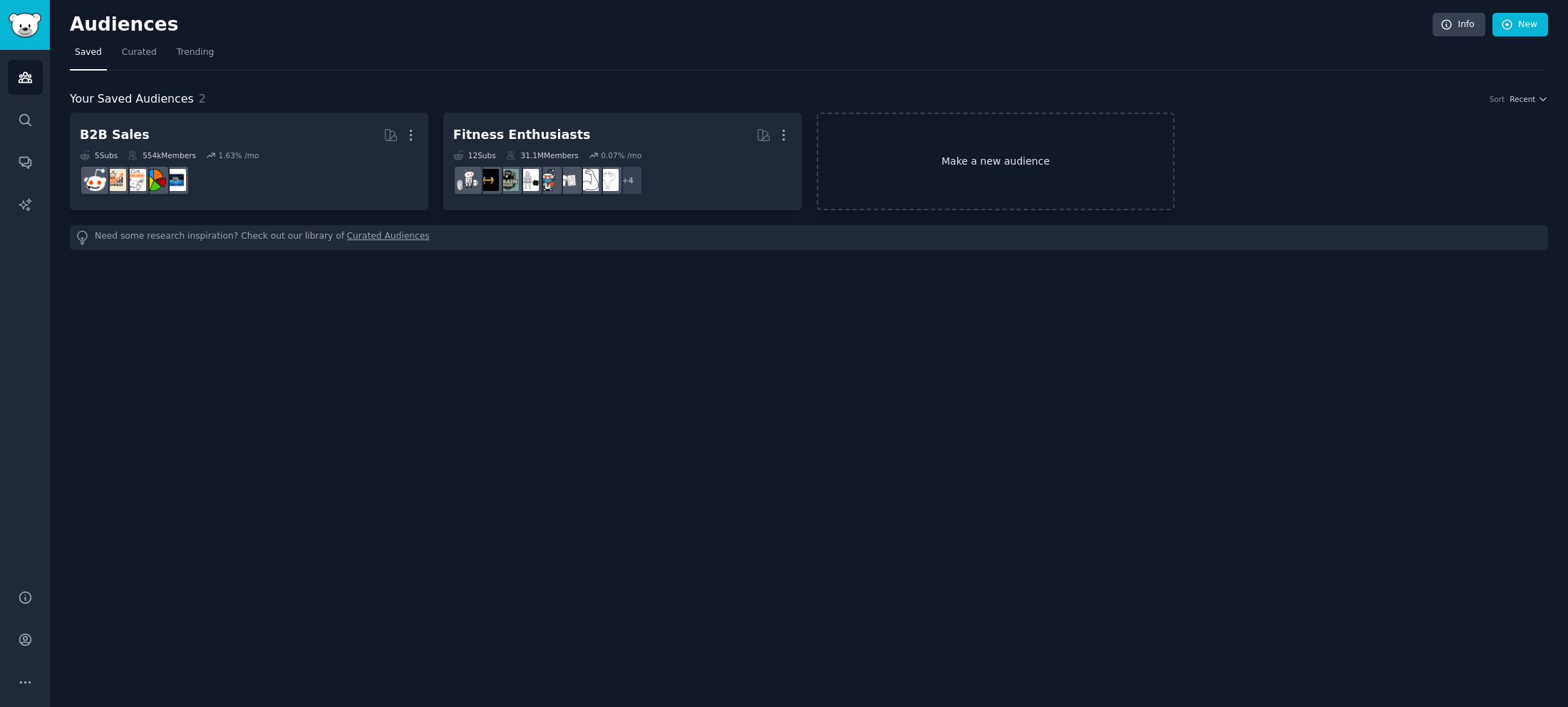
click at [852, 158] on link "Make a new audience" at bounding box center [996, 161] width 358 height 98
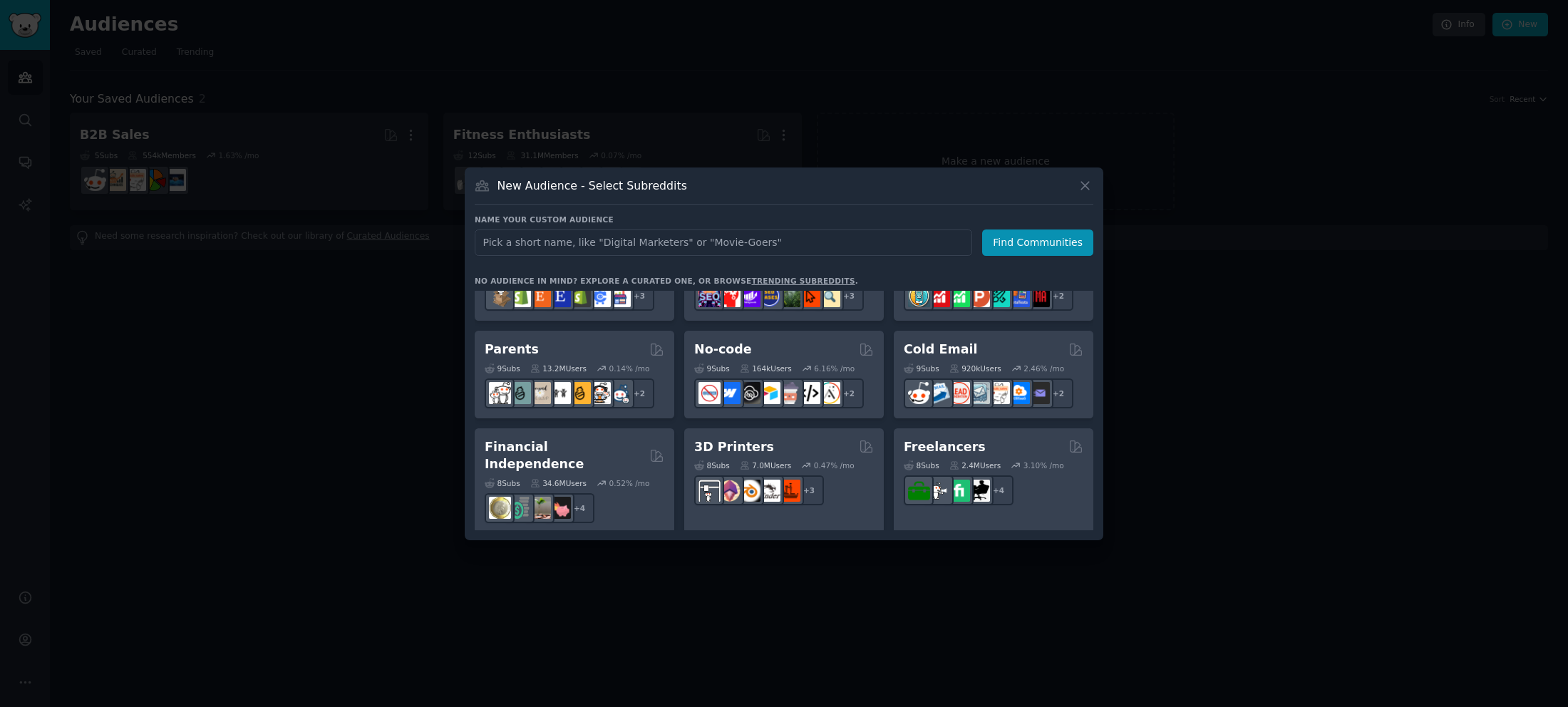
scroll to position [642, 0]
type input "partner relationship management"
click button "Find Communities" at bounding box center [1038, 243] width 111 height 27
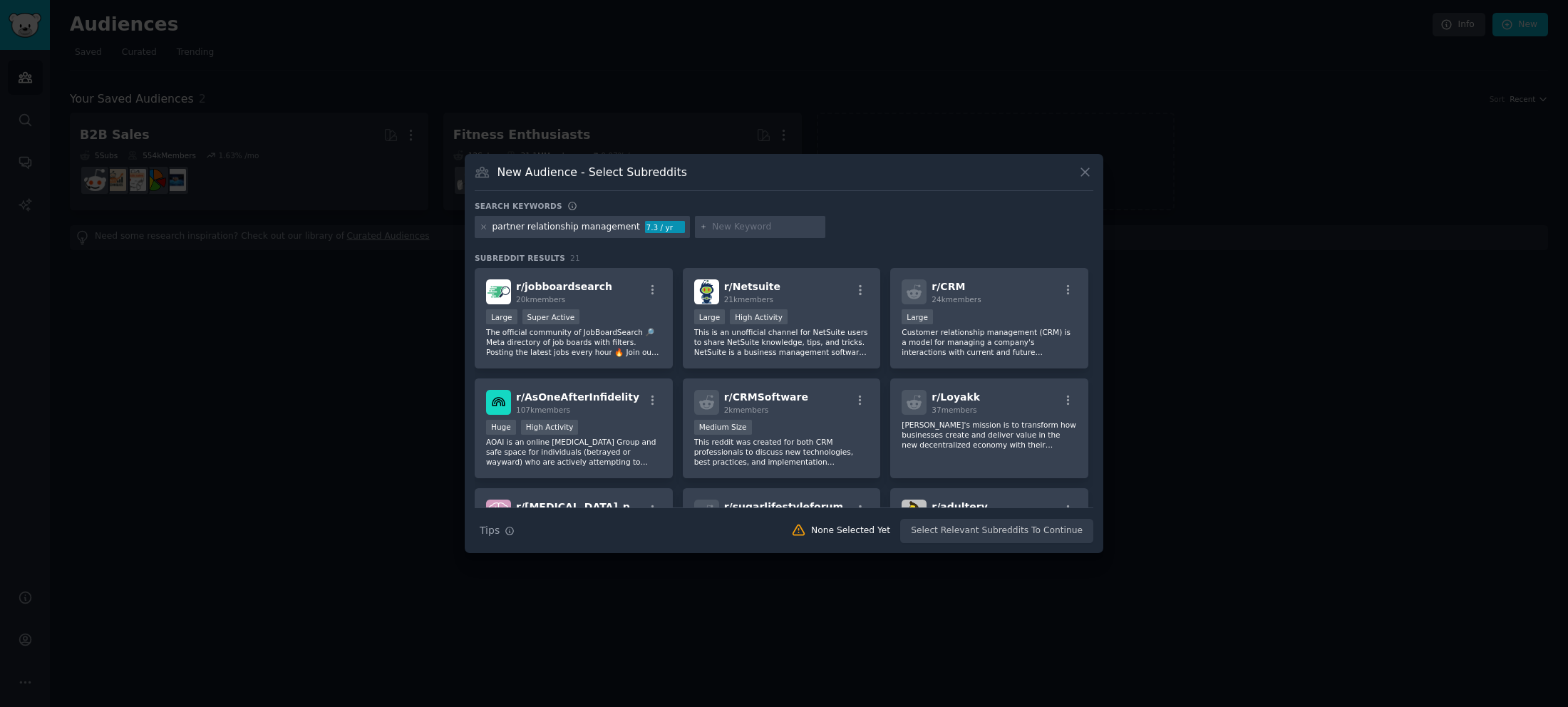
click at [546, 227] on div "partner relationship management" at bounding box center [565, 227] width 147 height 12
click at [481, 224] on icon at bounding box center [483, 226] width 8 height 8
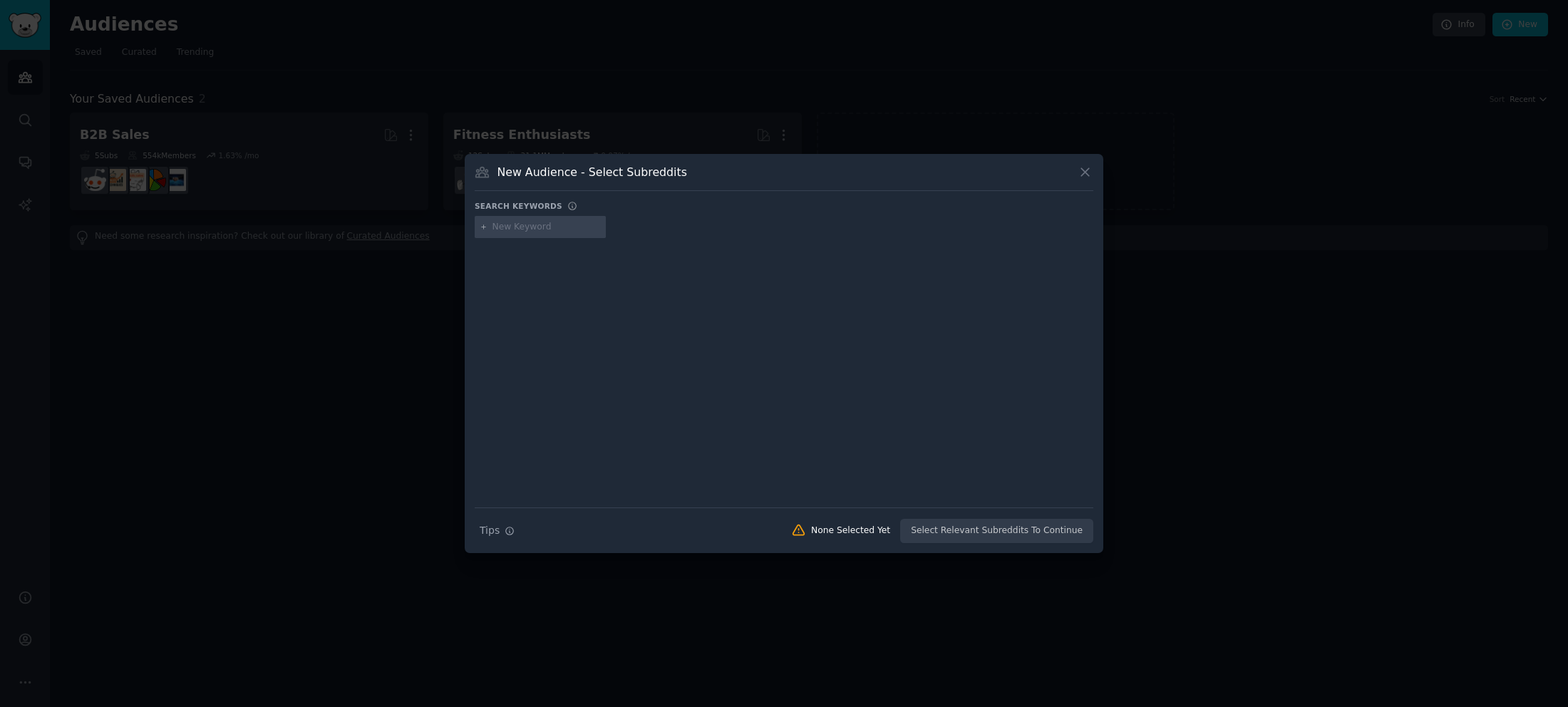
click at [571, 226] on input "text" at bounding box center [546, 227] width 109 height 12
type input "partner management"
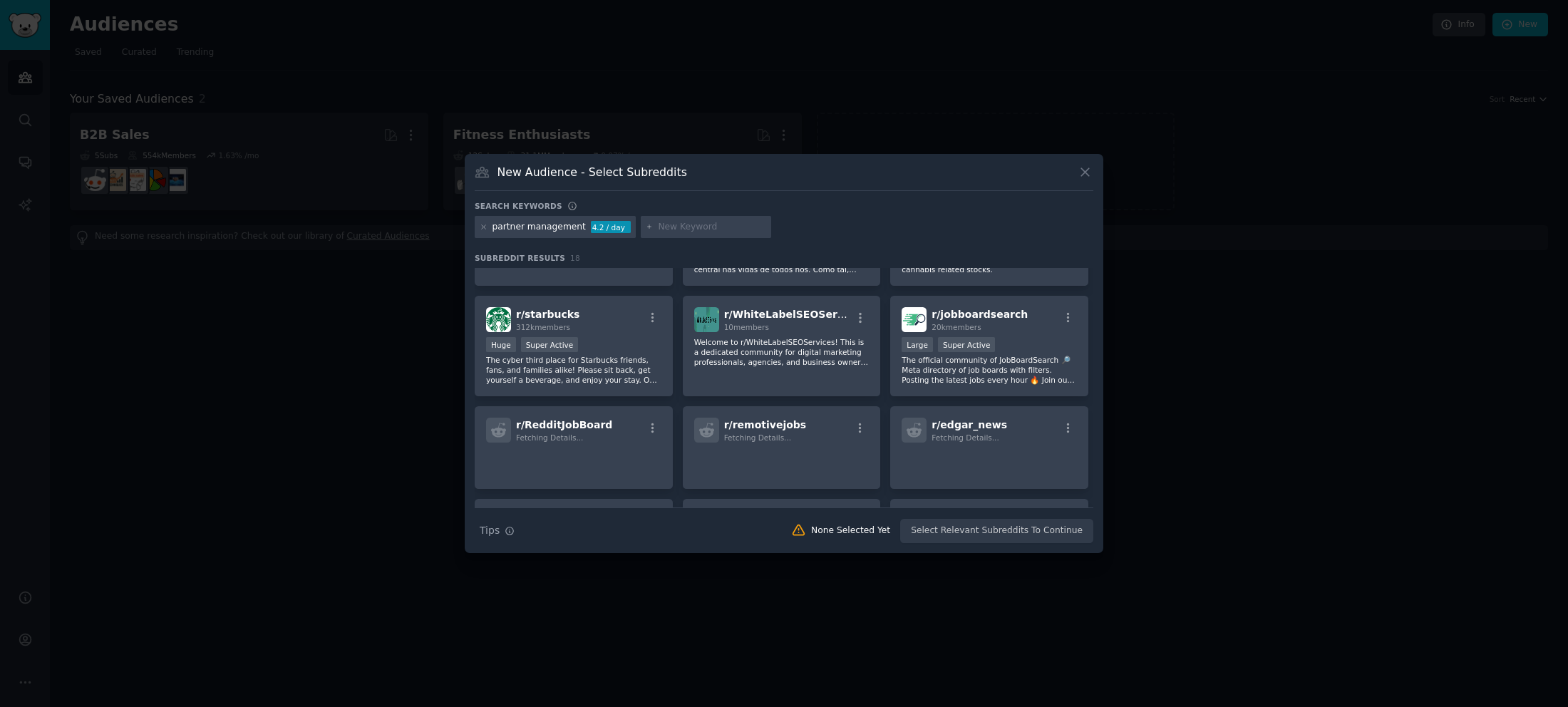
scroll to position [214, 0]
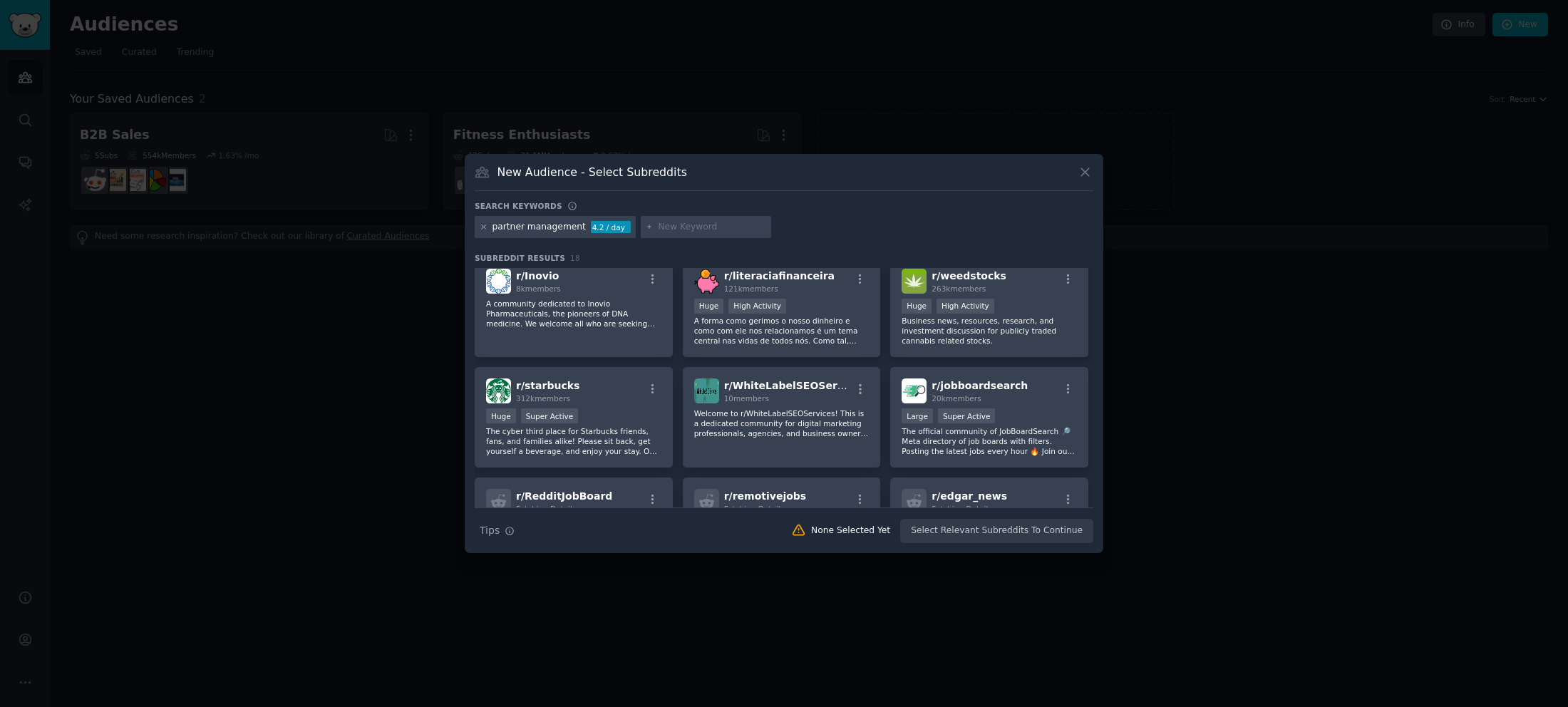
click at [485, 225] on icon at bounding box center [483, 226] width 8 height 8
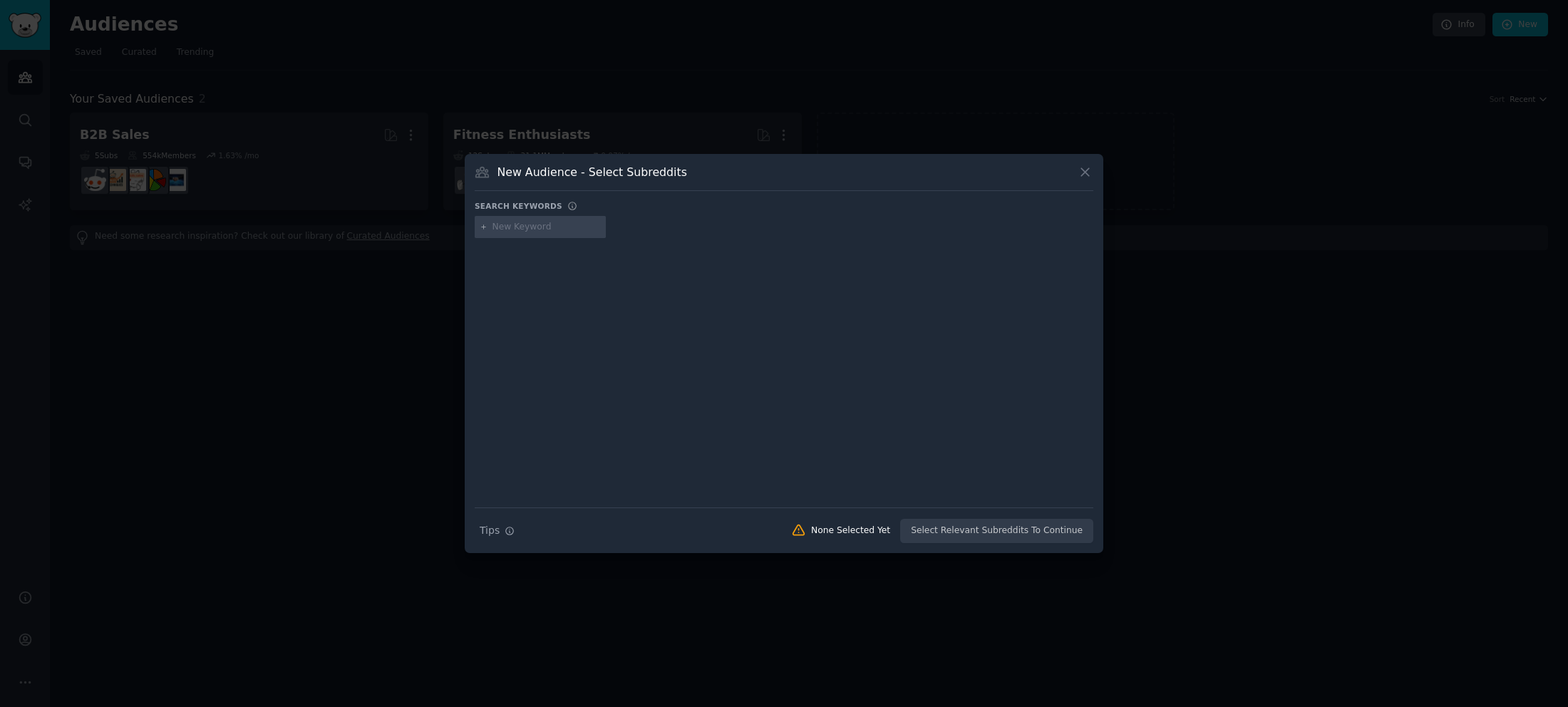
click at [538, 222] on input "text" at bounding box center [546, 227] width 109 height 12
type input "PRM"
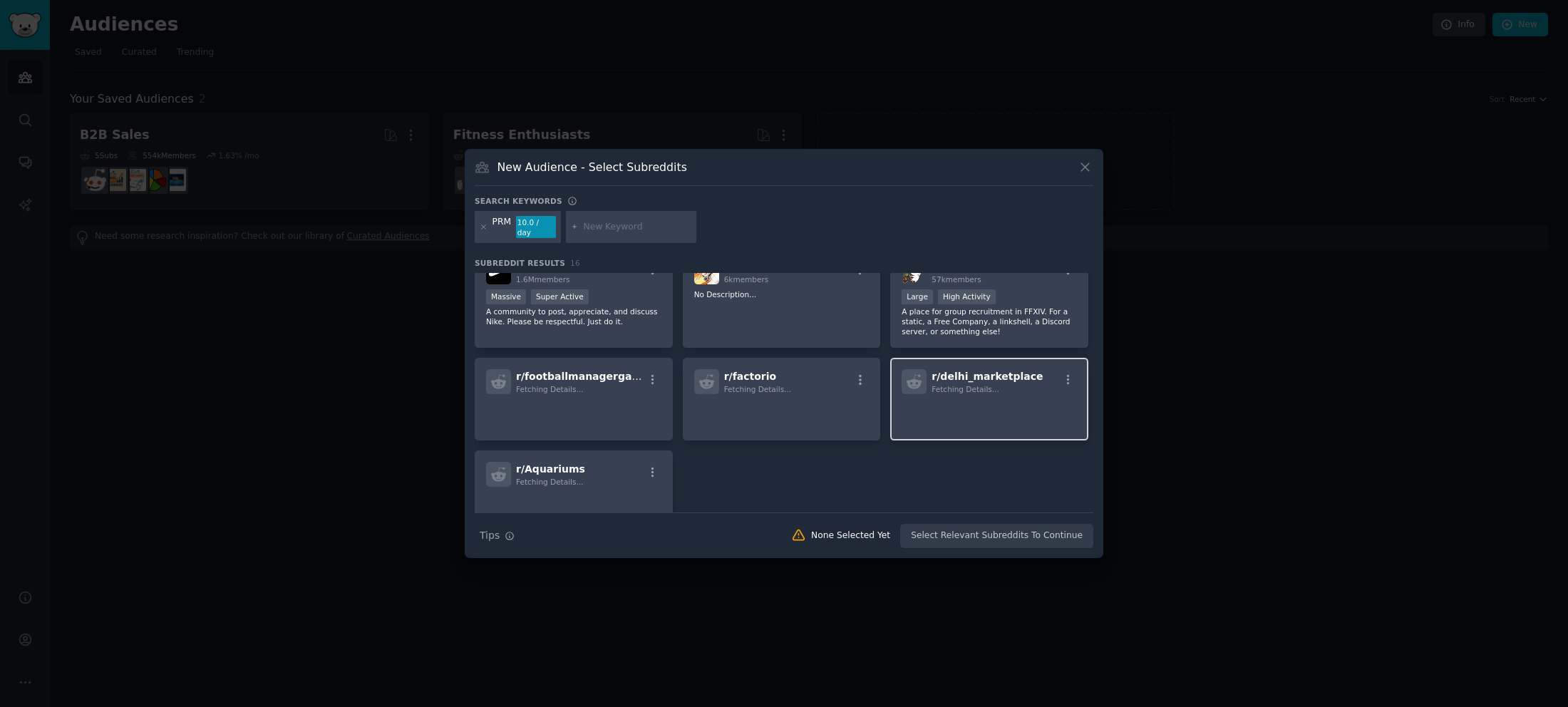
scroll to position [357, 0]
click at [481, 227] on icon at bounding box center [483, 226] width 8 height 8
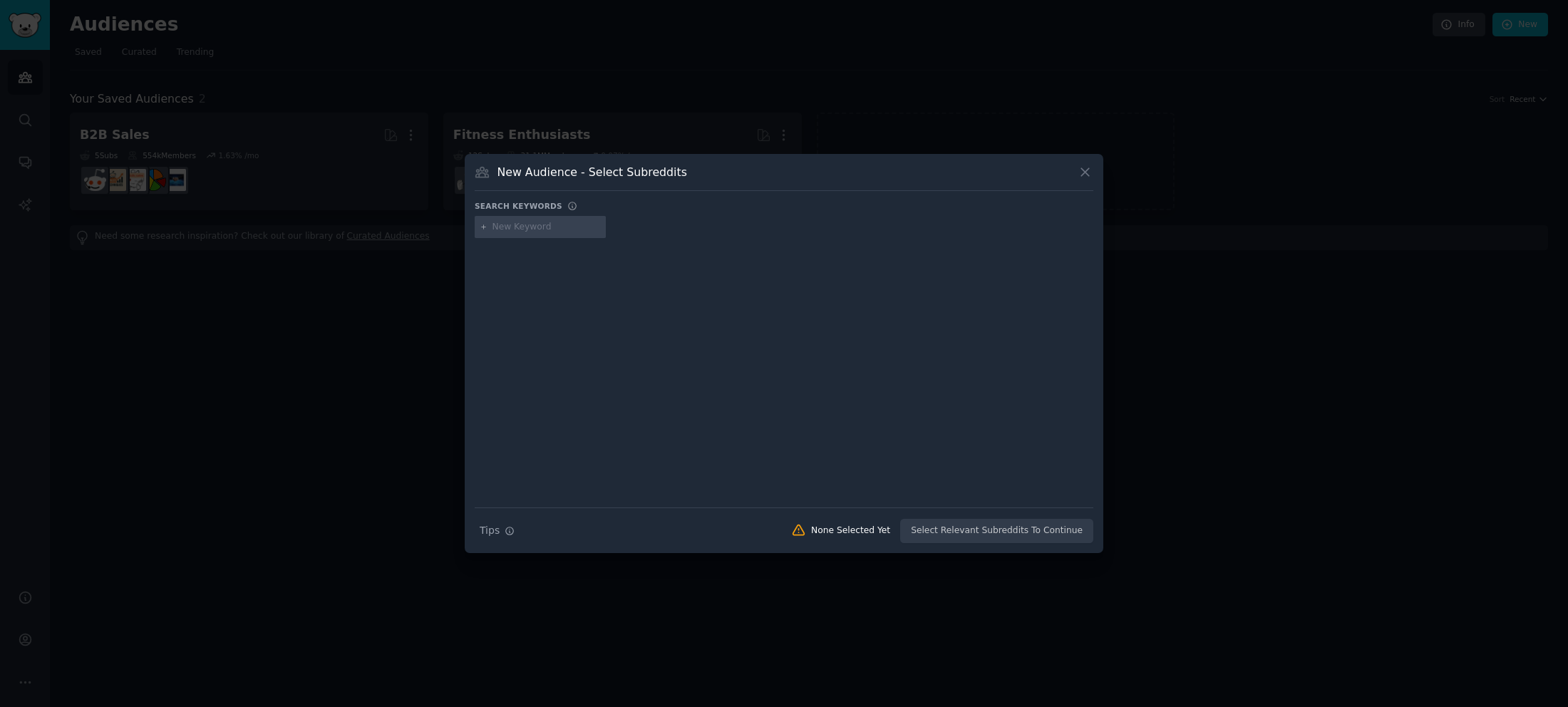
click at [521, 226] on input "text" at bounding box center [546, 227] width 109 height 12
type input "trail run"
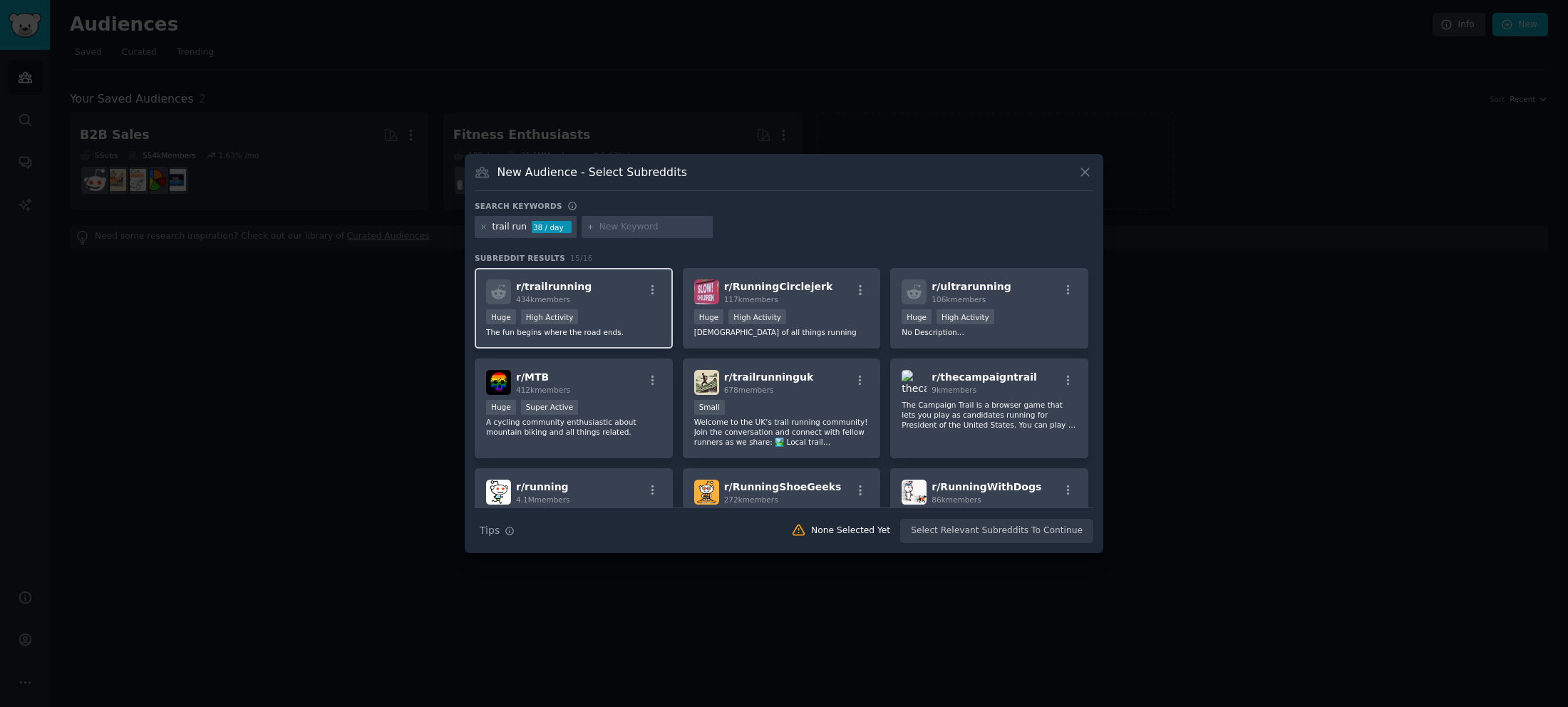
click at [617, 292] on div "r/ trailrunning 434k members" at bounding box center [573, 292] width 176 height 25
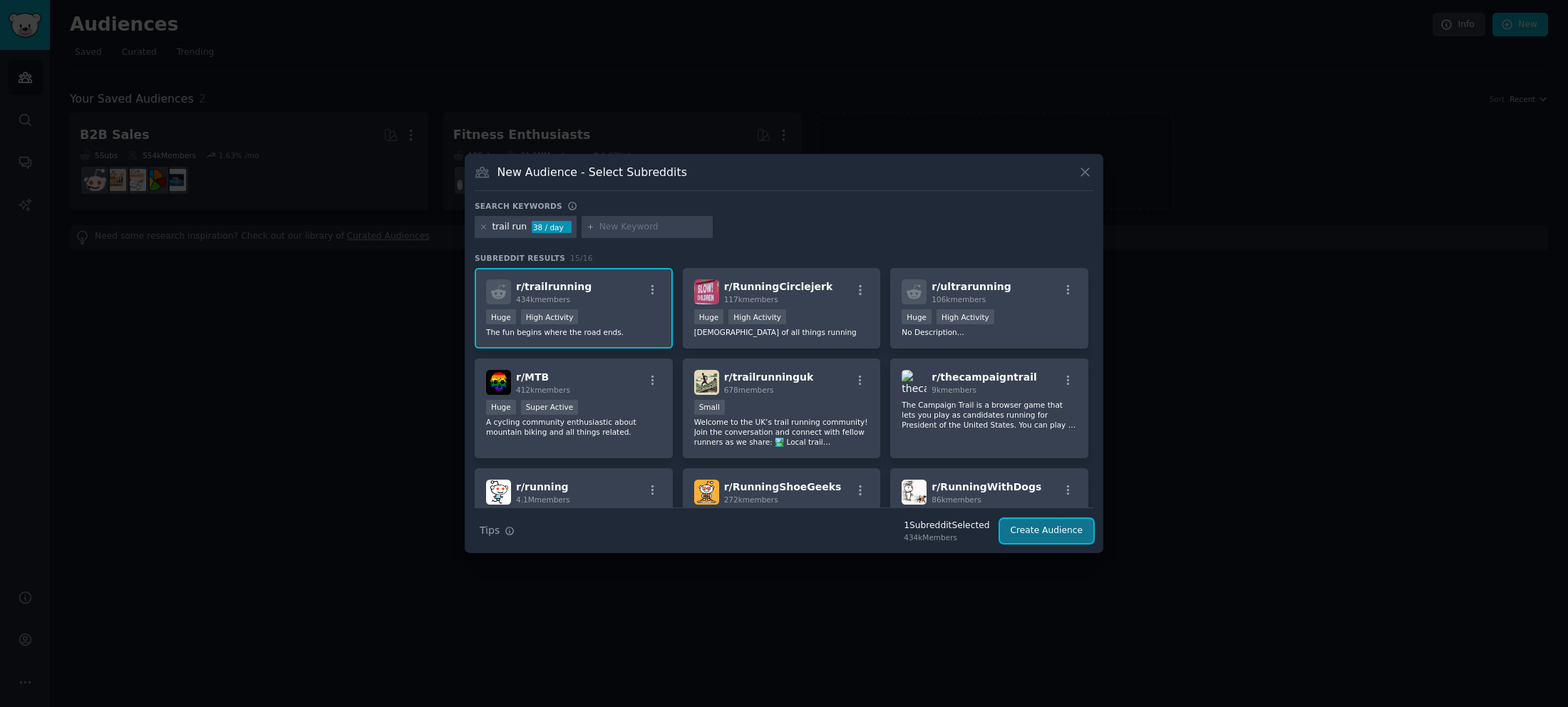
click at [1080, 537] on button "Create Audience" at bounding box center [1047, 530] width 94 height 24
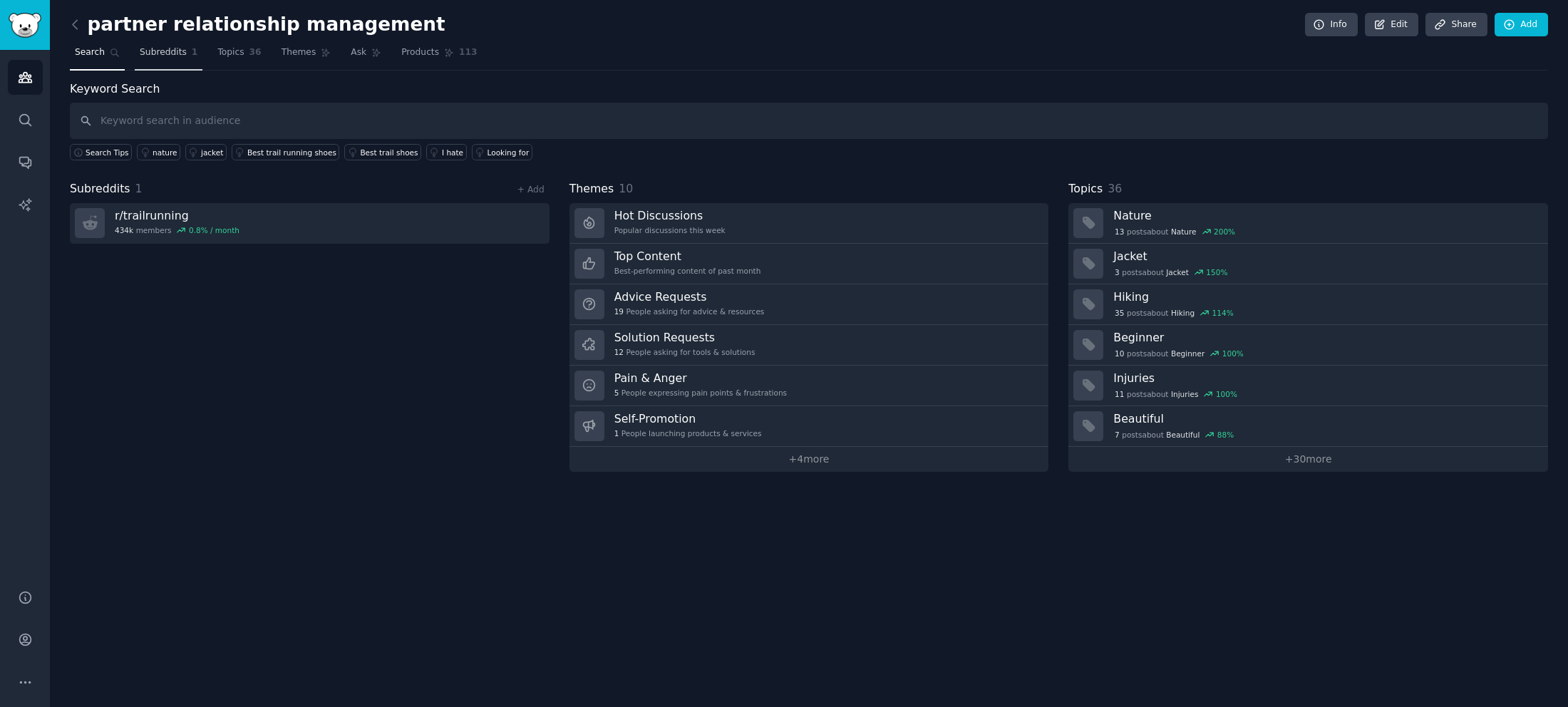
click at [166, 53] on span "Subreddits" at bounding box center [163, 53] width 47 height 12
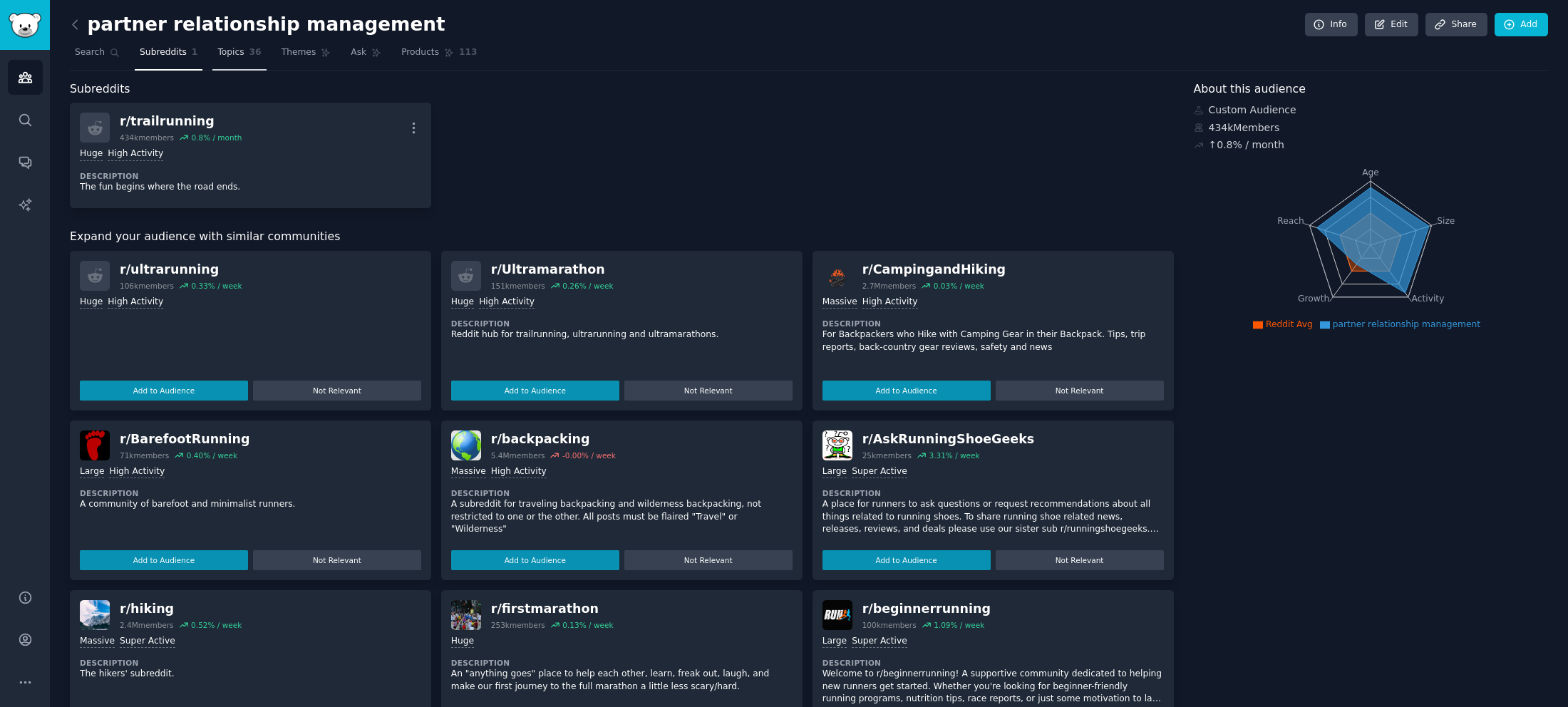
click at [236, 56] on link "Topics 36" at bounding box center [239, 55] width 53 height 29
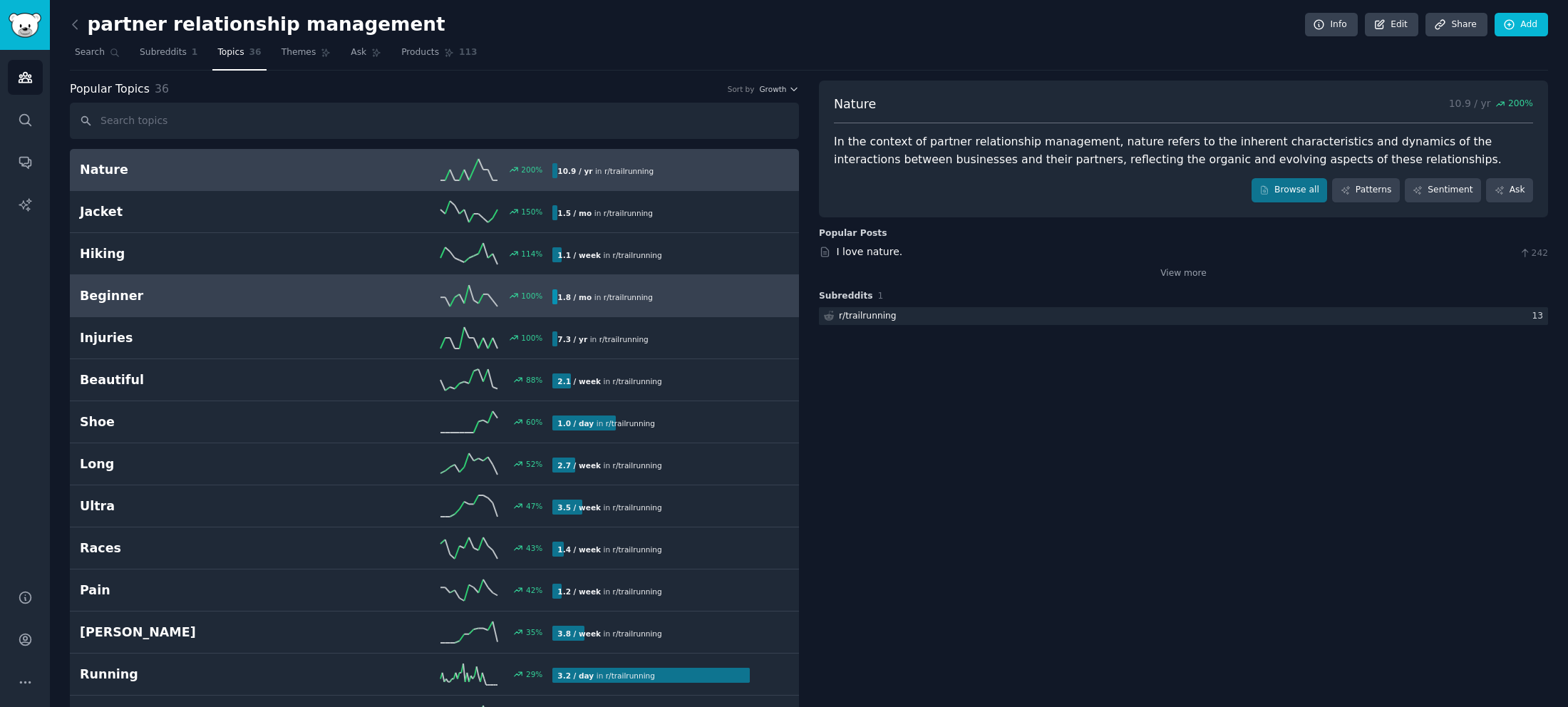
click at [152, 292] on h2 "Beginner" at bounding box center [198, 296] width 236 height 18
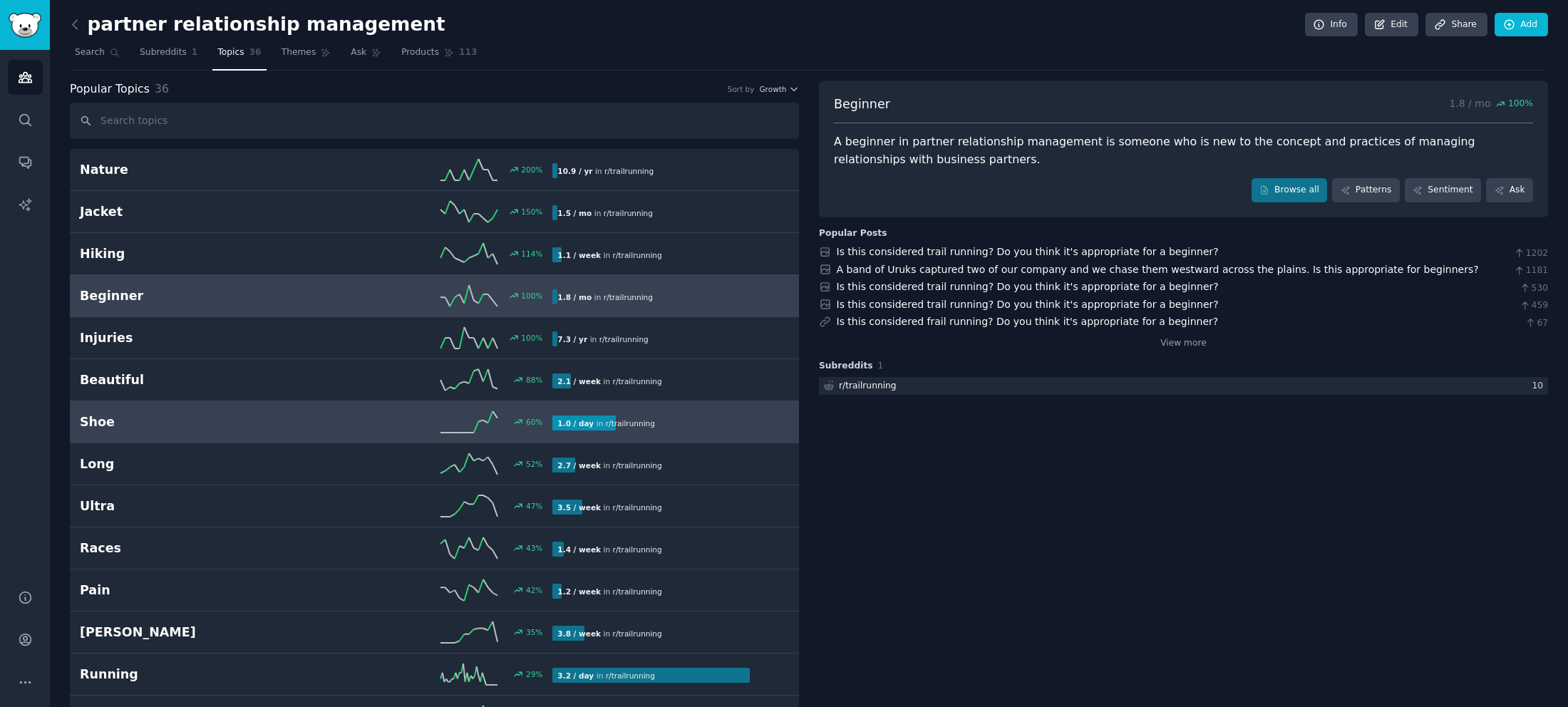
click at [186, 427] on h2 "Shoe" at bounding box center [198, 423] width 236 height 18
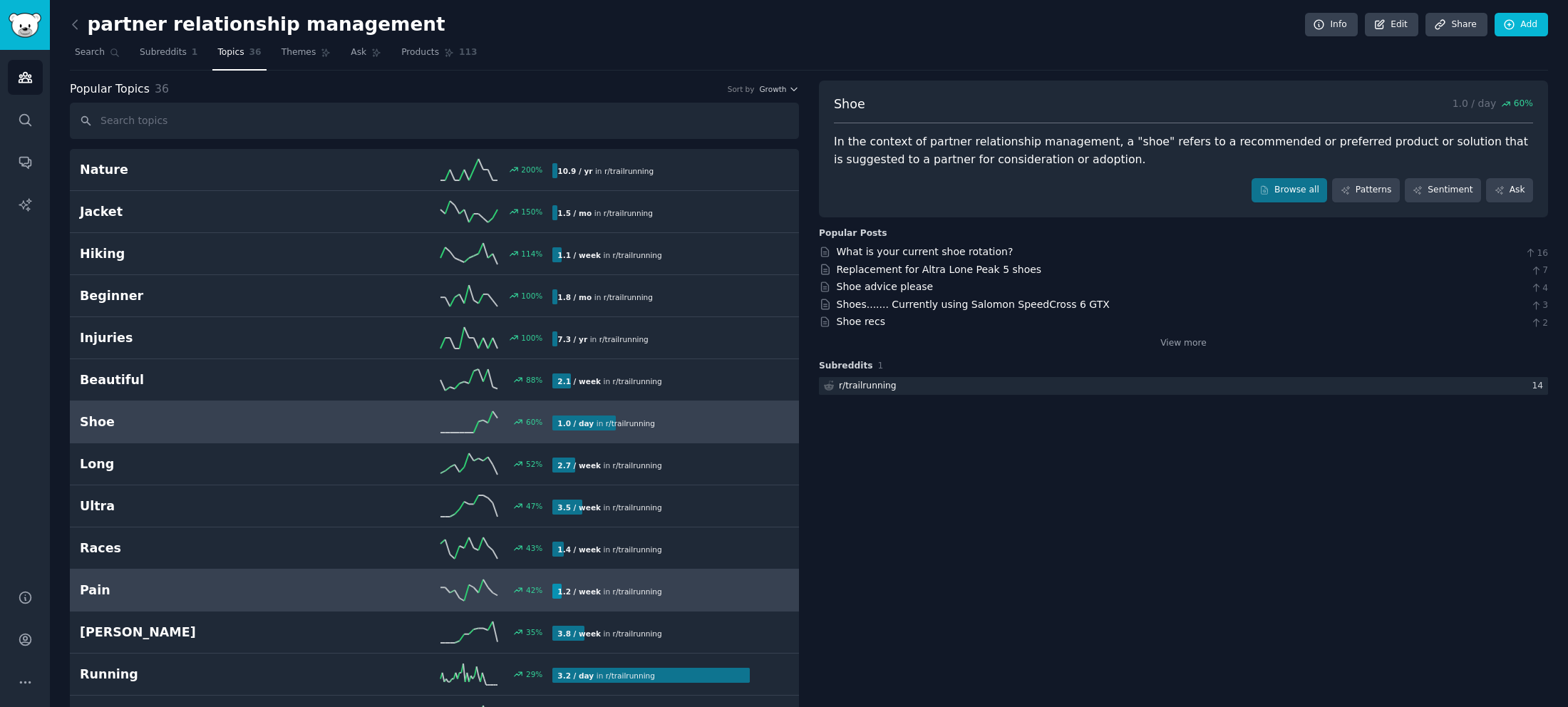
click at [364, 600] on div "42 %" at bounding box center [434, 590] width 236 height 21
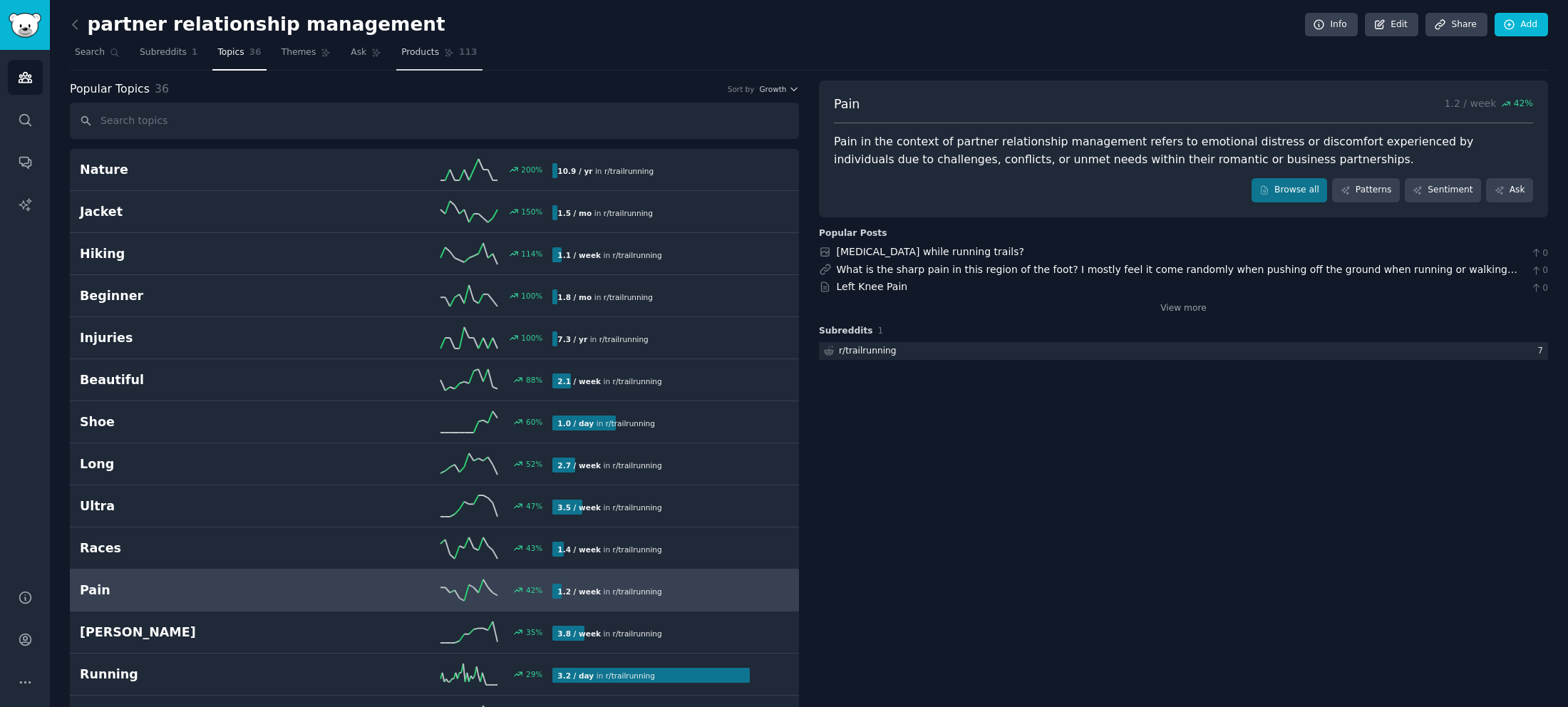
click at [401, 53] on span "Products" at bounding box center [420, 53] width 37 height 12
